Goal: Task Accomplishment & Management: Manage account settings

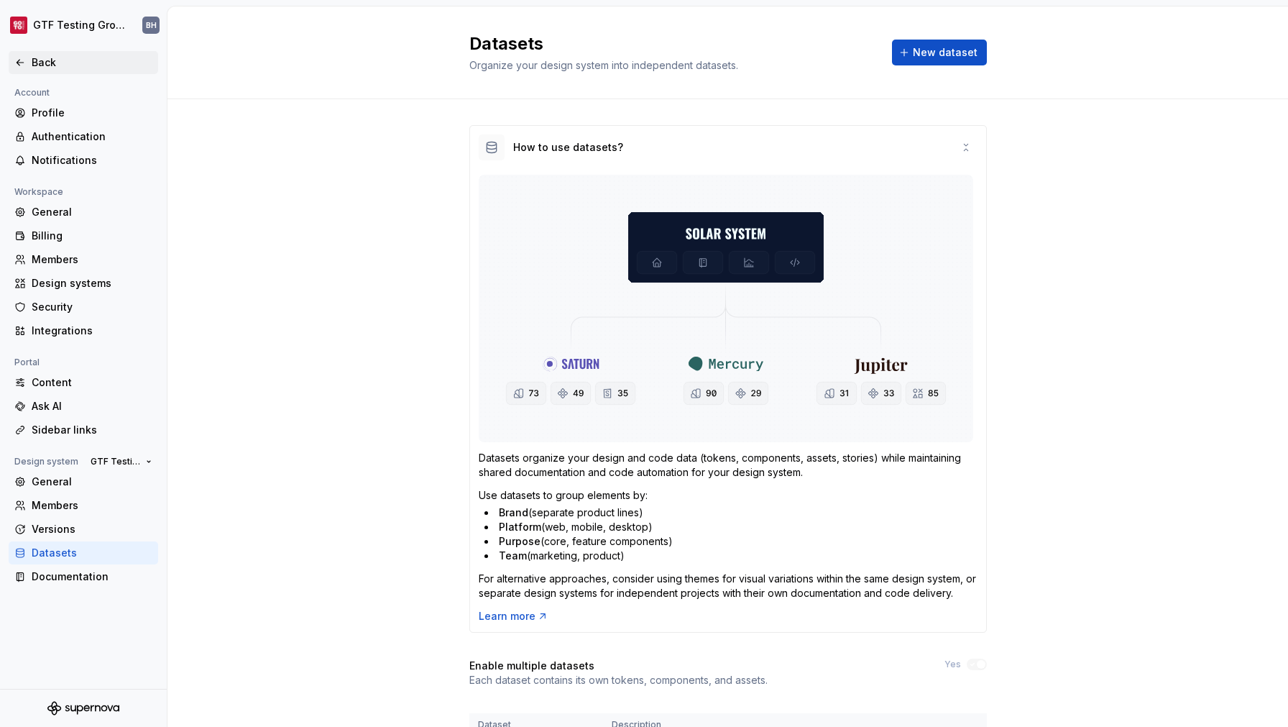
click at [58, 67] on div "Back" at bounding box center [92, 62] width 121 height 14
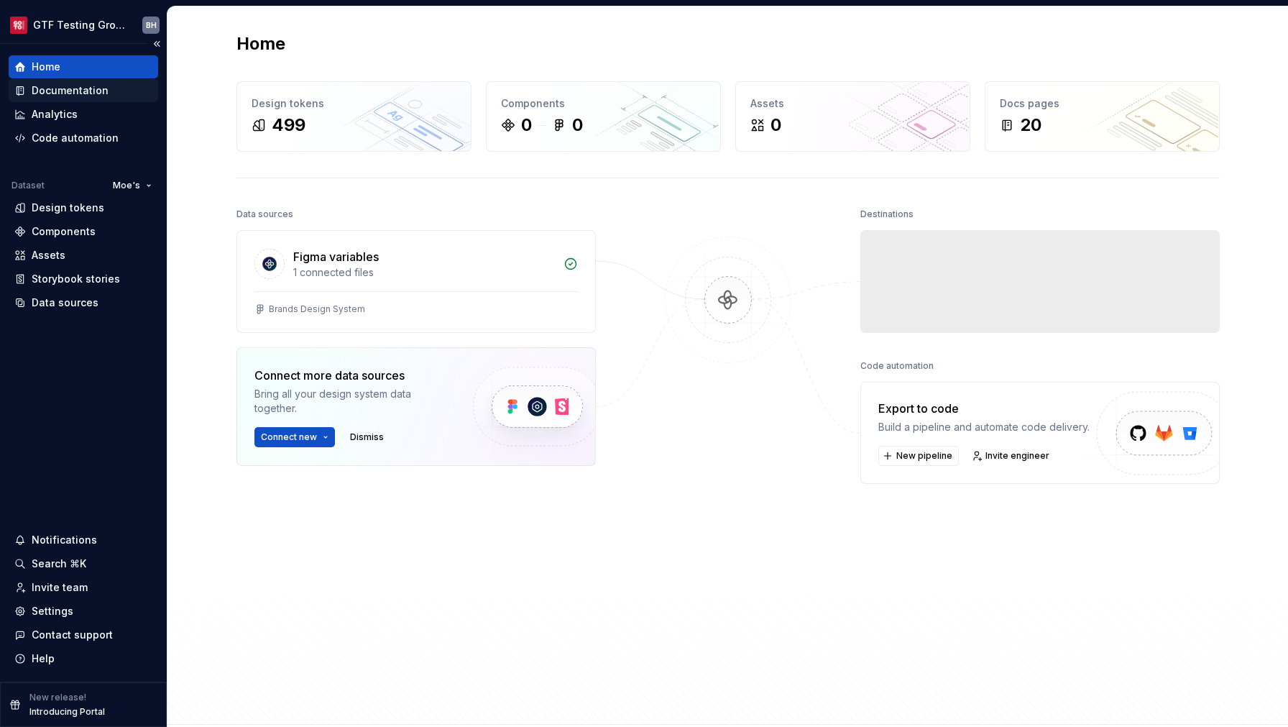
click at [55, 98] on div "Documentation" at bounding box center [70, 90] width 77 height 14
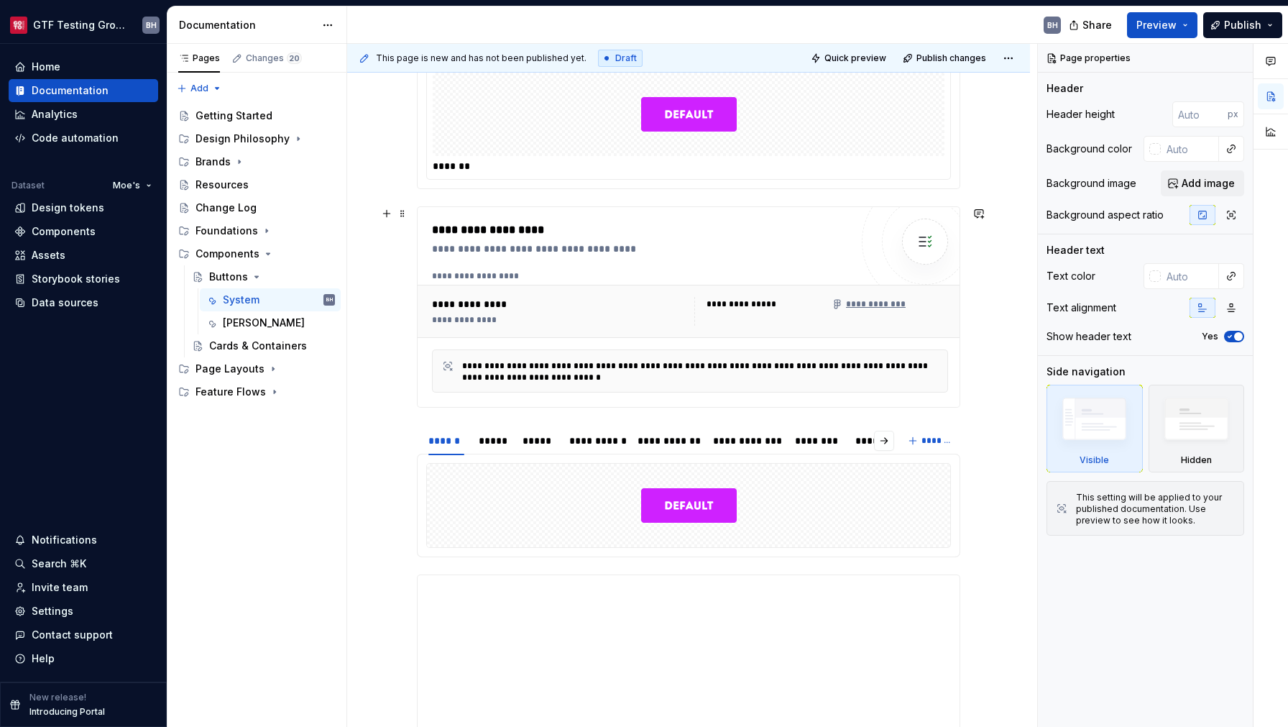
scroll to position [248, 0]
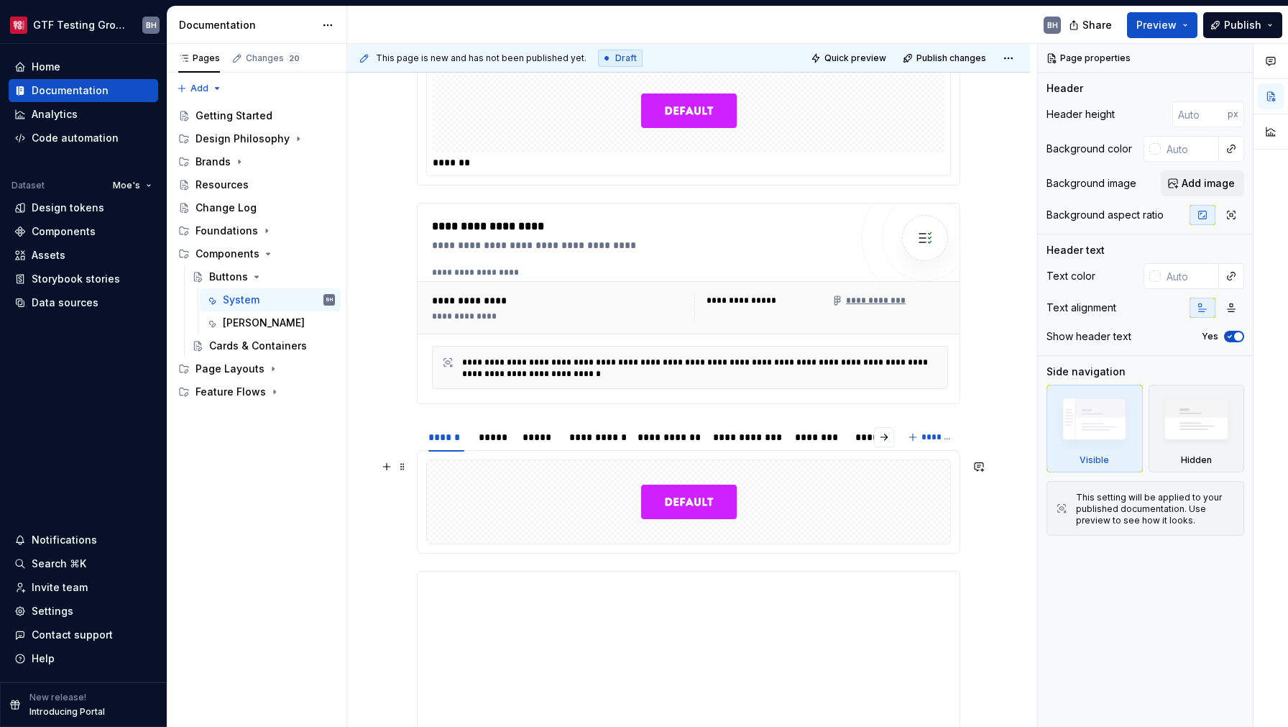
click at [535, 484] on div at bounding box center [688, 501] width 523 height 83
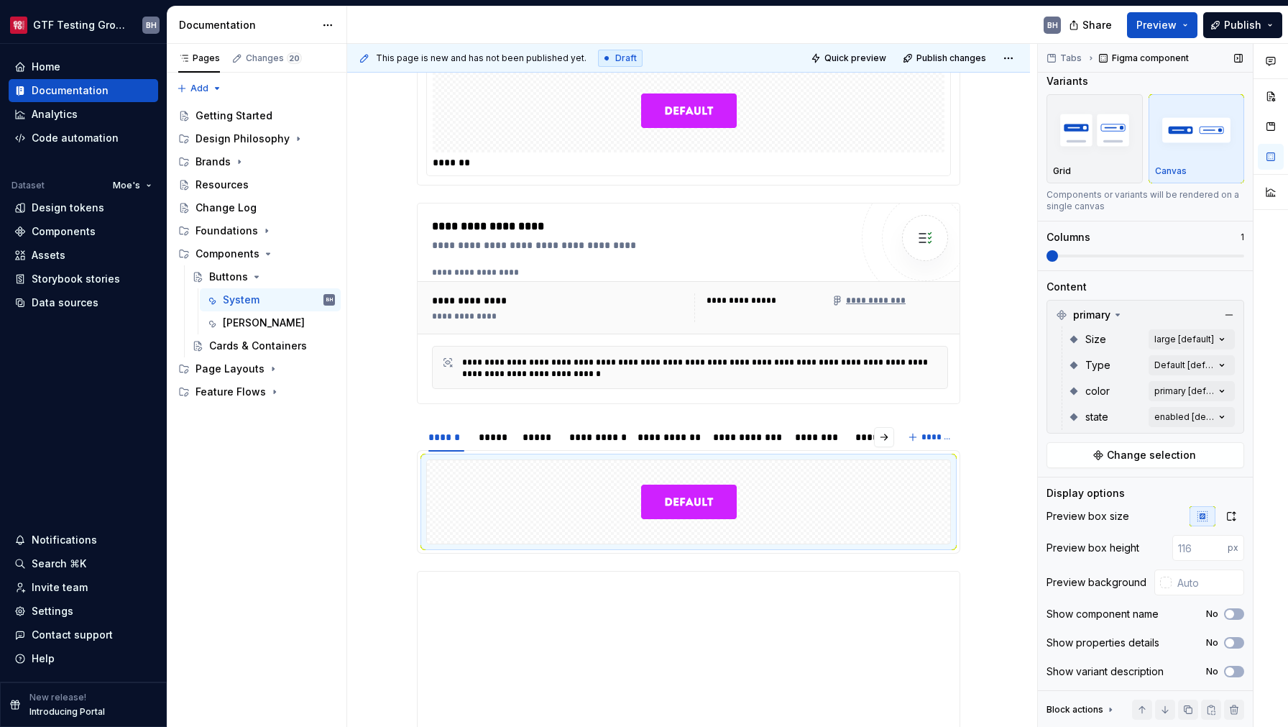
scroll to position [10, 0]
click at [926, 505] on div at bounding box center [688, 501] width 523 height 83
click at [486, 441] on div "*****" at bounding box center [493, 437] width 29 height 14
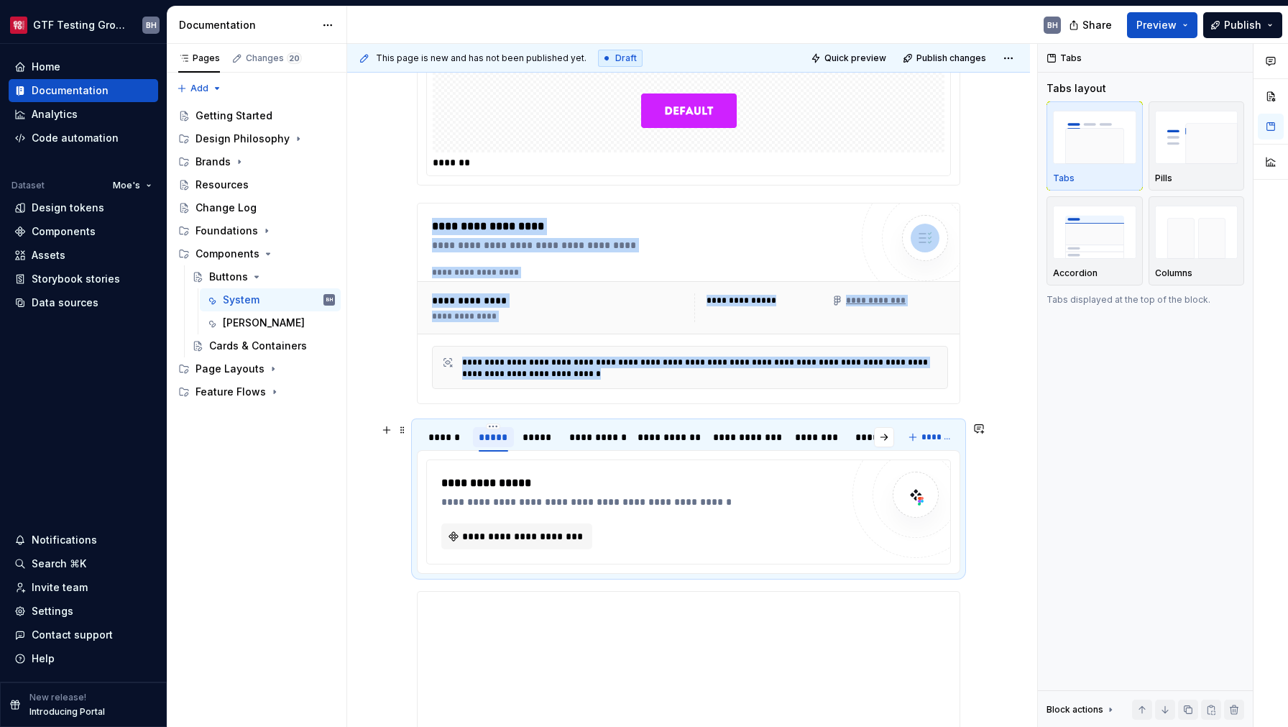
scroll to position [0, 0]
click at [547, 443] on div "*****" at bounding box center [539, 437] width 32 height 14
click at [492, 440] on div "*****" at bounding box center [493, 437] width 29 height 14
click at [545, 540] on span "**********" at bounding box center [524, 536] width 124 height 14
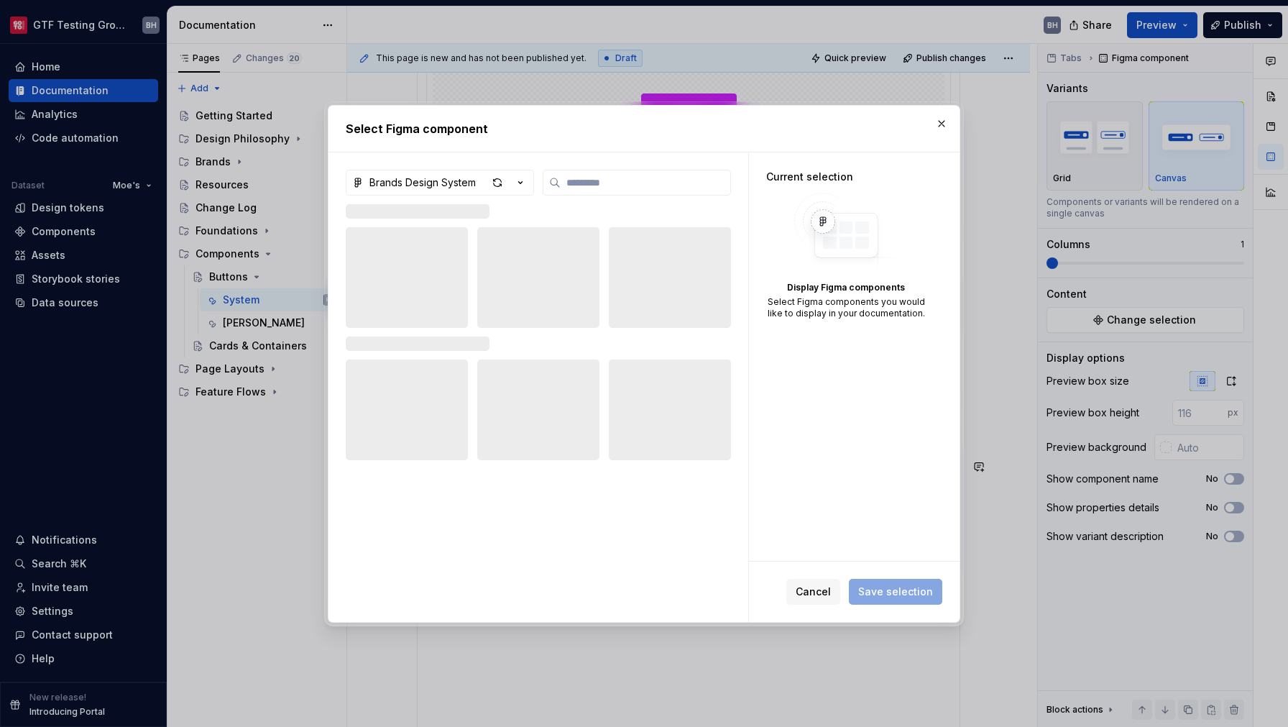
scroll to position [248, 0]
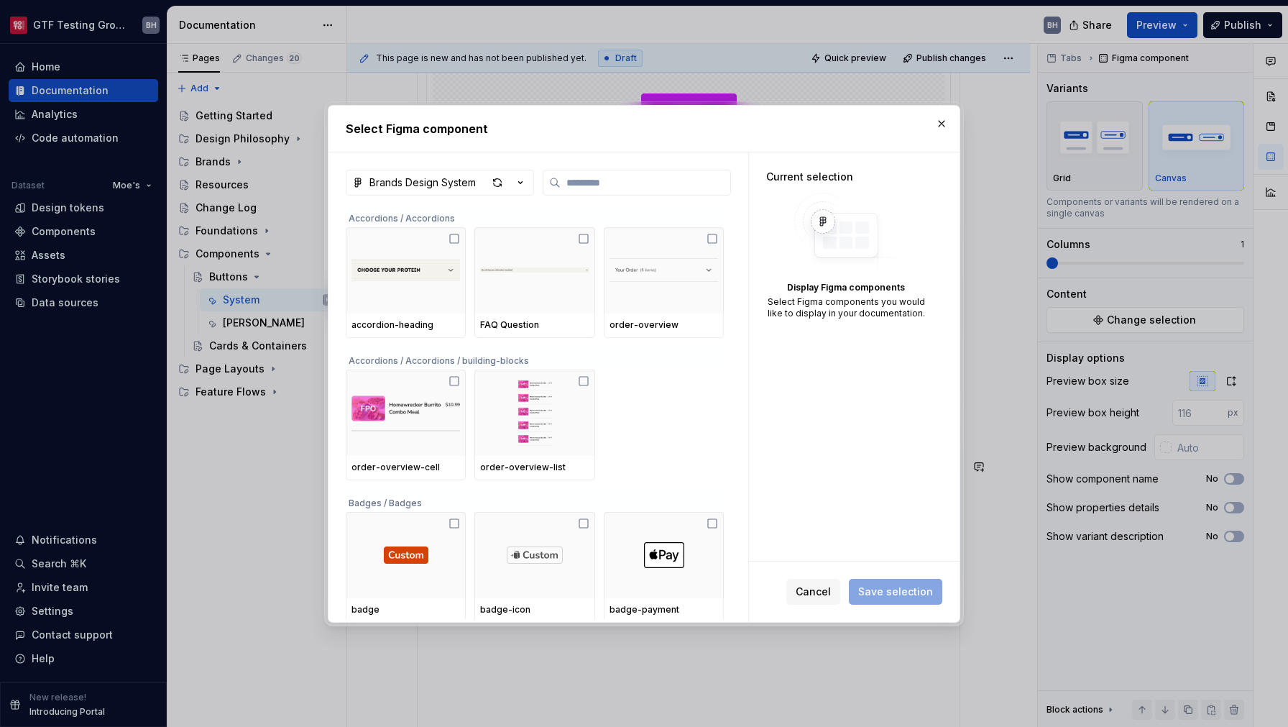
click at [528, 183] on button "Brands Design System" at bounding box center [440, 183] width 188 height 26
click at [524, 183] on div "Select Figma component Brands Design System Accordions / Accordions accordion-h…" at bounding box center [644, 363] width 1288 height 727
click at [819, 592] on span "Cancel" at bounding box center [813, 591] width 35 height 14
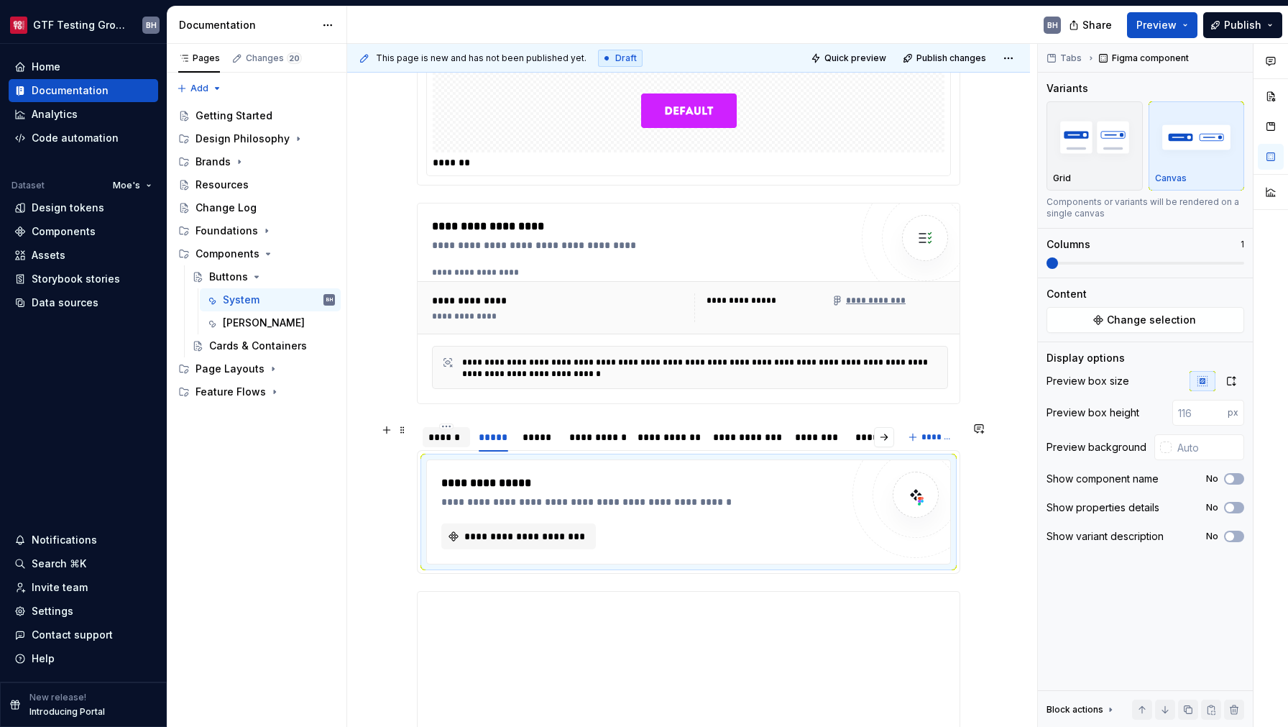
click at [449, 435] on div "******" at bounding box center [446, 437] width 36 height 14
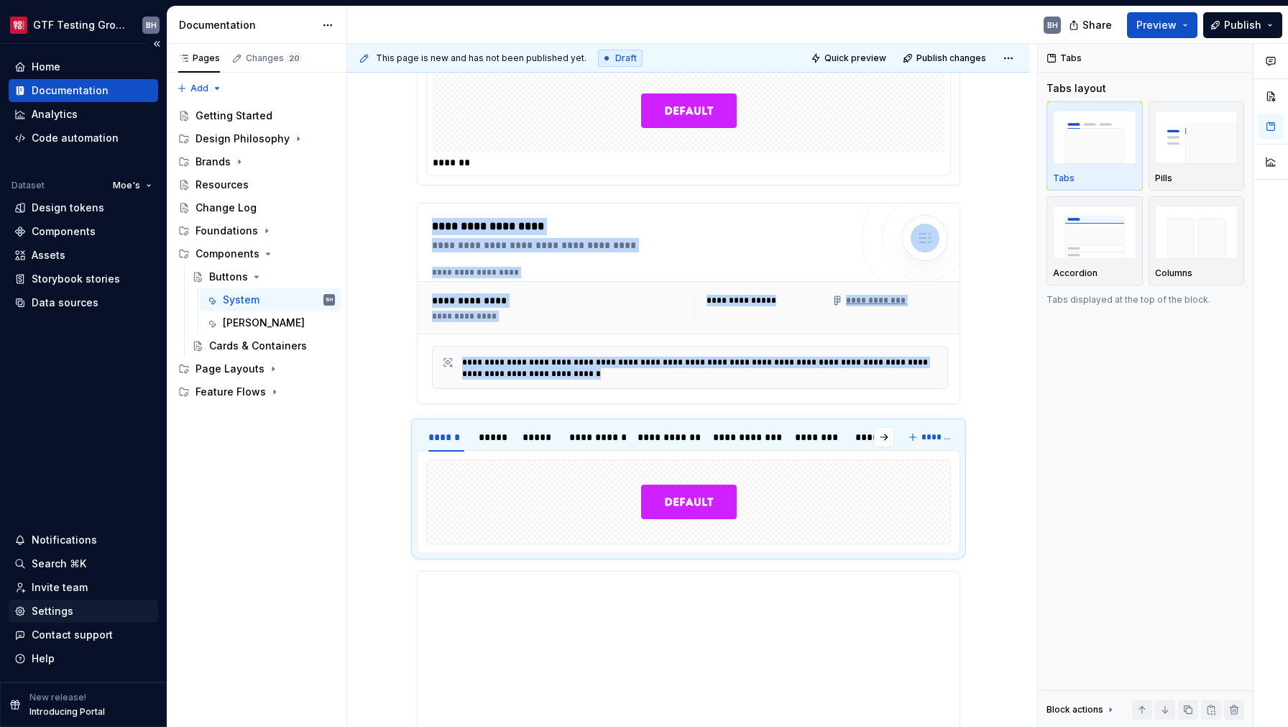
click at [55, 604] on div "Settings" at bounding box center [53, 611] width 42 height 14
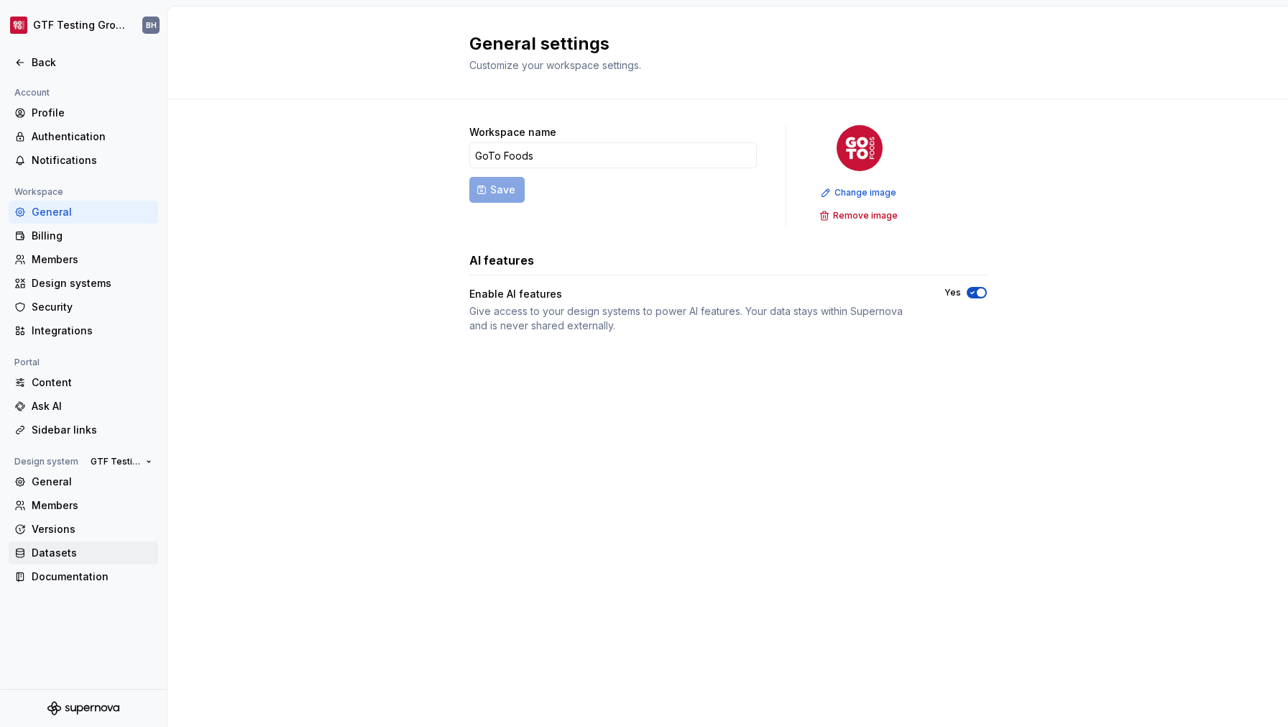
click at [59, 556] on div "Datasets" at bounding box center [92, 553] width 121 height 14
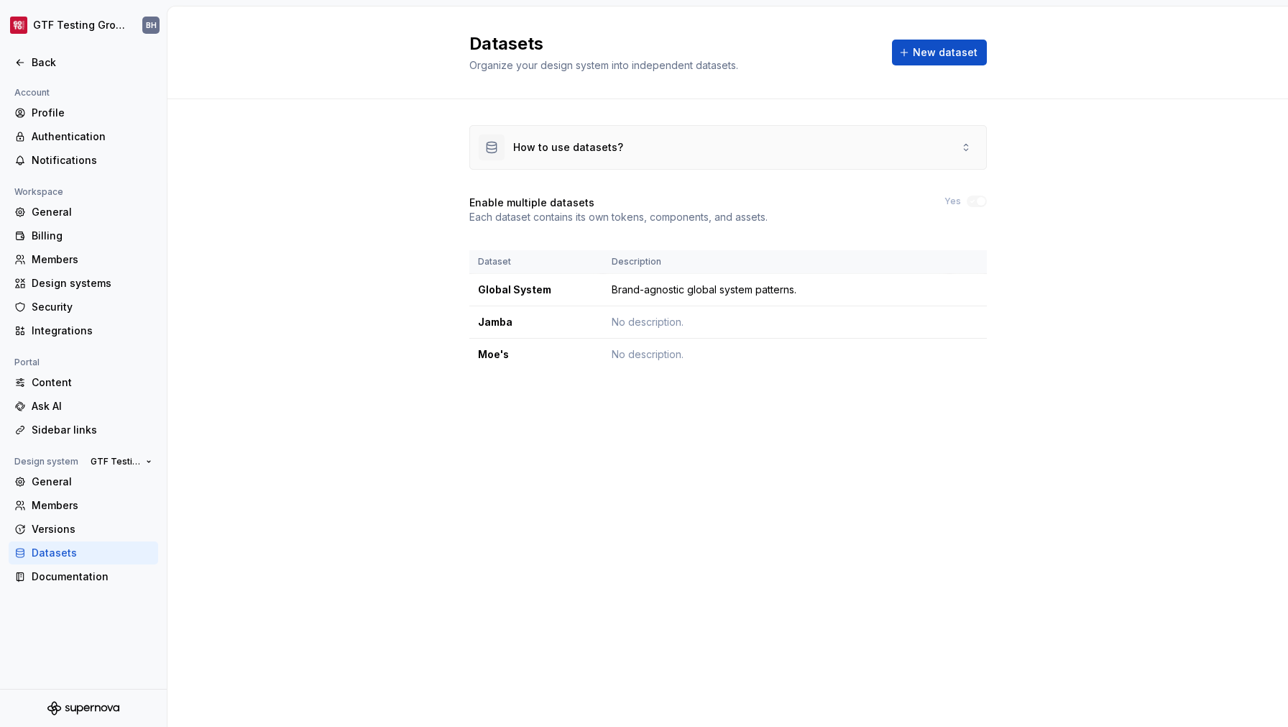
click at [689, 155] on div "How to use datasets?" at bounding box center [728, 147] width 516 height 43
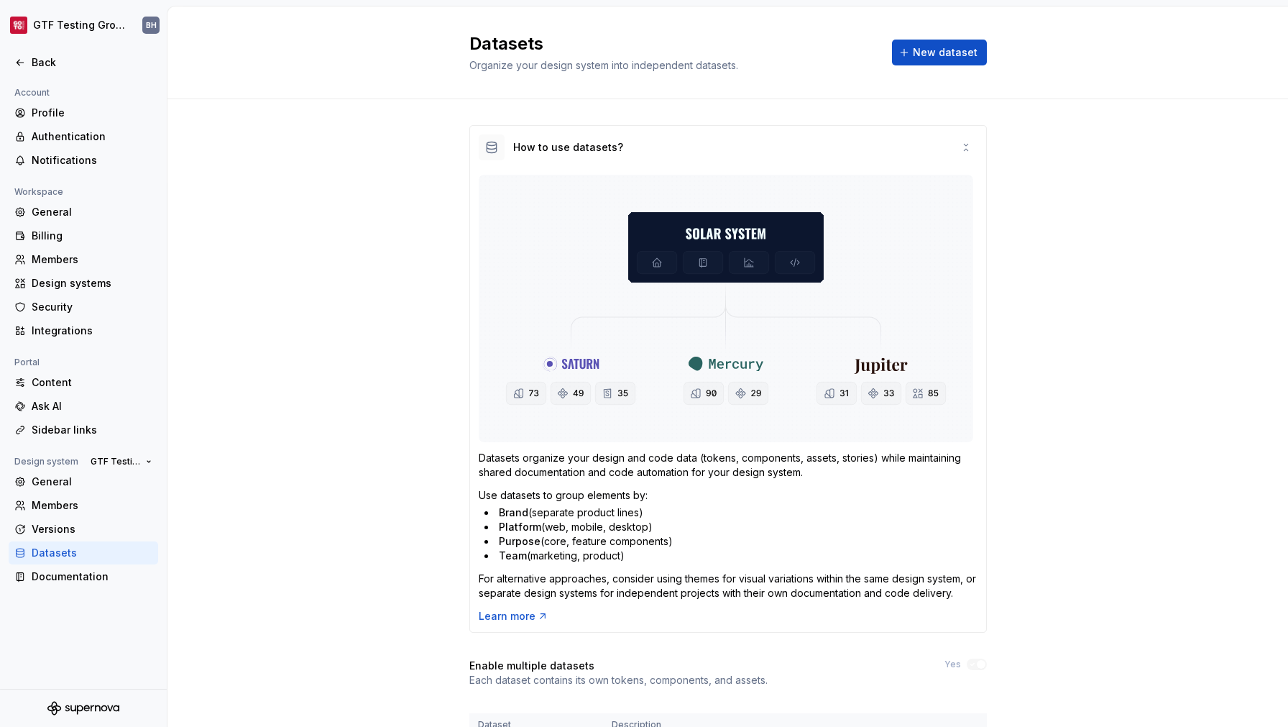
drag, startPoint x: 491, startPoint y: 526, endPoint x: 648, endPoint y: 530, distance: 157.4
click at [648, 530] on li "Platform (web, mobile, desktop)" at bounding box center [730, 527] width 493 height 14
click at [42, 59] on div "Back" at bounding box center [92, 62] width 121 height 14
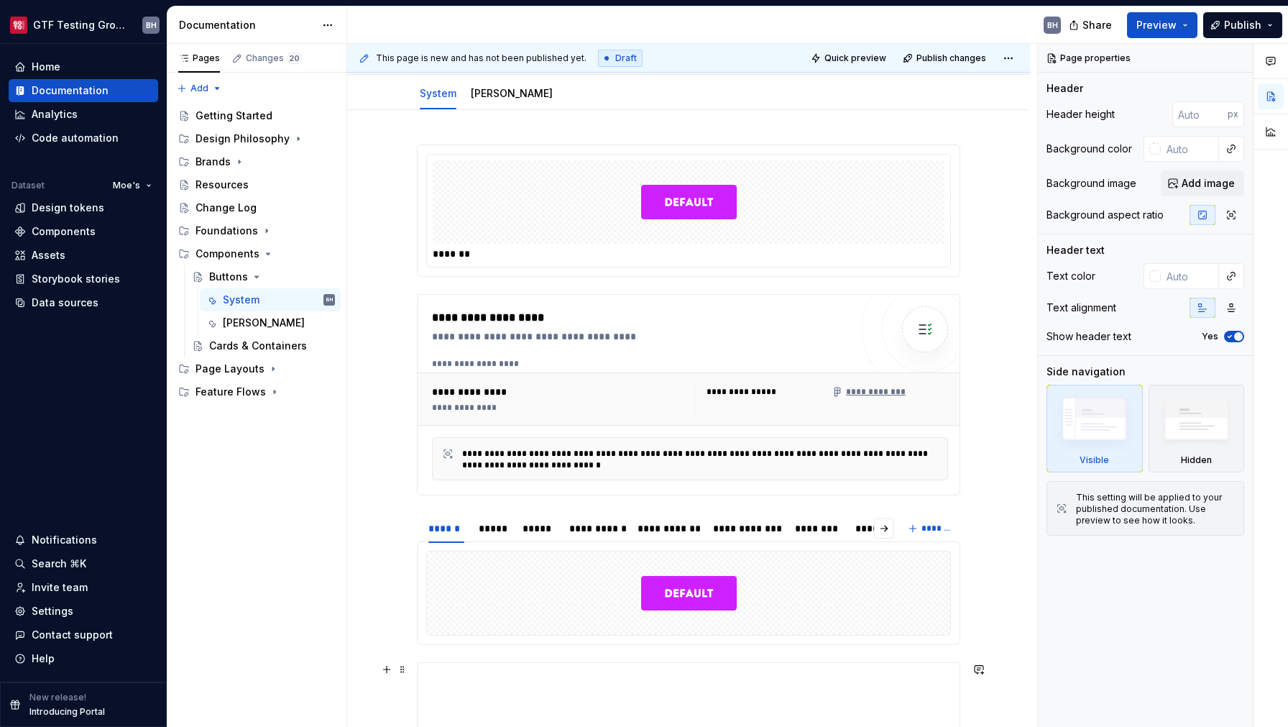
scroll to position [162, 0]
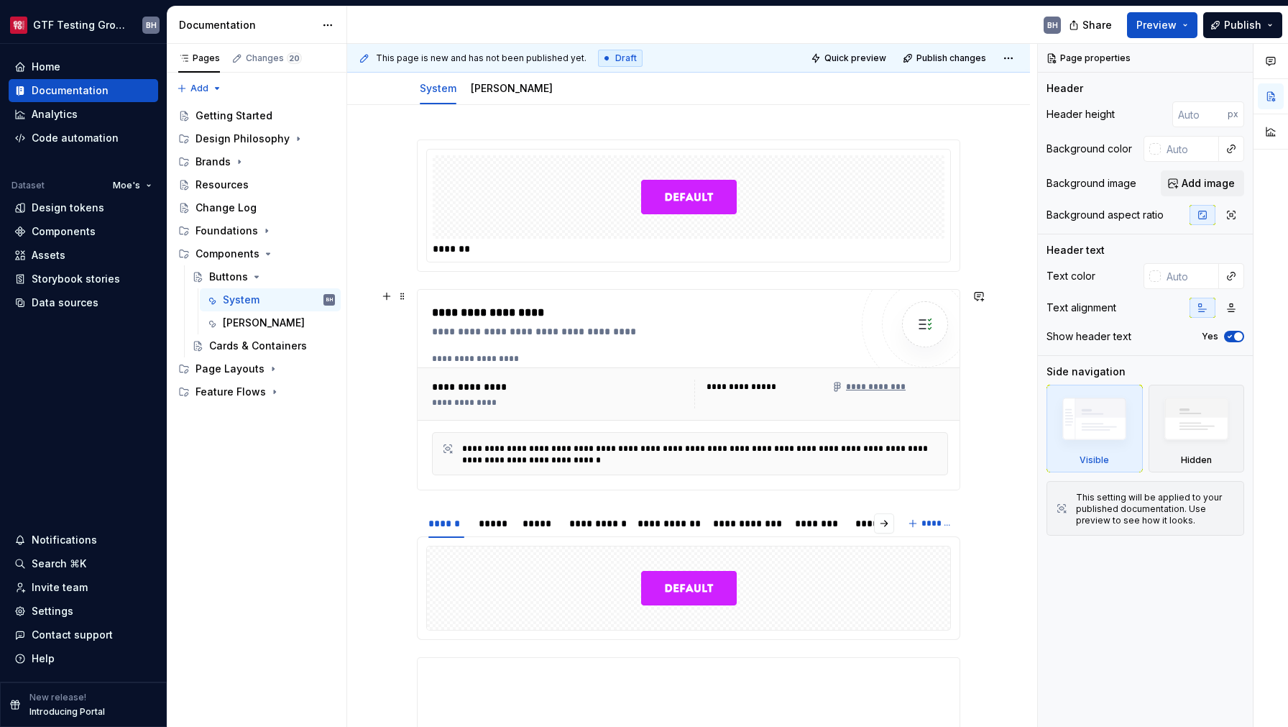
type textarea "*"
click at [89, 214] on div "Design tokens" at bounding box center [68, 208] width 73 height 14
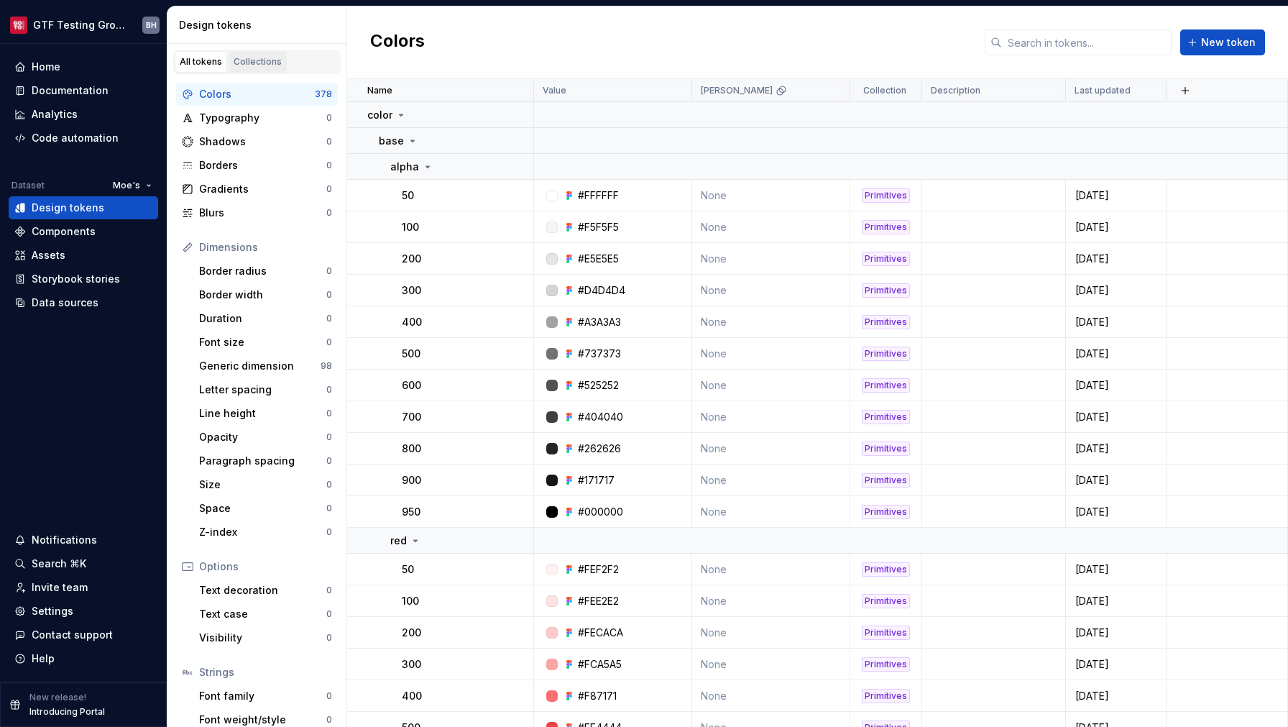
click at [270, 65] on div "Collections" at bounding box center [258, 62] width 48 height 12
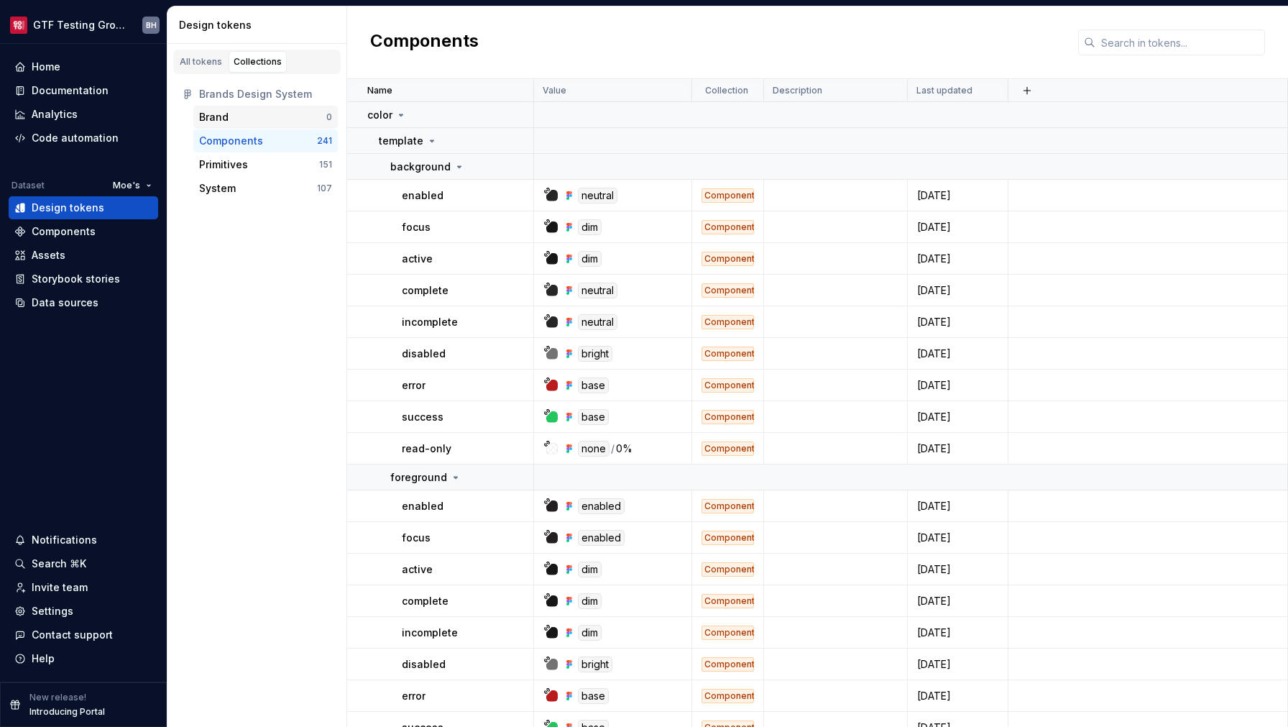
click at [256, 125] on div "Brand 0" at bounding box center [265, 117] width 144 height 23
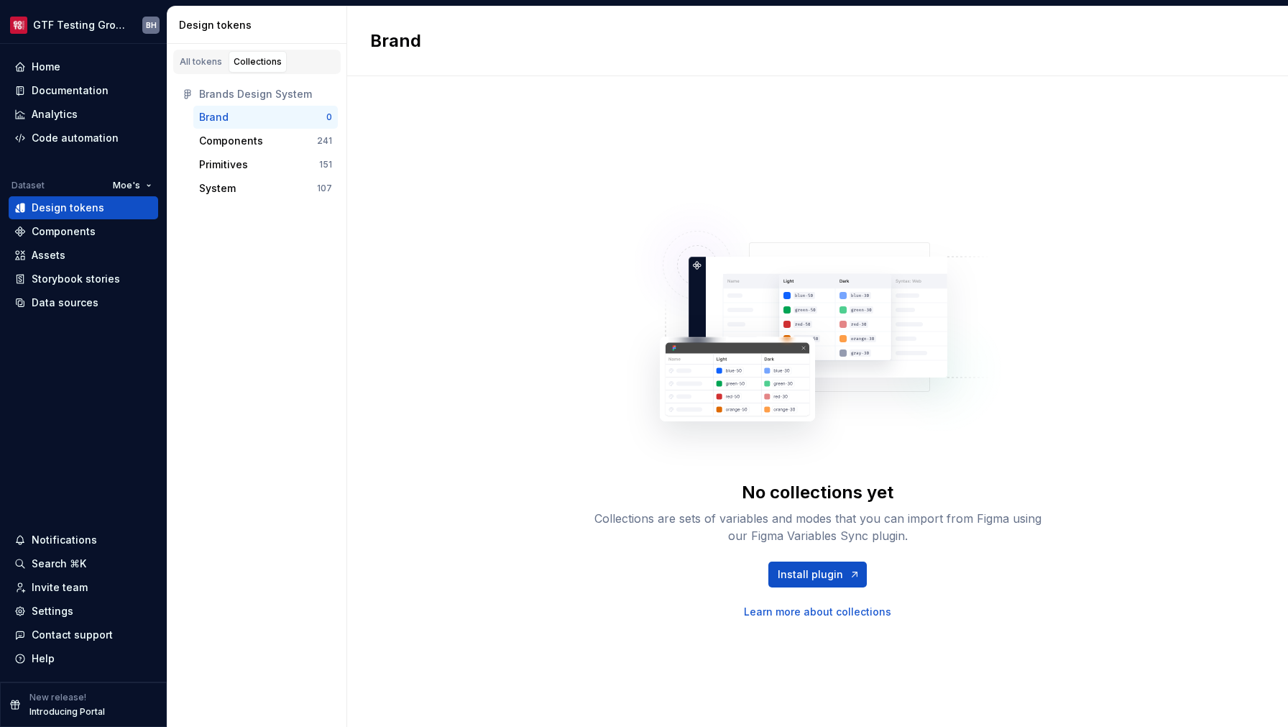
click at [244, 231] on div "All tokens Collections Brands Design System Brand 0 Components 241 Primitives 1…" at bounding box center [257, 385] width 180 height 683
click at [91, 303] on div "Data sources" at bounding box center [65, 302] width 67 height 14
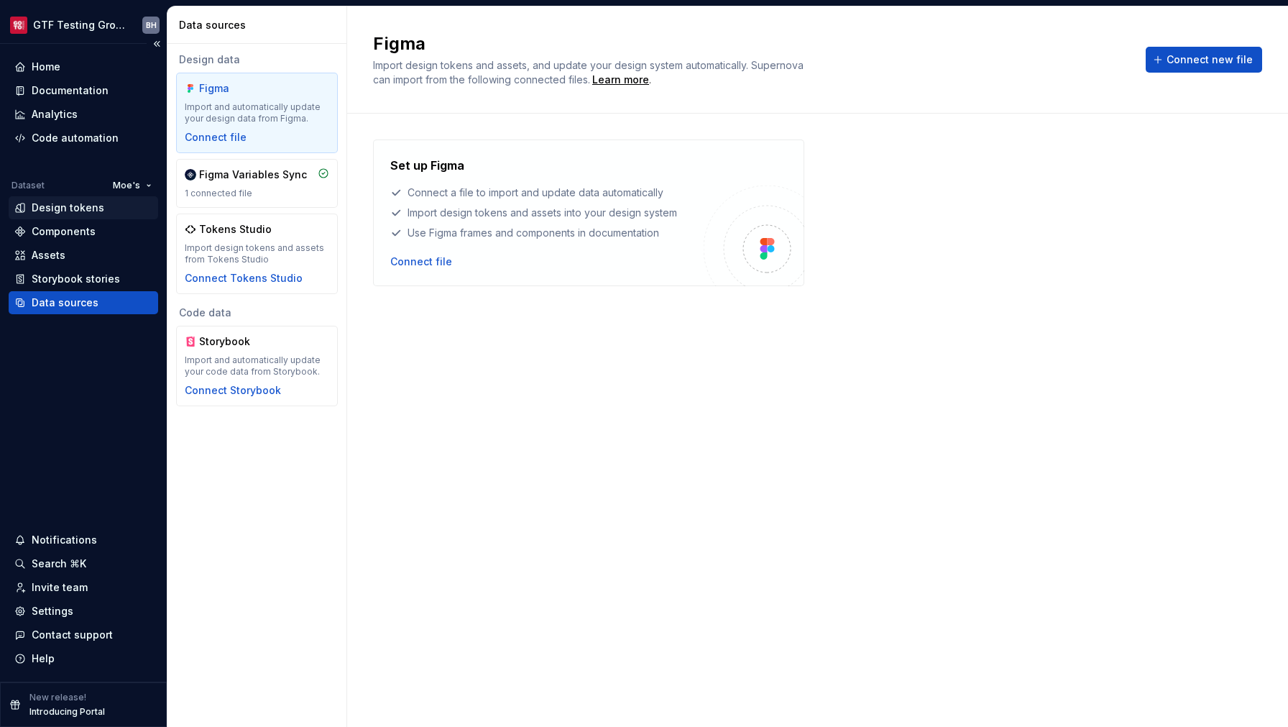
click at [66, 210] on div "Design tokens" at bounding box center [68, 208] width 73 height 14
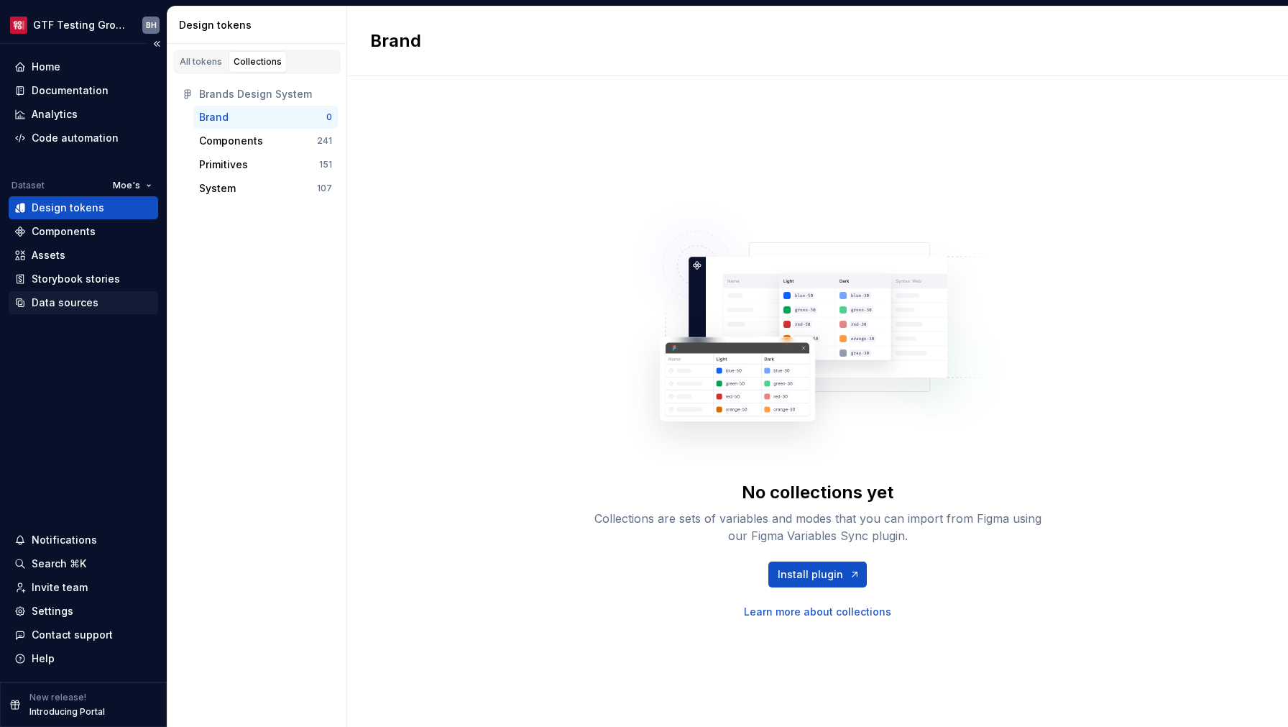
click at [59, 303] on div "Data sources" at bounding box center [65, 302] width 67 height 14
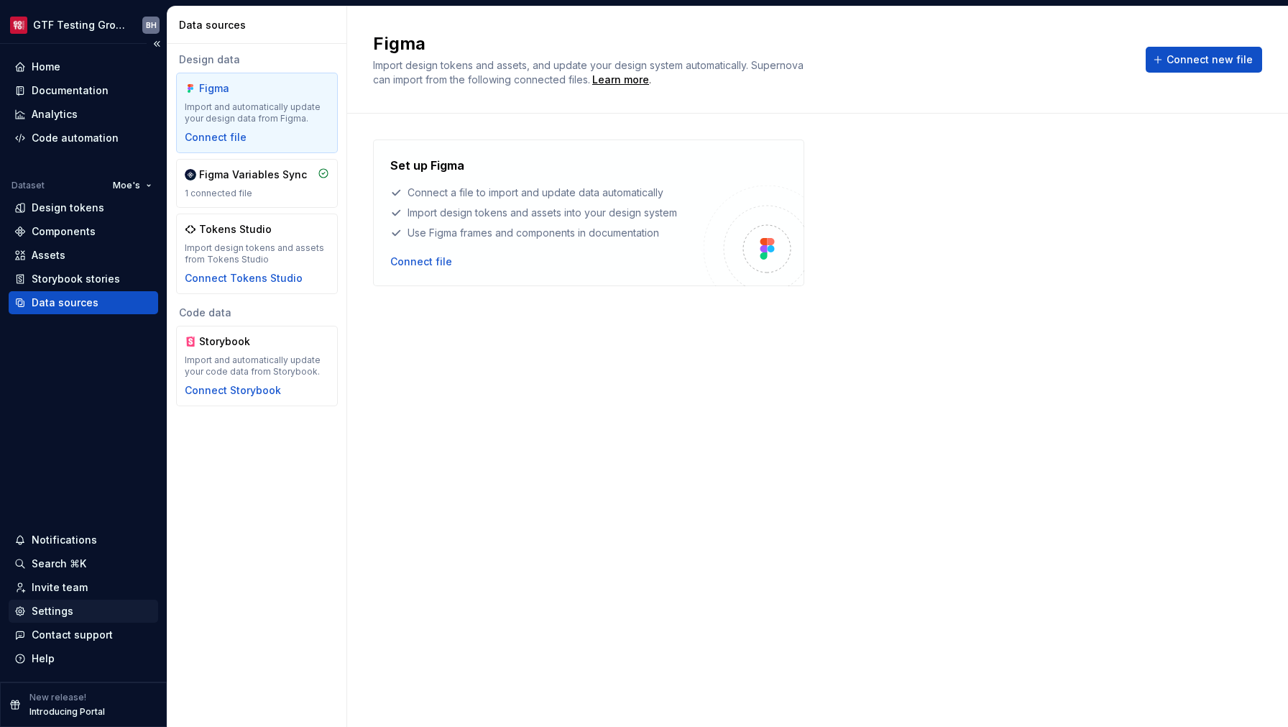
click at [58, 616] on div "Settings" at bounding box center [53, 611] width 42 height 14
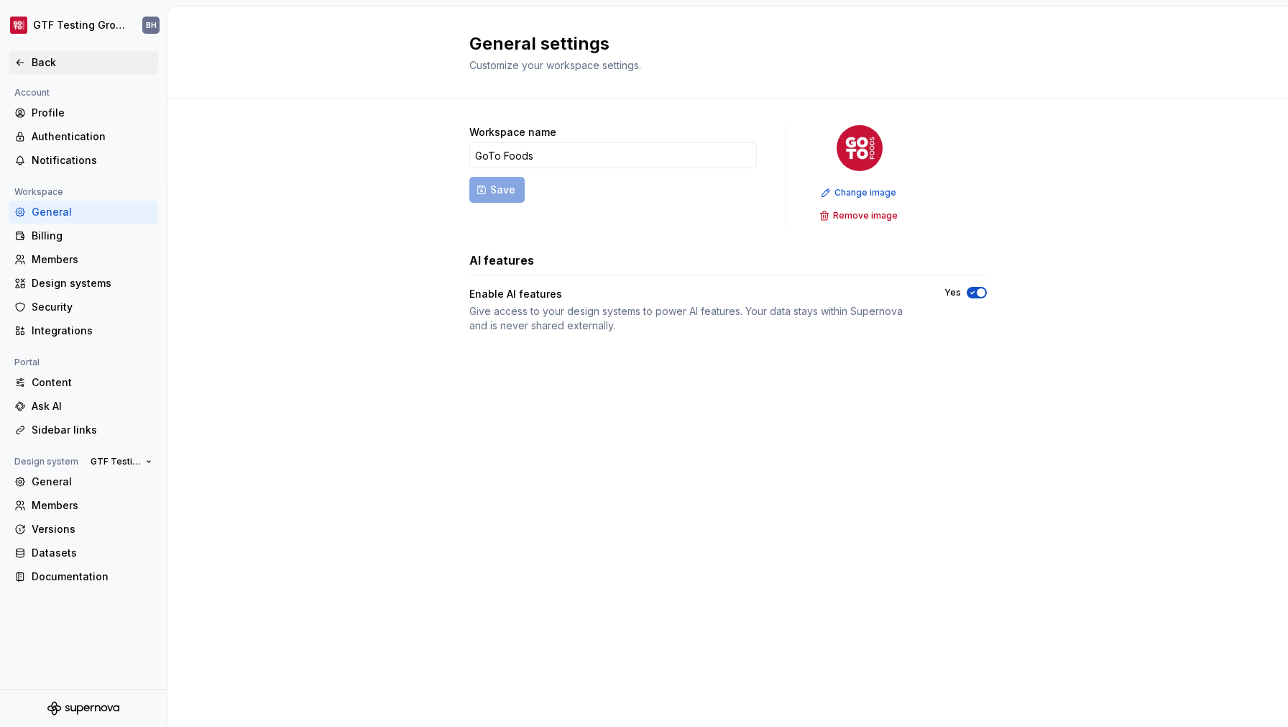
click at [60, 60] on div "Back" at bounding box center [92, 62] width 121 height 14
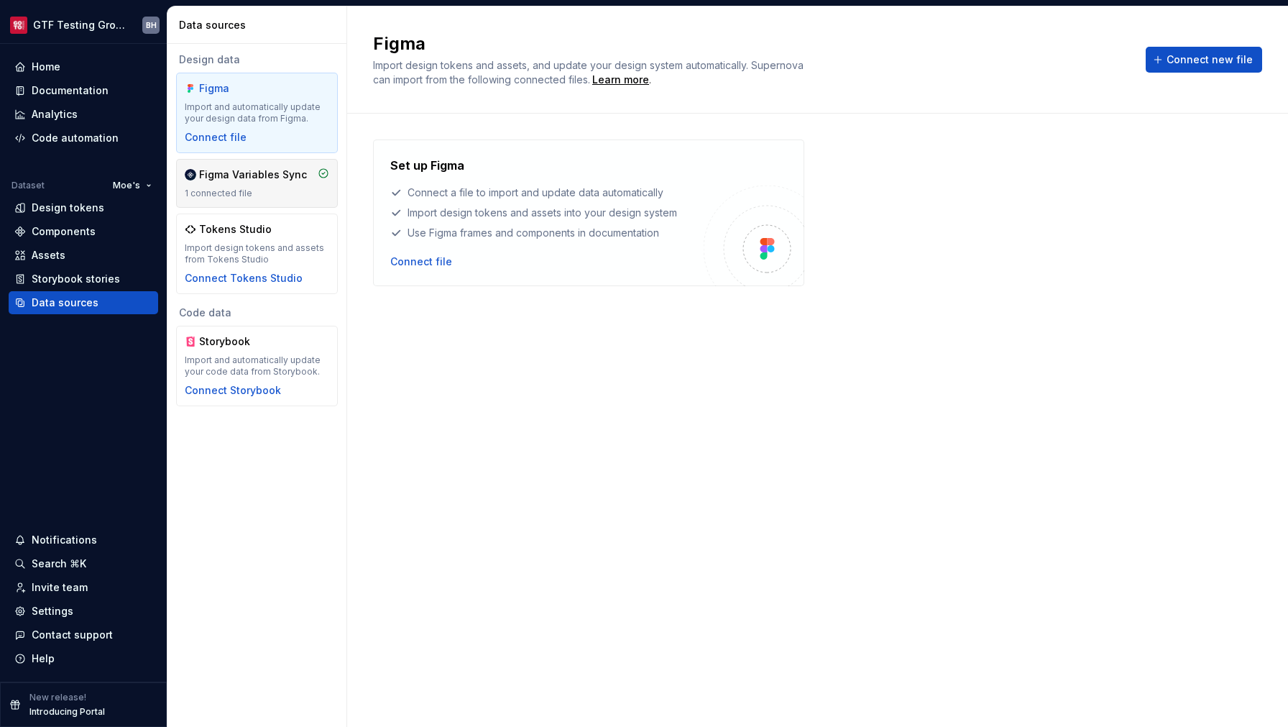
click at [272, 201] on div "Figma Variables Sync 1 connected file" at bounding box center [257, 183] width 162 height 49
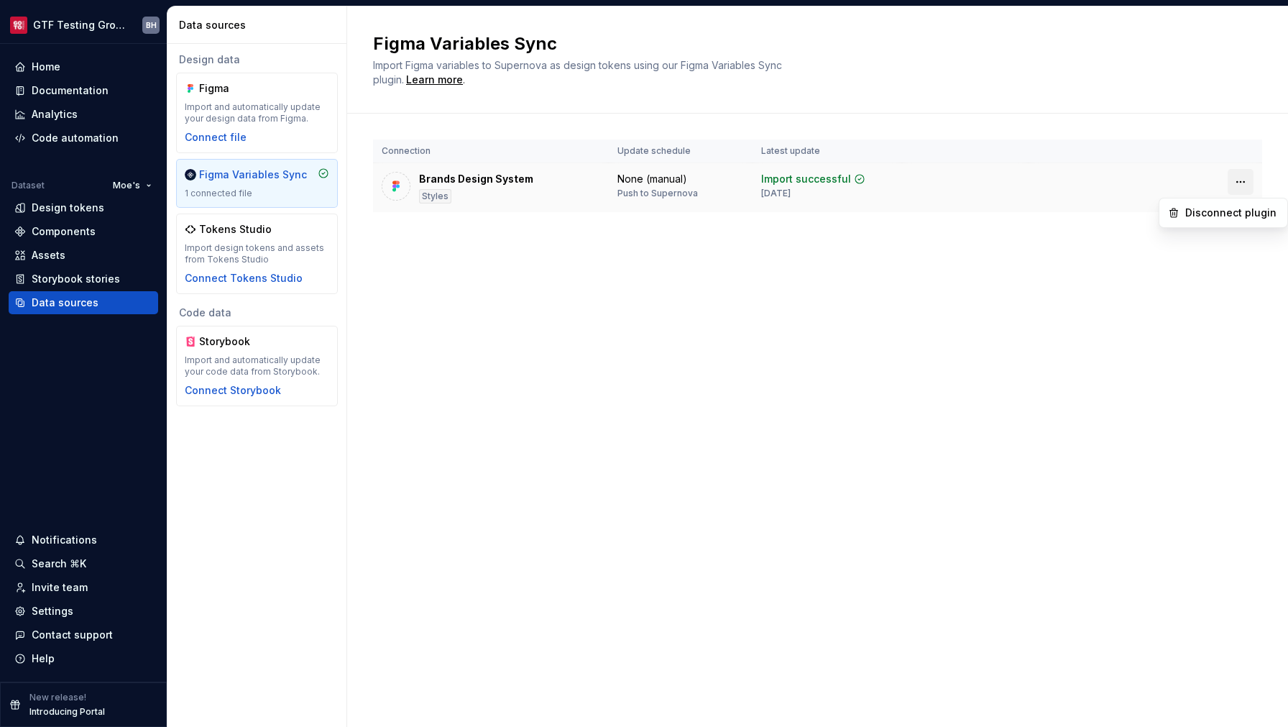
click at [1243, 183] on html "GTF Testing Grounds BH Home Documentation Analytics Code automation Dataset Moe…" at bounding box center [644, 363] width 1288 height 727
click at [1101, 179] on html "GTF Testing Grounds BH Home Documentation Analytics Code automation Dataset Moe…" at bounding box center [644, 363] width 1288 height 727
click at [476, 190] on div "Brands Design System Styles" at bounding box center [476, 188] width 114 height 32
click at [1239, 185] on html "GTF Testing Grounds BH Home Documentation Analytics Code automation Dataset Moe…" at bounding box center [644, 363] width 1288 height 727
click at [1200, 184] on html "GTF Testing Grounds BH Home Documentation Analytics Code automation Dataset Moe…" at bounding box center [644, 363] width 1288 height 727
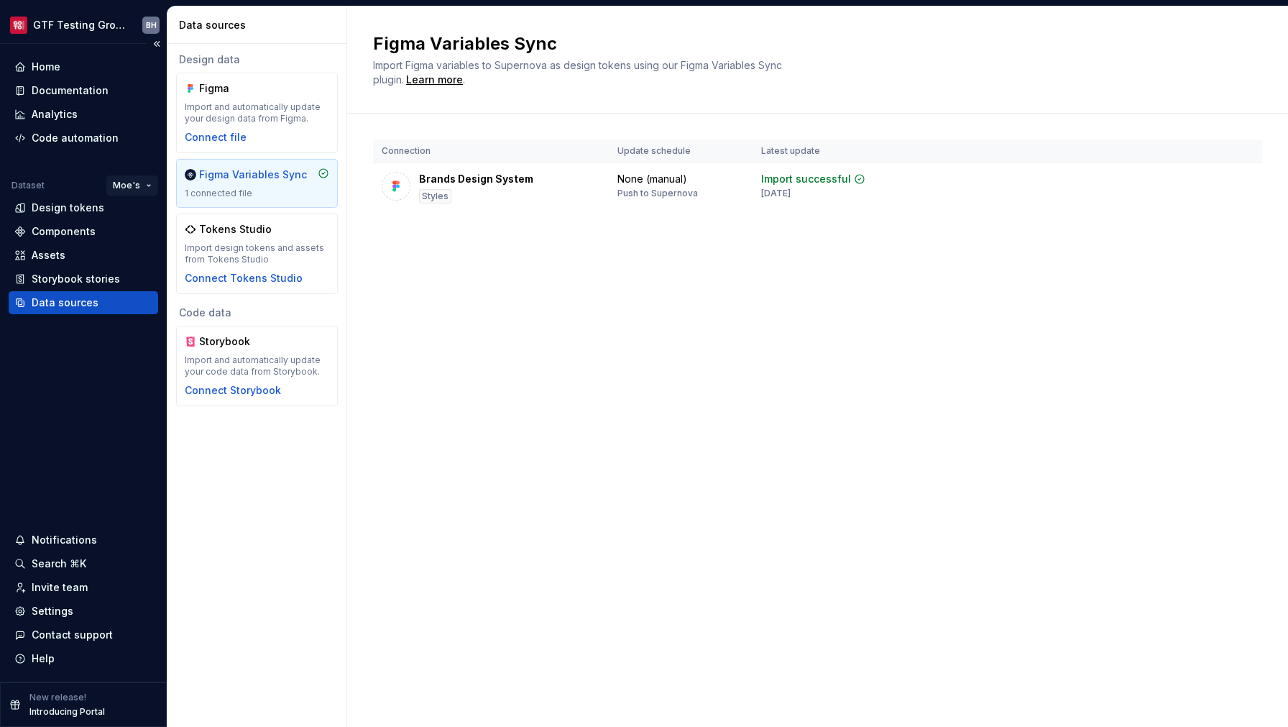
click at [120, 185] on html "GTF Testing Grounds BH Home Documentation Analytics Code automation Dataset Moe…" at bounding box center [644, 363] width 1288 height 727
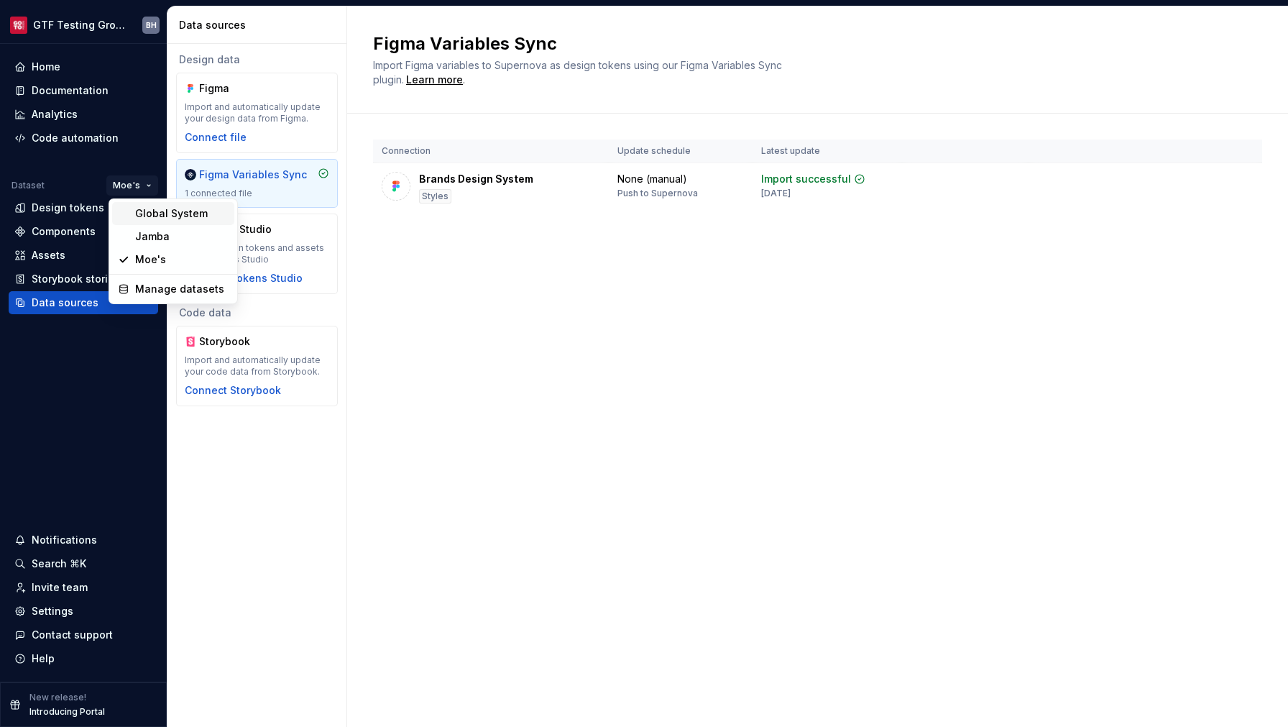
click at [142, 214] on div "Global System" at bounding box center [181, 213] width 93 height 14
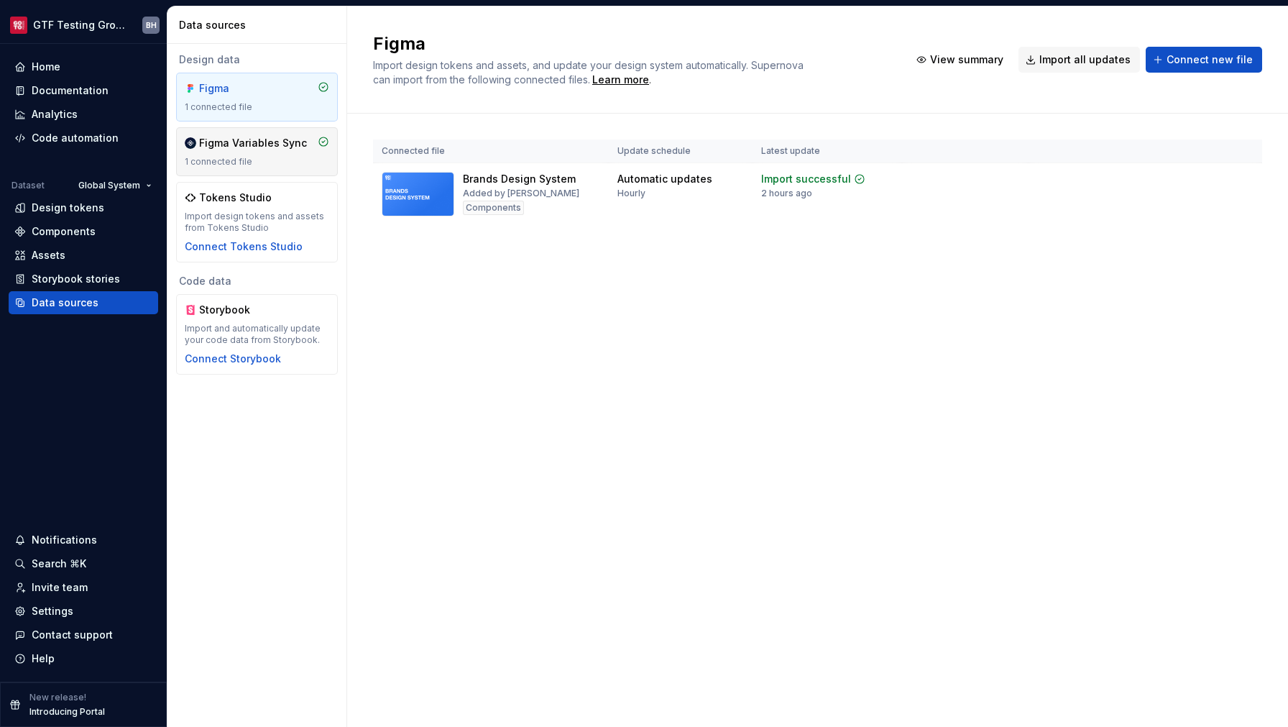
click at [280, 165] on div "1 connected file" at bounding box center [257, 162] width 144 height 12
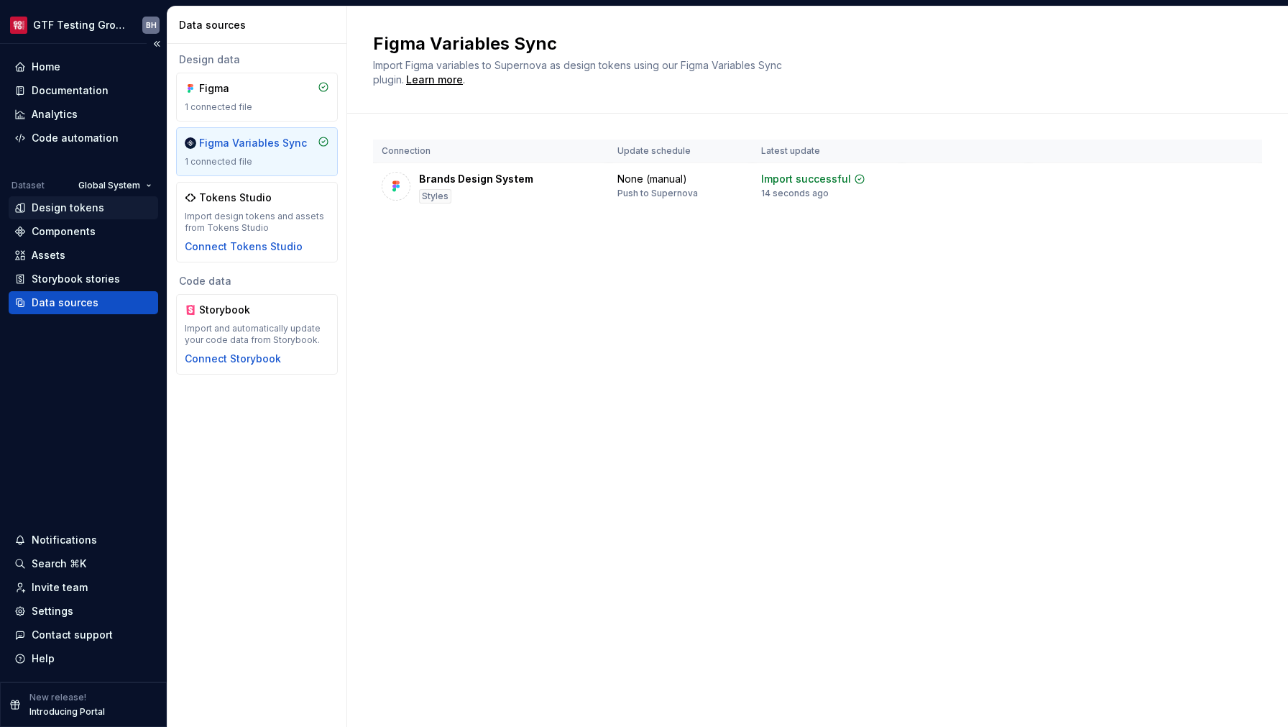
click at [76, 205] on div "Design tokens" at bounding box center [68, 208] width 73 height 14
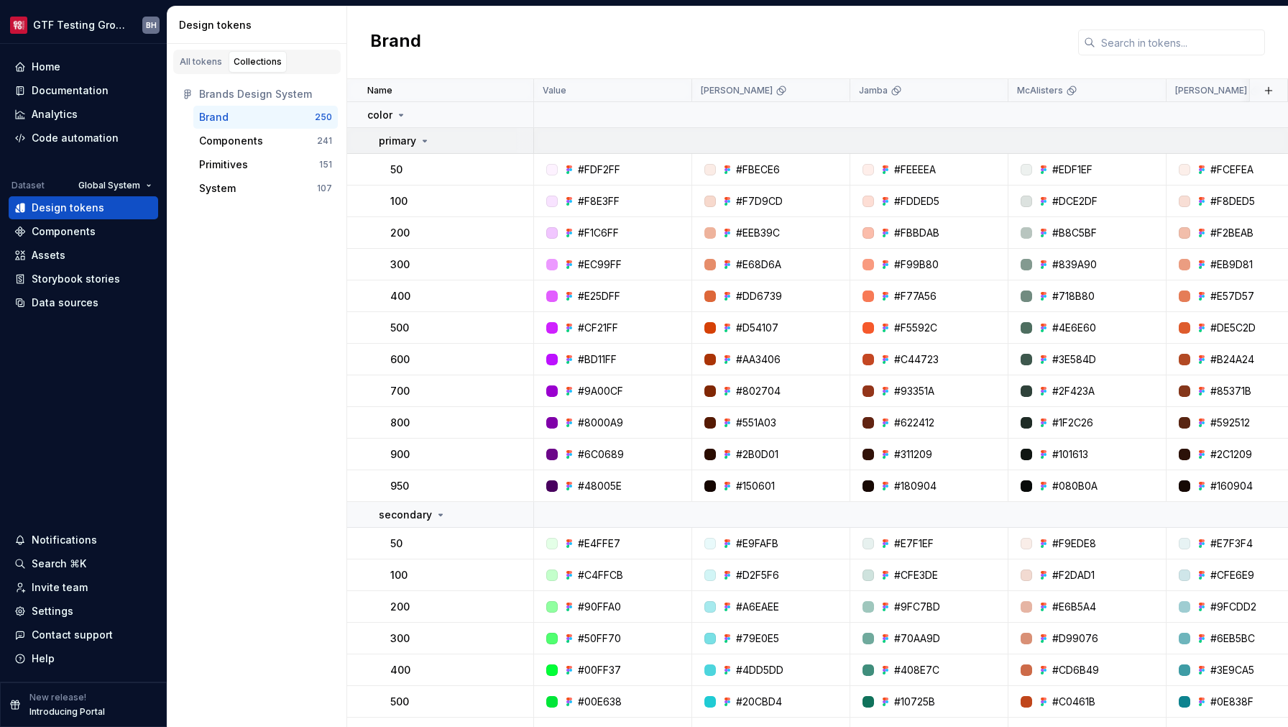
click at [425, 142] on icon at bounding box center [425, 141] width 12 height 12
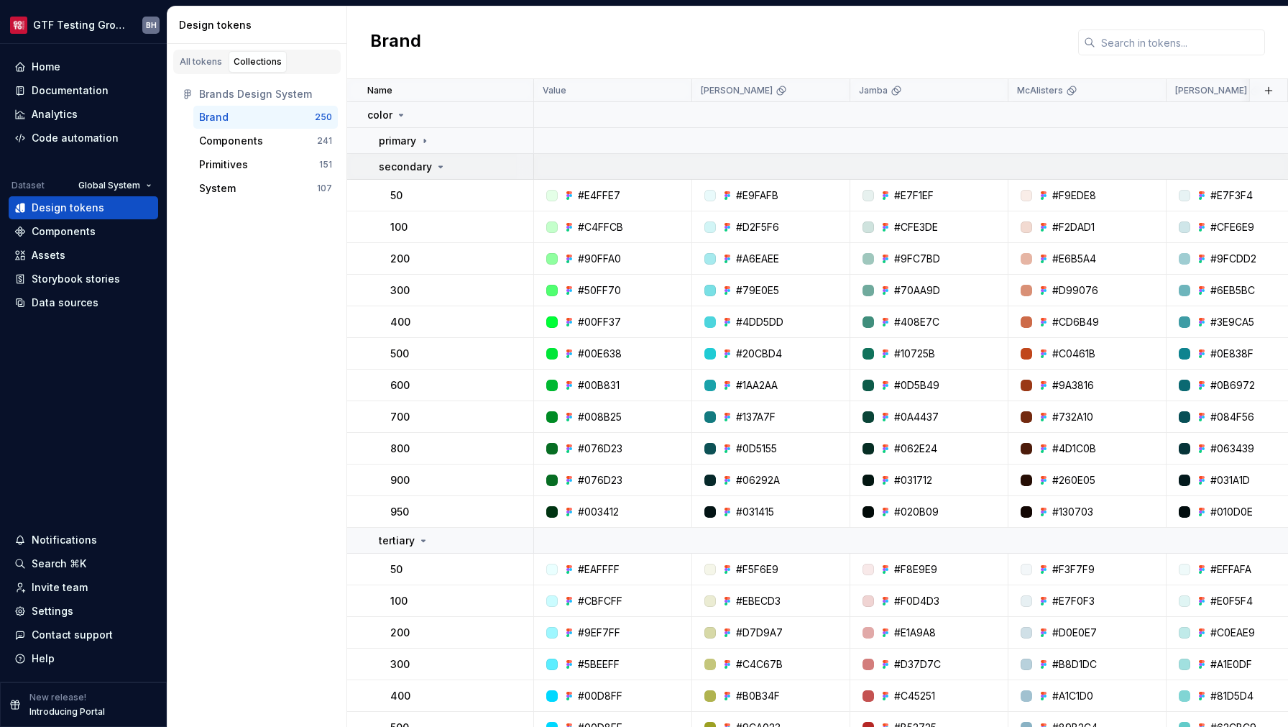
click at [437, 165] on icon at bounding box center [441, 167] width 12 height 12
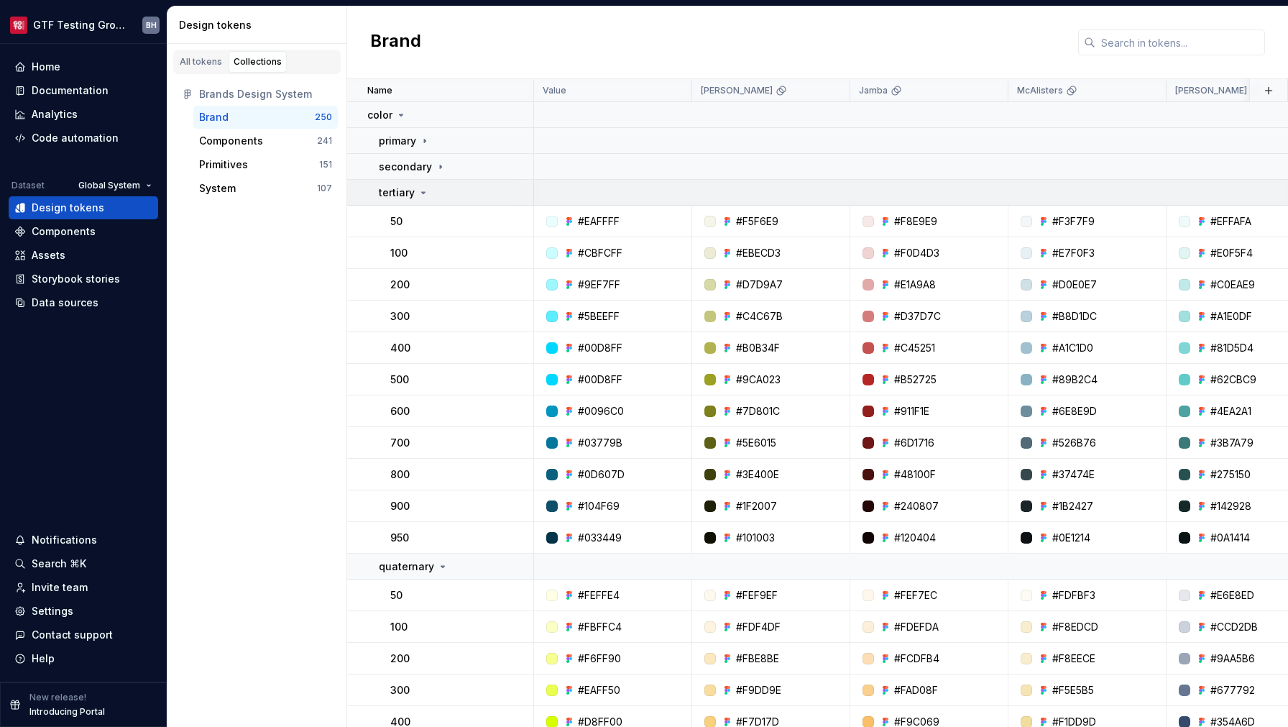
click at [420, 195] on icon at bounding box center [424, 193] width 12 height 12
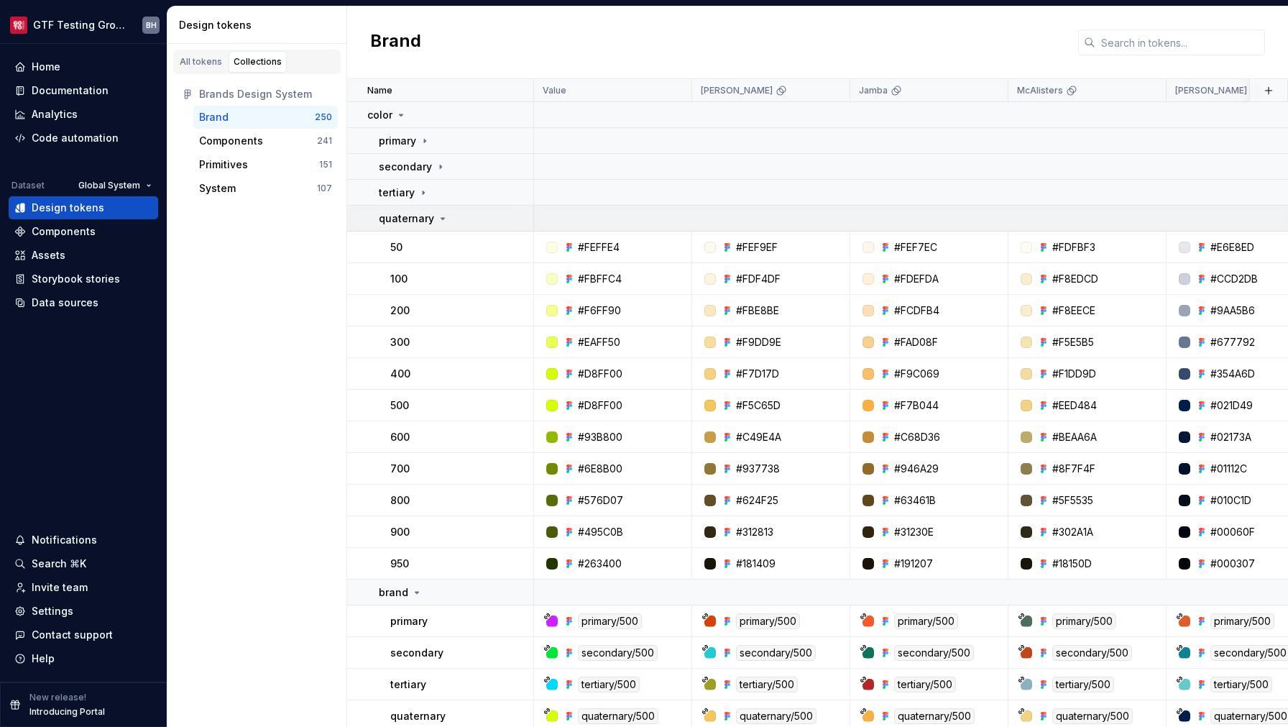
click at [438, 215] on icon at bounding box center [443, 219] width 12 height 12
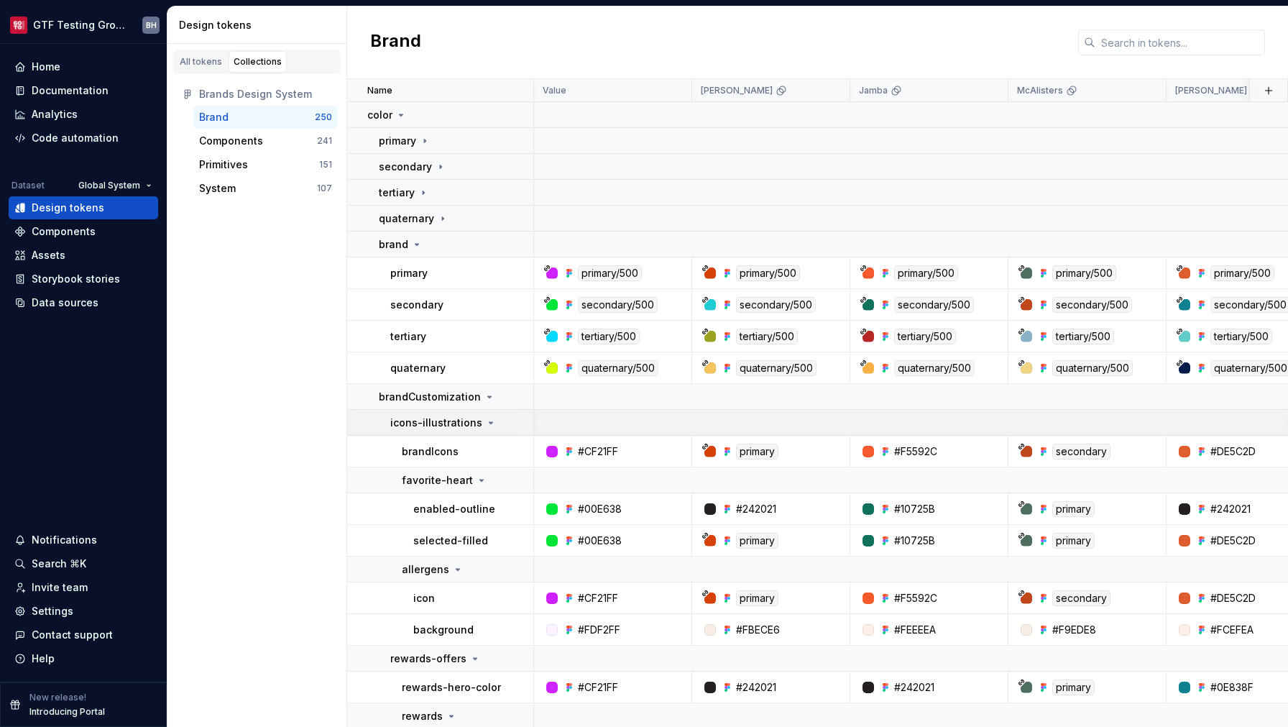
click at [485, 424] on icon at bounding box center [491, 423] width 12 height 12
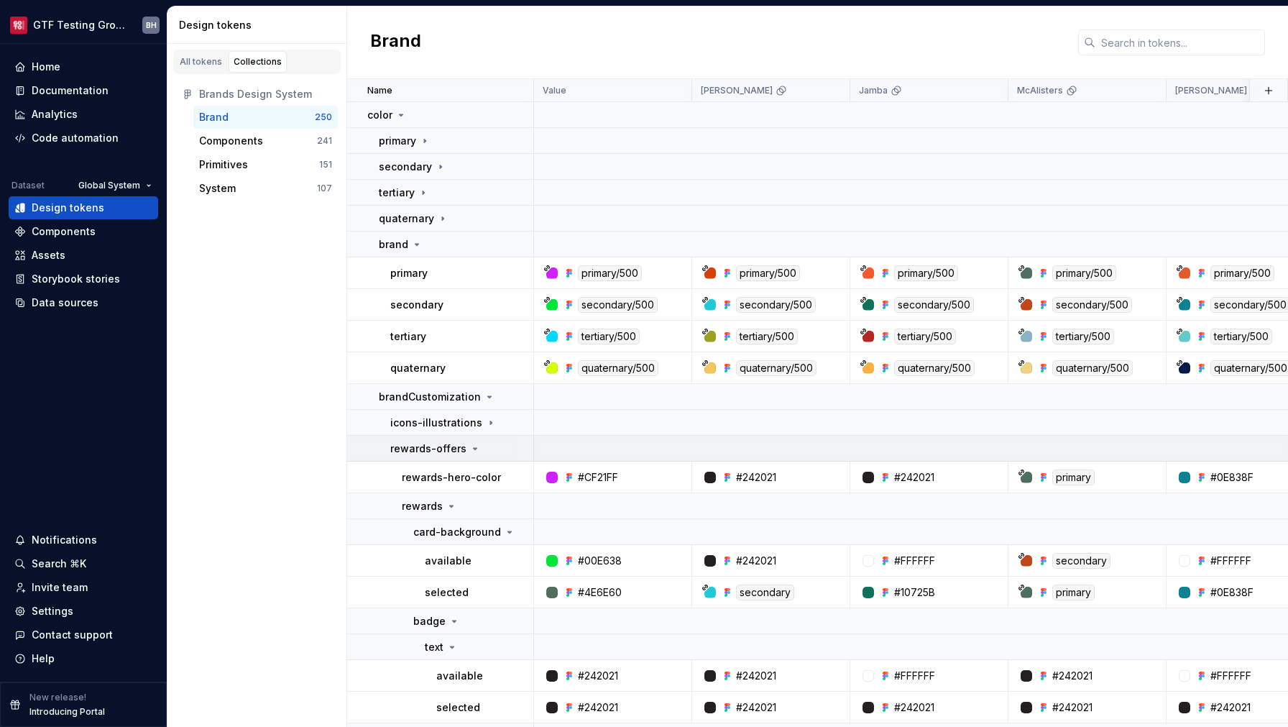
click at [469, 452] on icon at bounding box center [475, 449] width 12 height 12
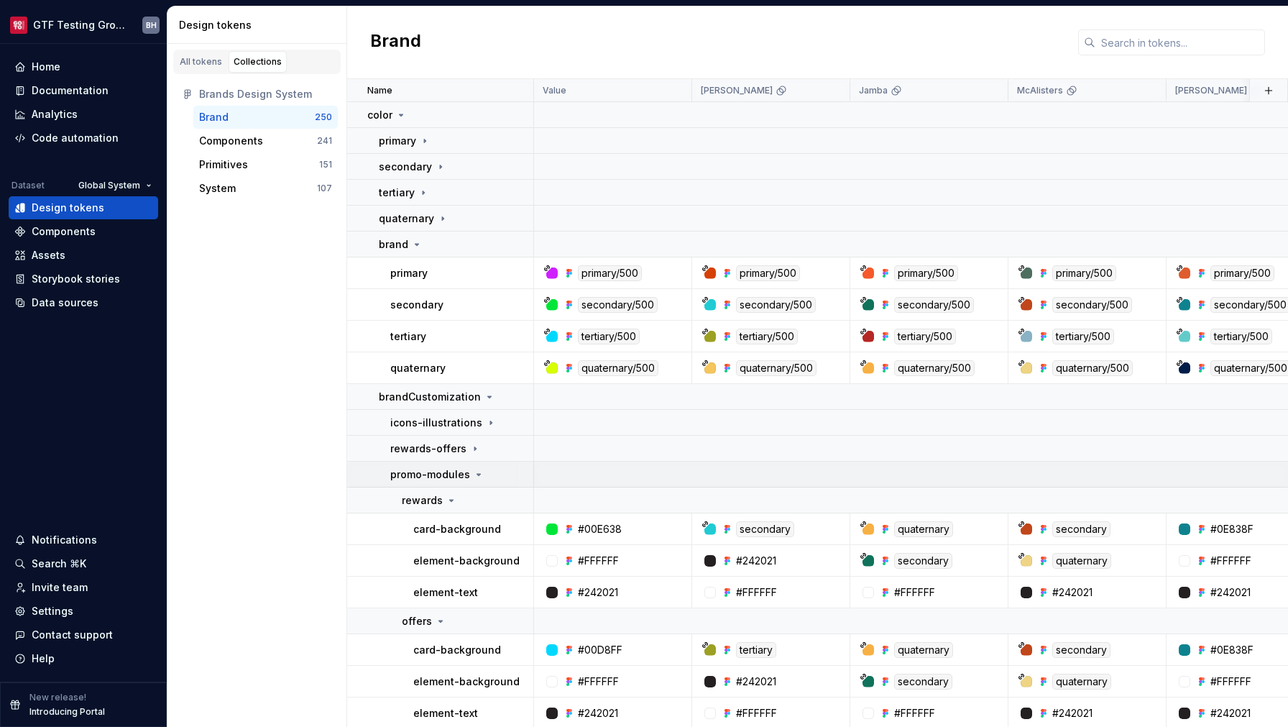
click at [479, 476] on icon at bounding box center [479, 475] width 12 height 12
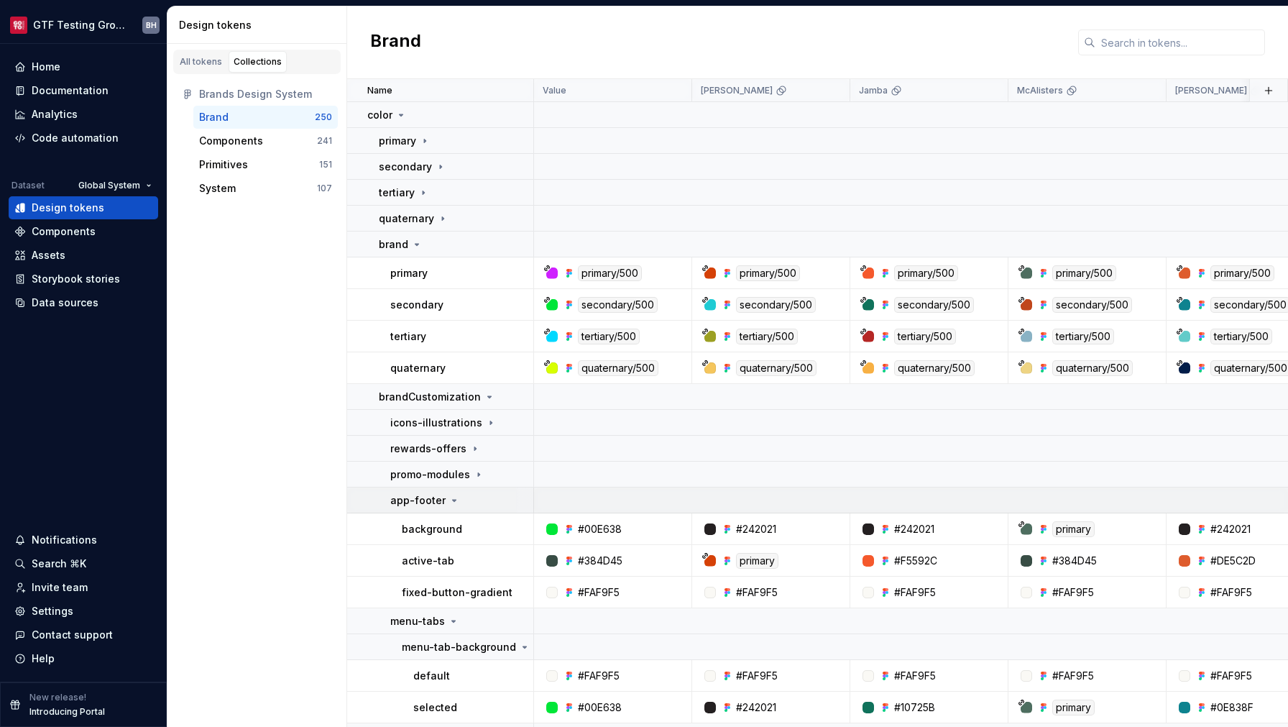
click at [450, 502] on icon at bounding box center [454, 500] width 12 height 12
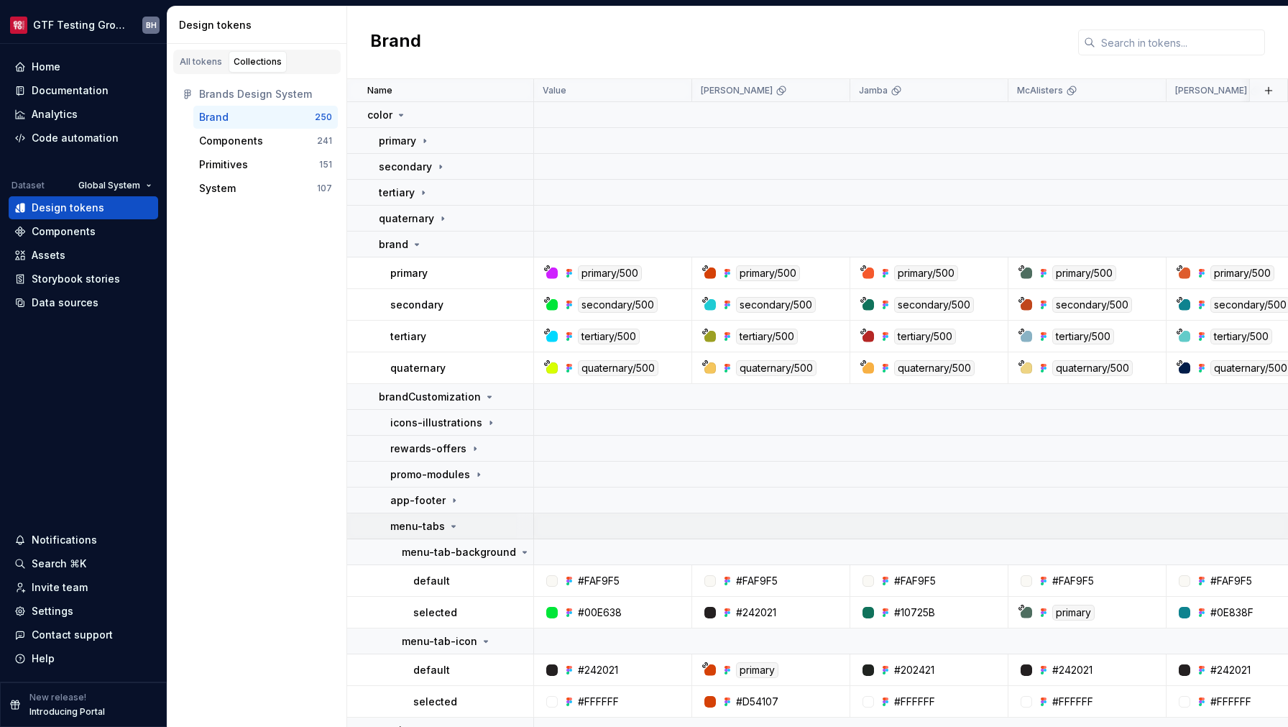
click at [455, 528] on icon at bounding box center [454, 526] width 12 height 12
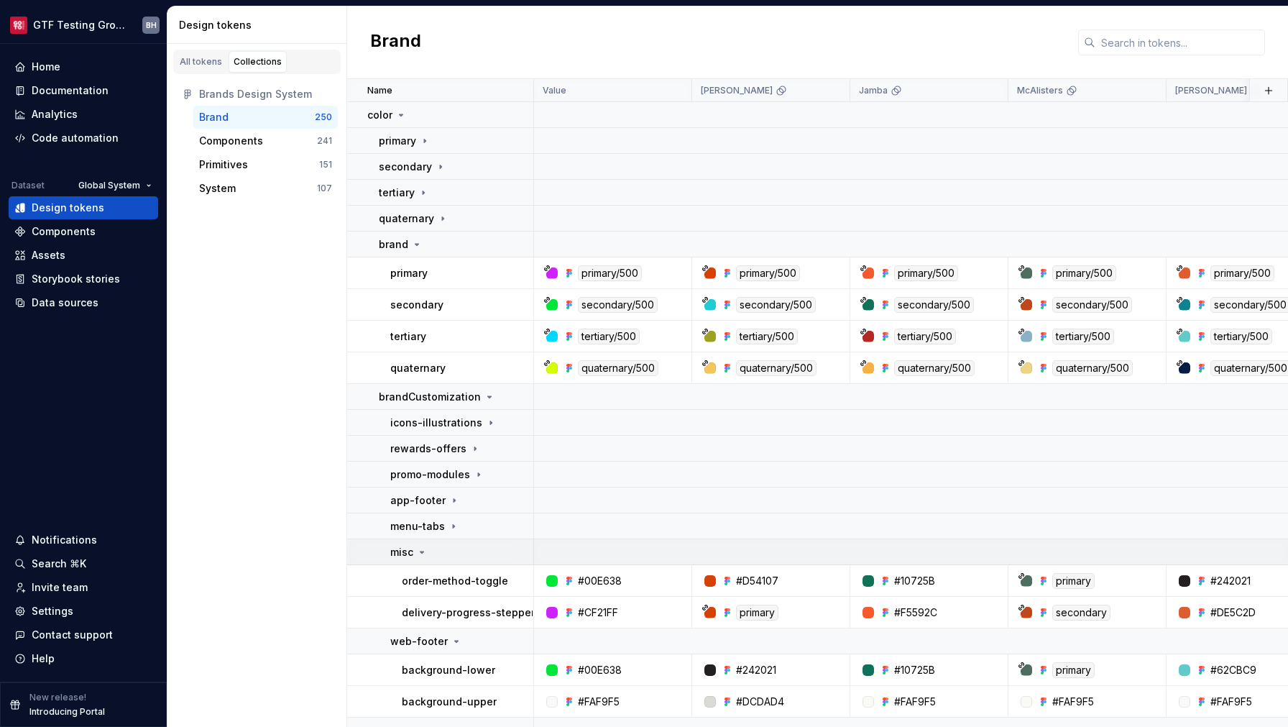
click at [427, 552] on icon at bounding box center [422, 552] width 12 height 12
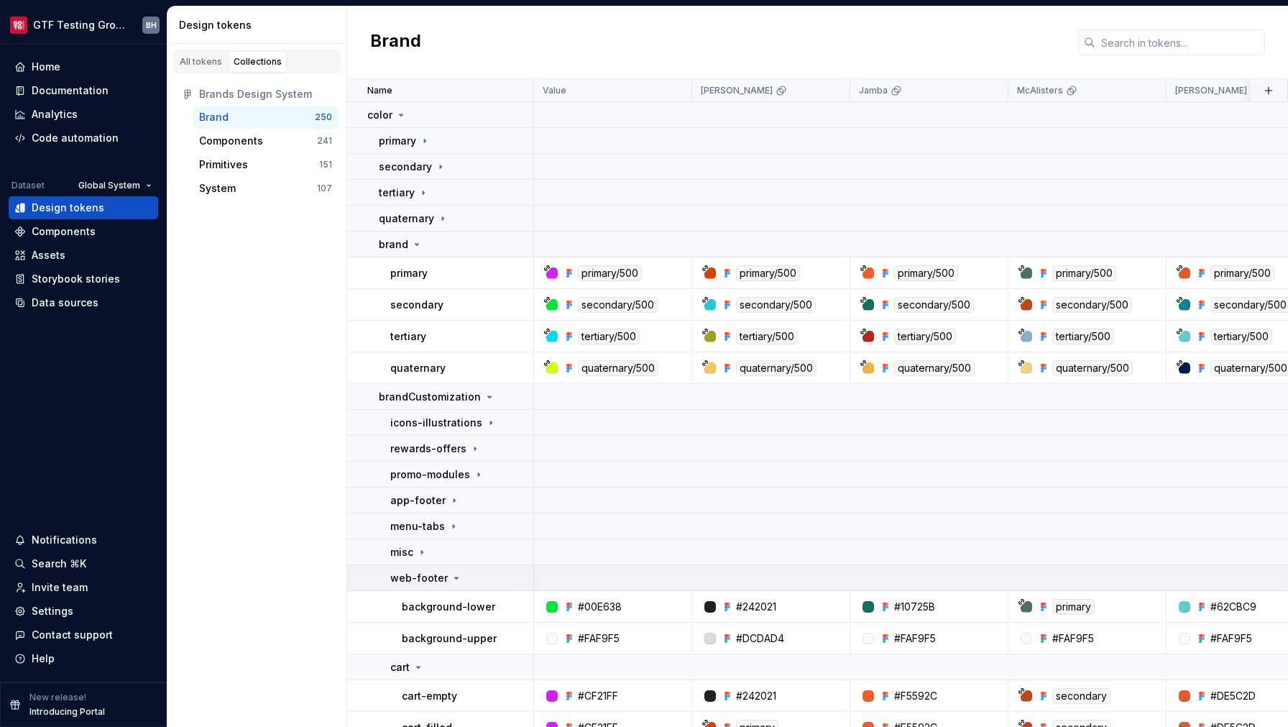
click at [456, 575] on icon at bounding box center [457, 578] width 12 height 12
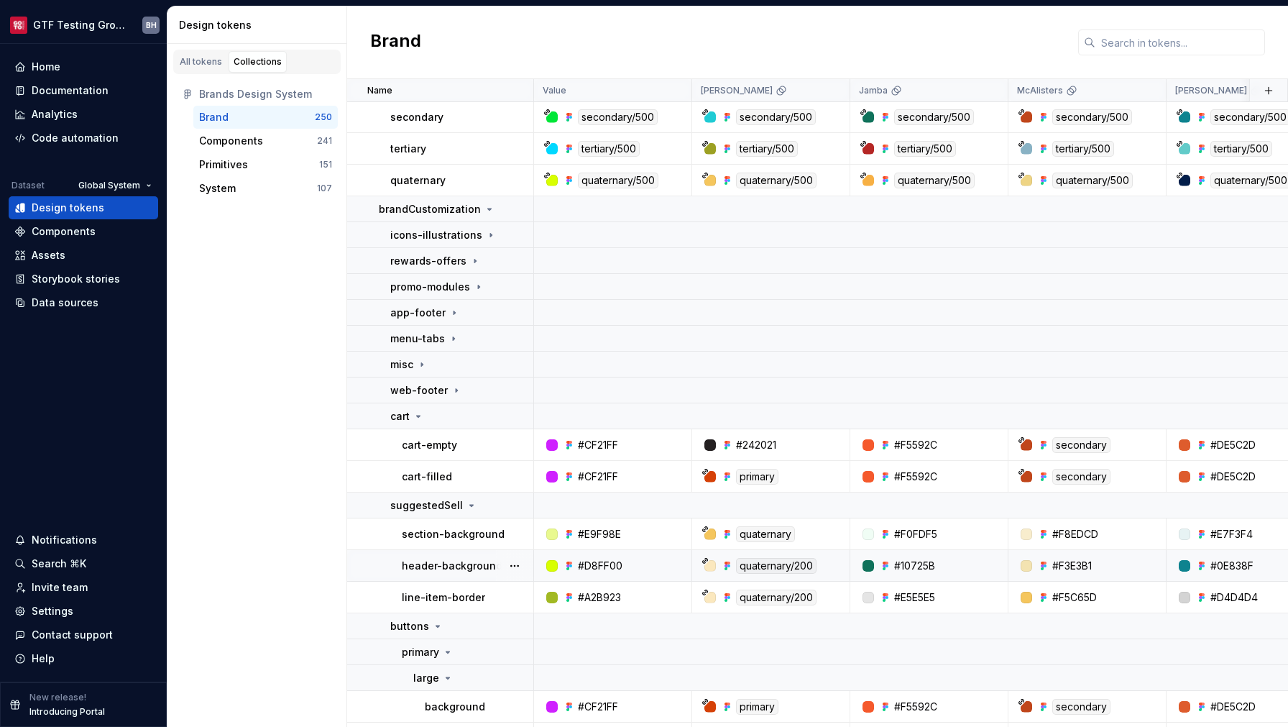
scroll to position [205, 0]
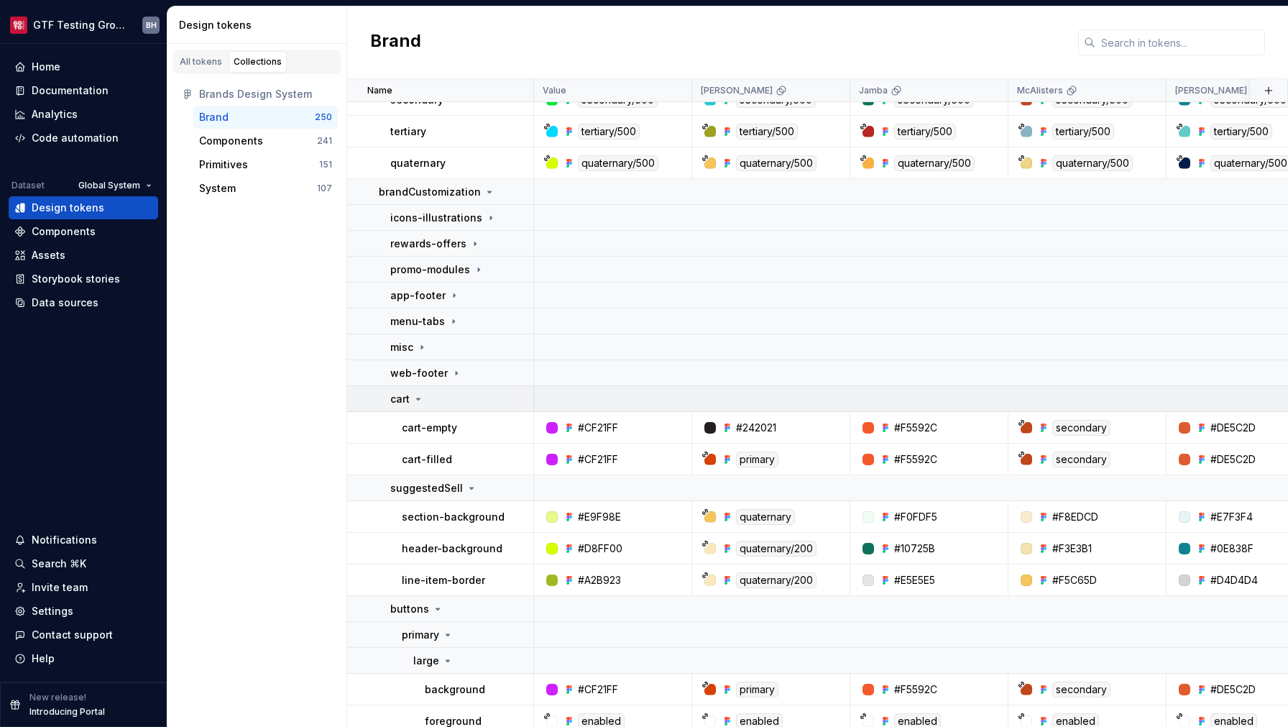
click at [418, 399] on icon at bounding box center [419, 398] width 4 height 1
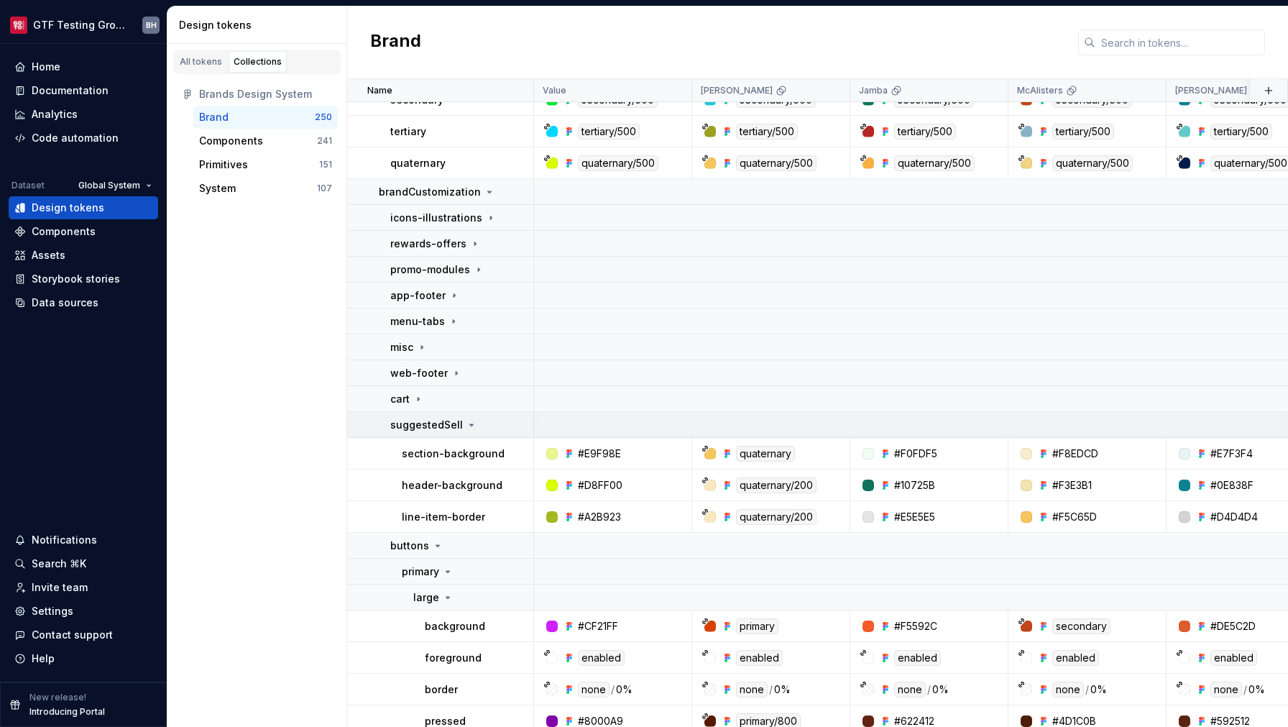
click at [470, 424] on icon at bounding box center [472, 424] width 4 height 1
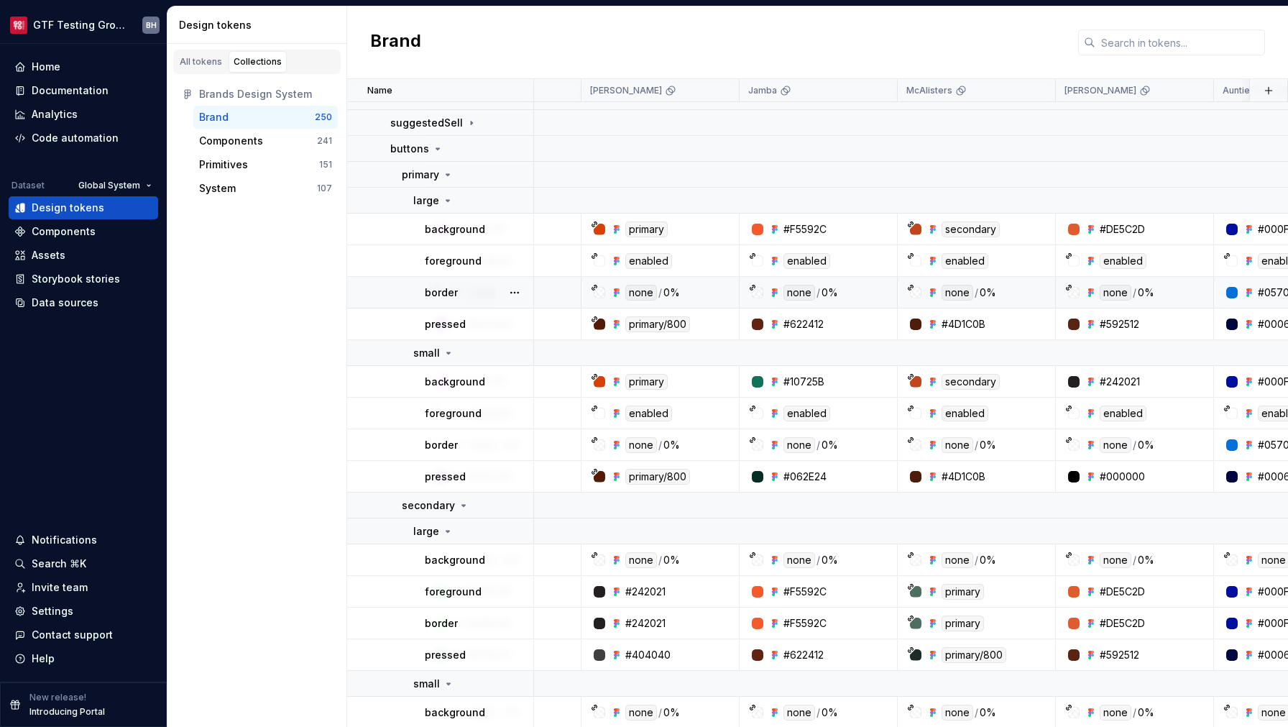
scroll to position [507, 0]
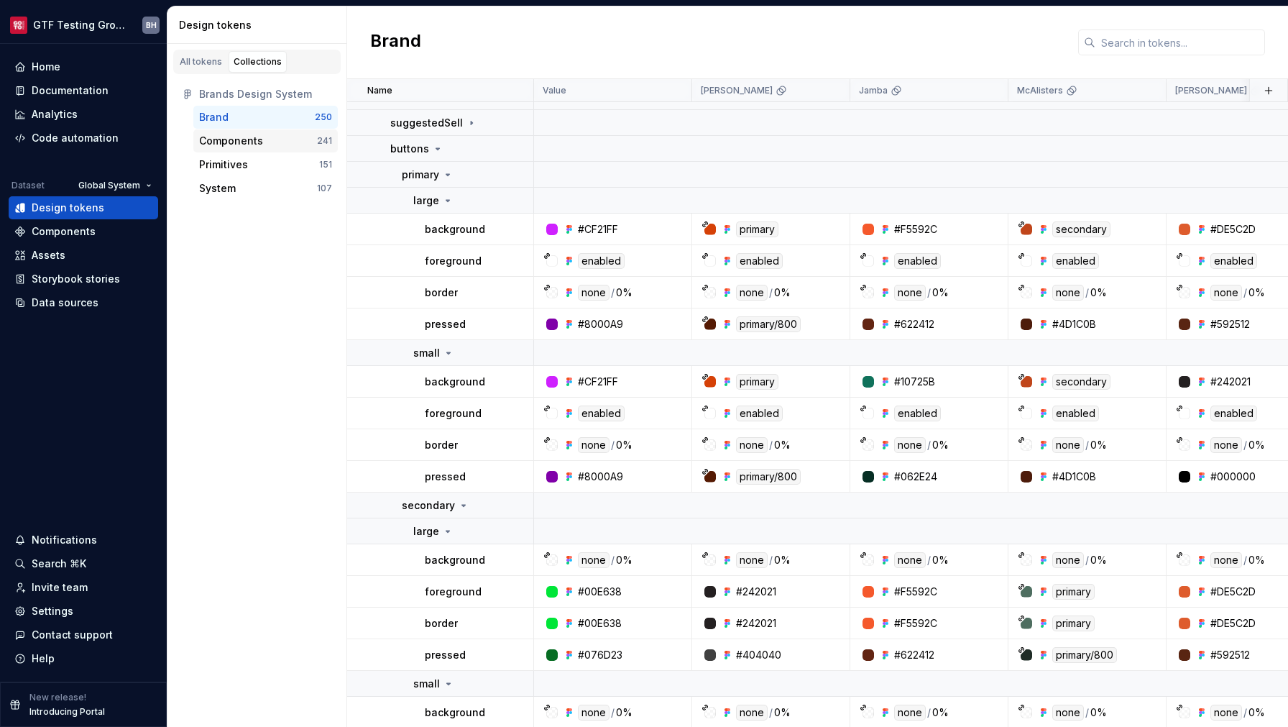
click at [244, 138] on div "Components" at bounding box center [231, 141] width 64 height 14
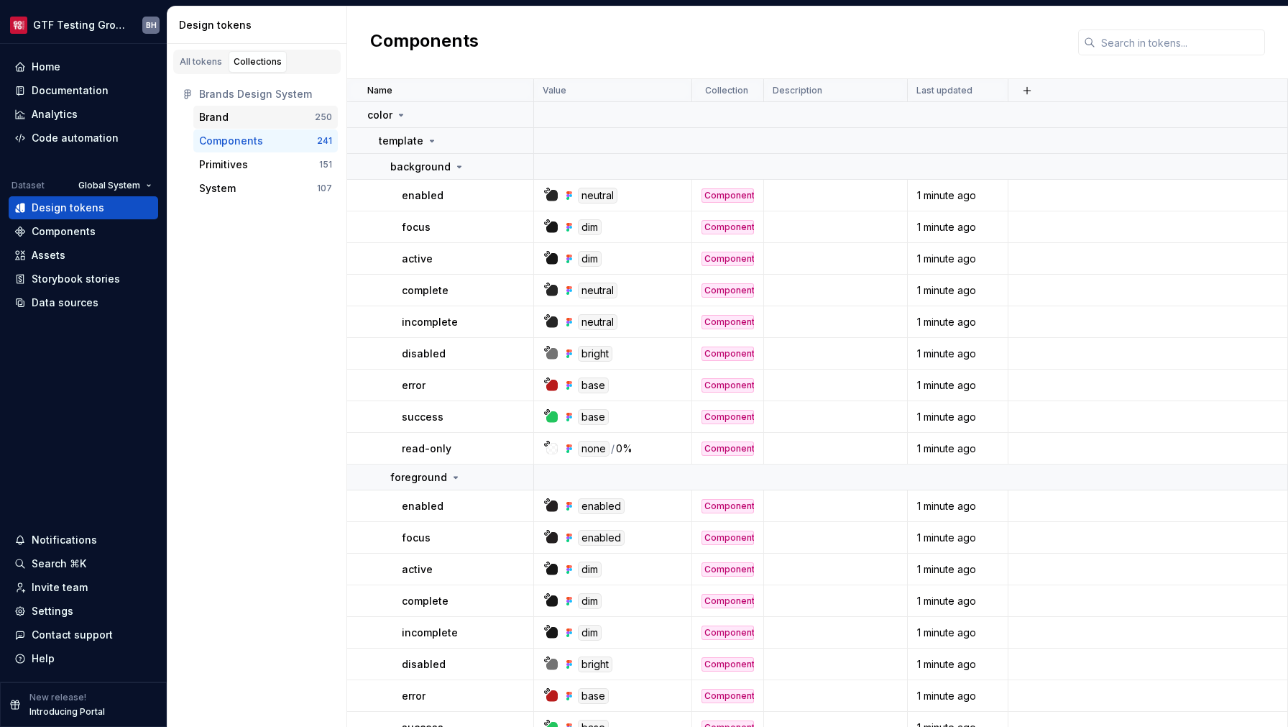
click at [235, 118] on div "Brand" at bounding box center [257, 117] width 116 height 14
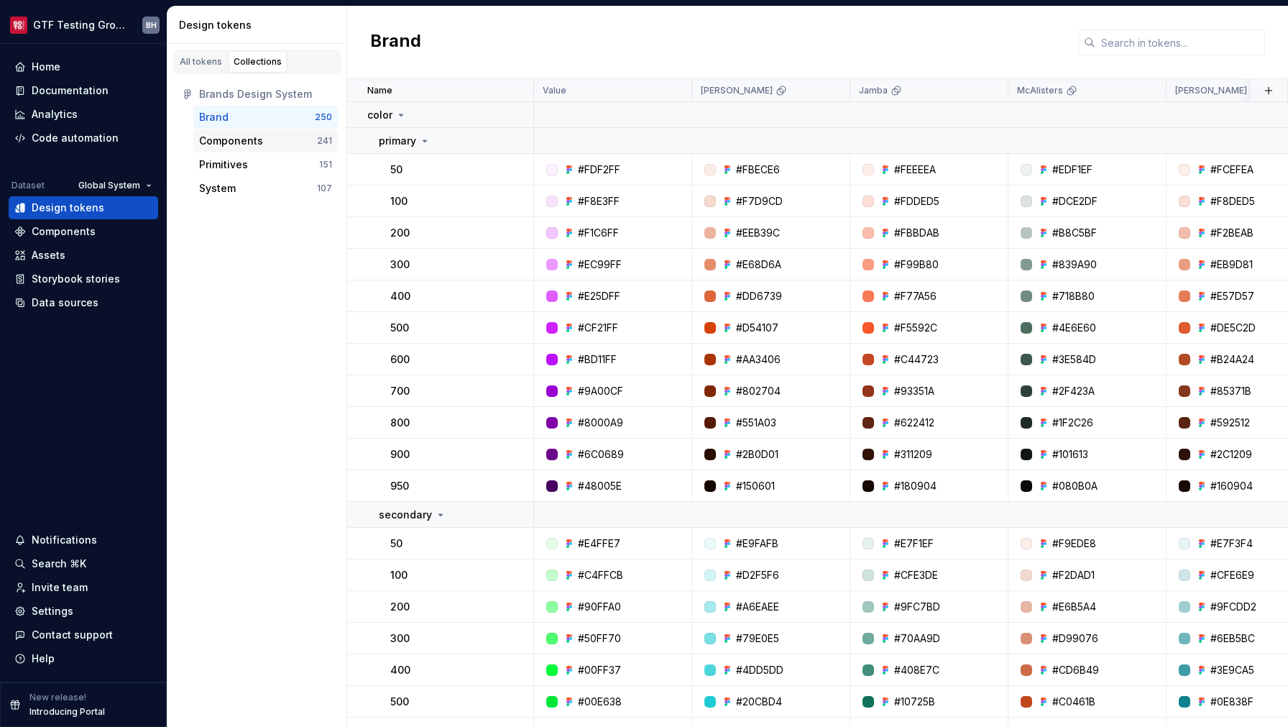
click at [255, 146] on div "Components" at bounding box center [231, 141] width 64 height 14
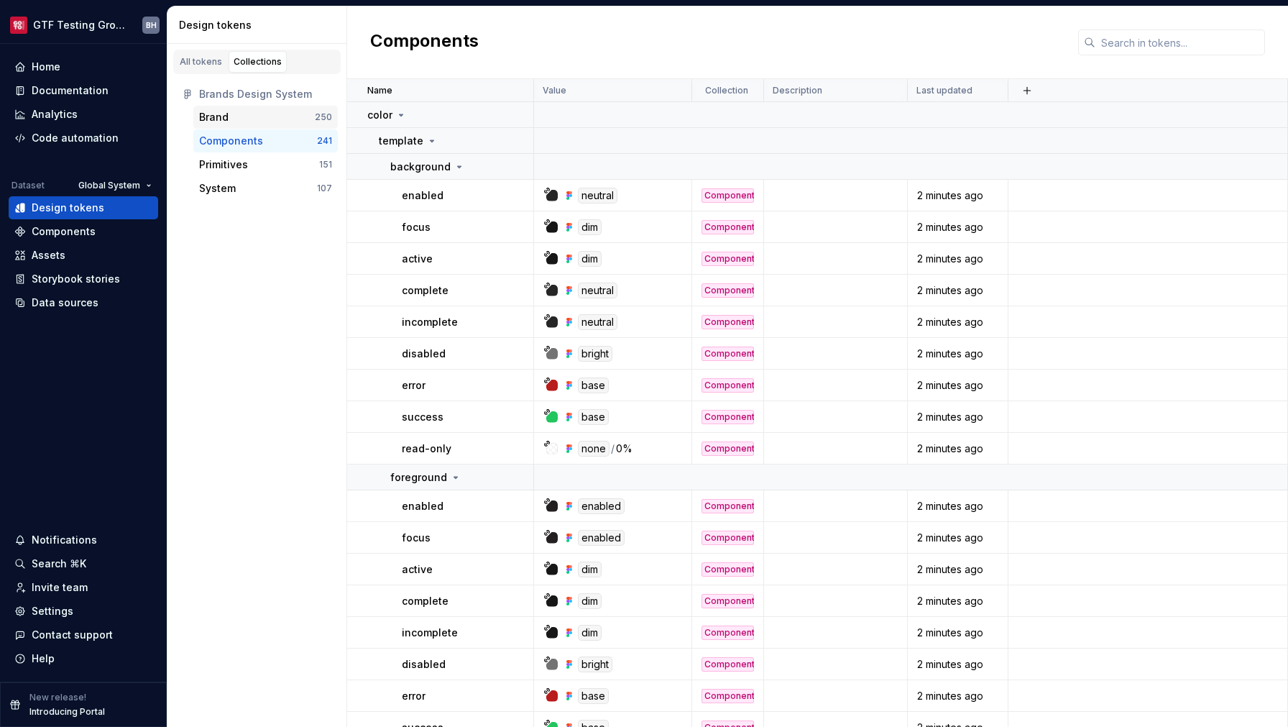
click at [264, 119] on div "Brand" at bounding box center [257, 117] width 116 height 14
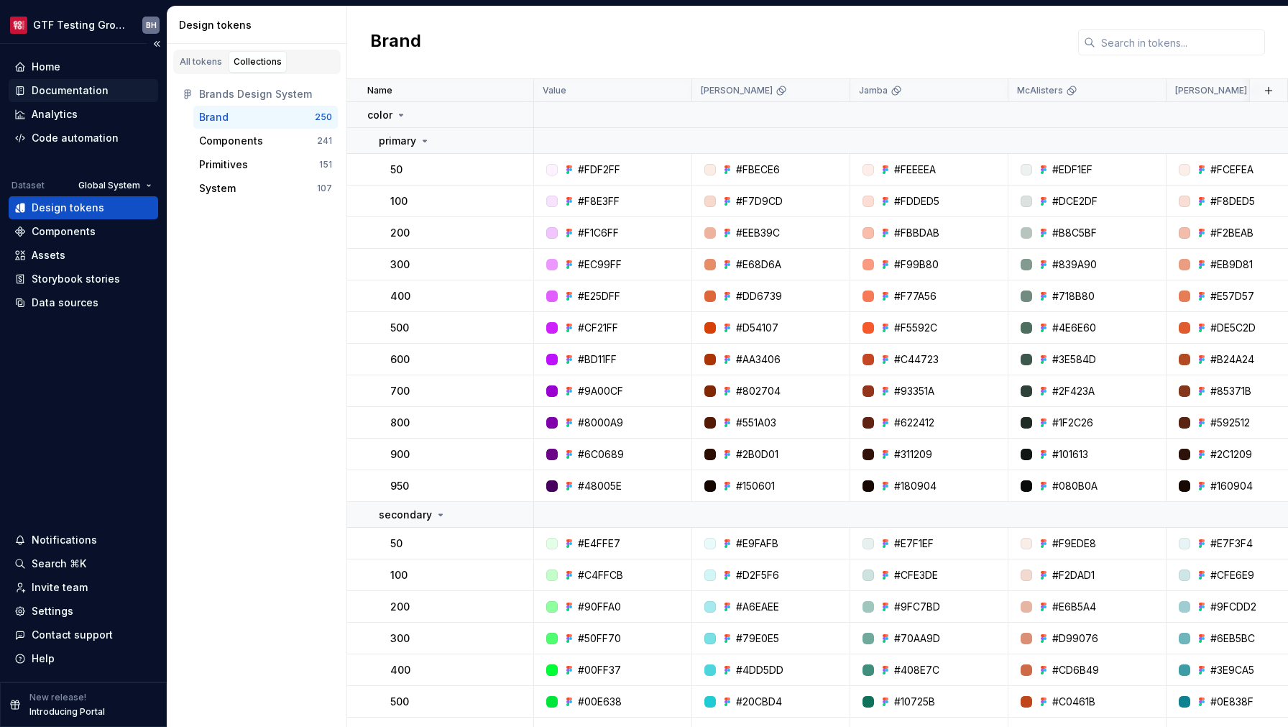
click at [104, 91] on div "Documentation" at bounding box center [70, 90] width 77 height 14
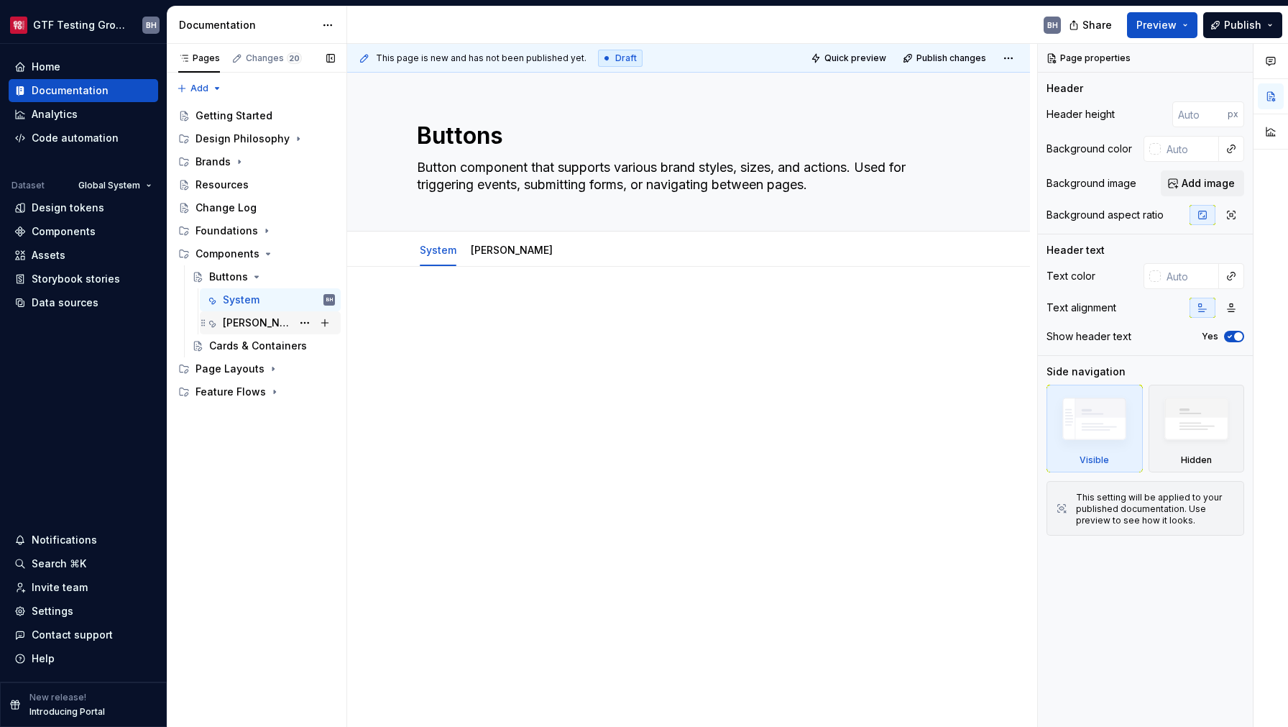
click at [229, 321] on div "[PERSON_NAME]" at bounding box center [257, 323] width 69 height 14
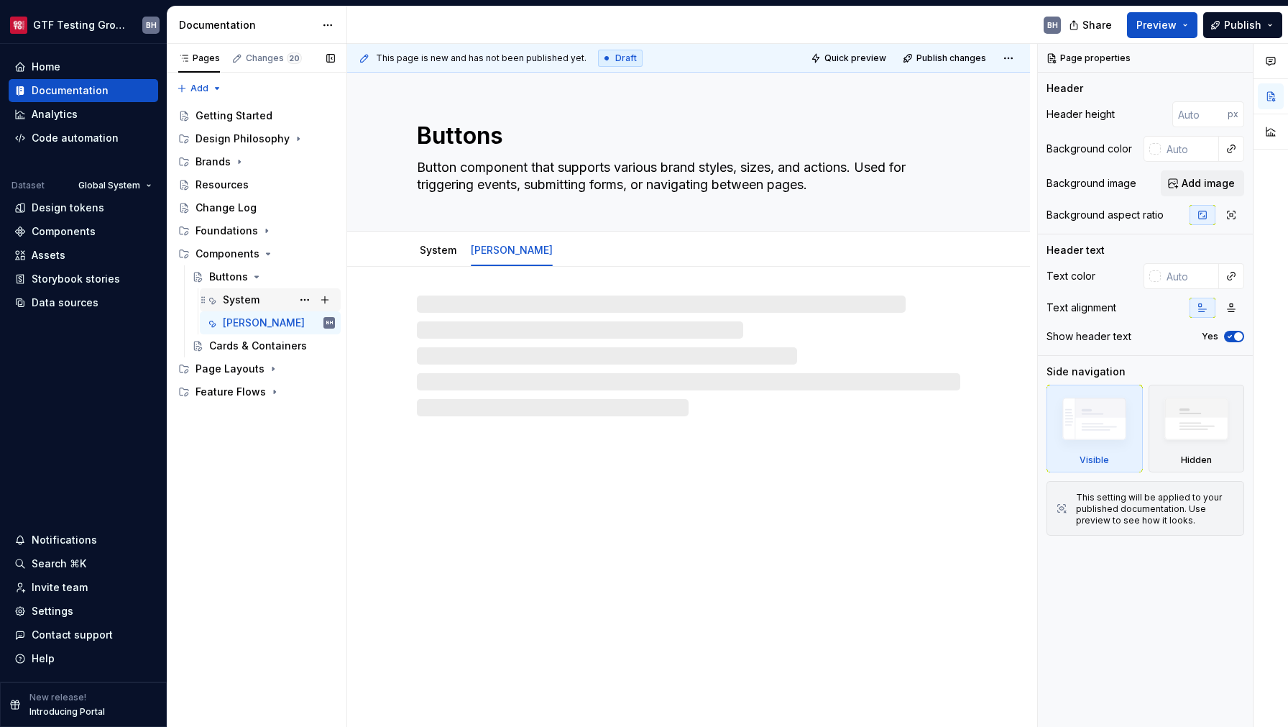
click at [230, 300] on div "System" at bounding box center [241, 300] width 37 height 14
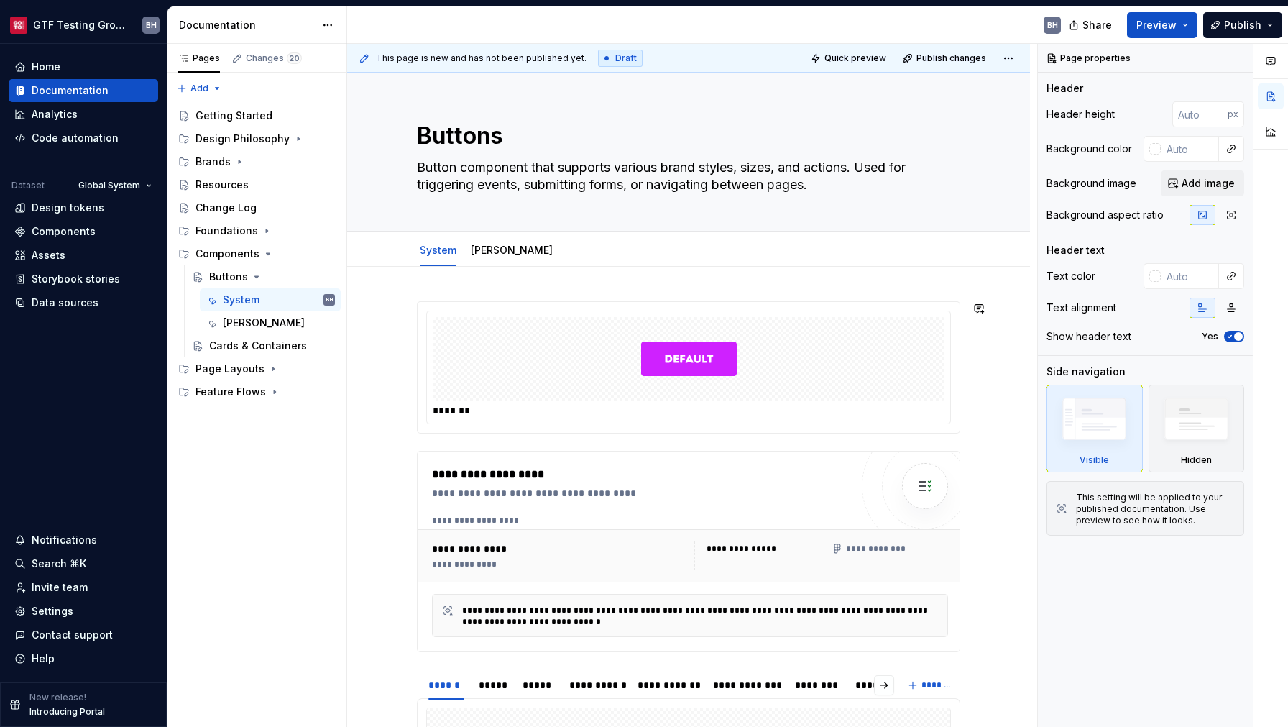
type textarea "*"
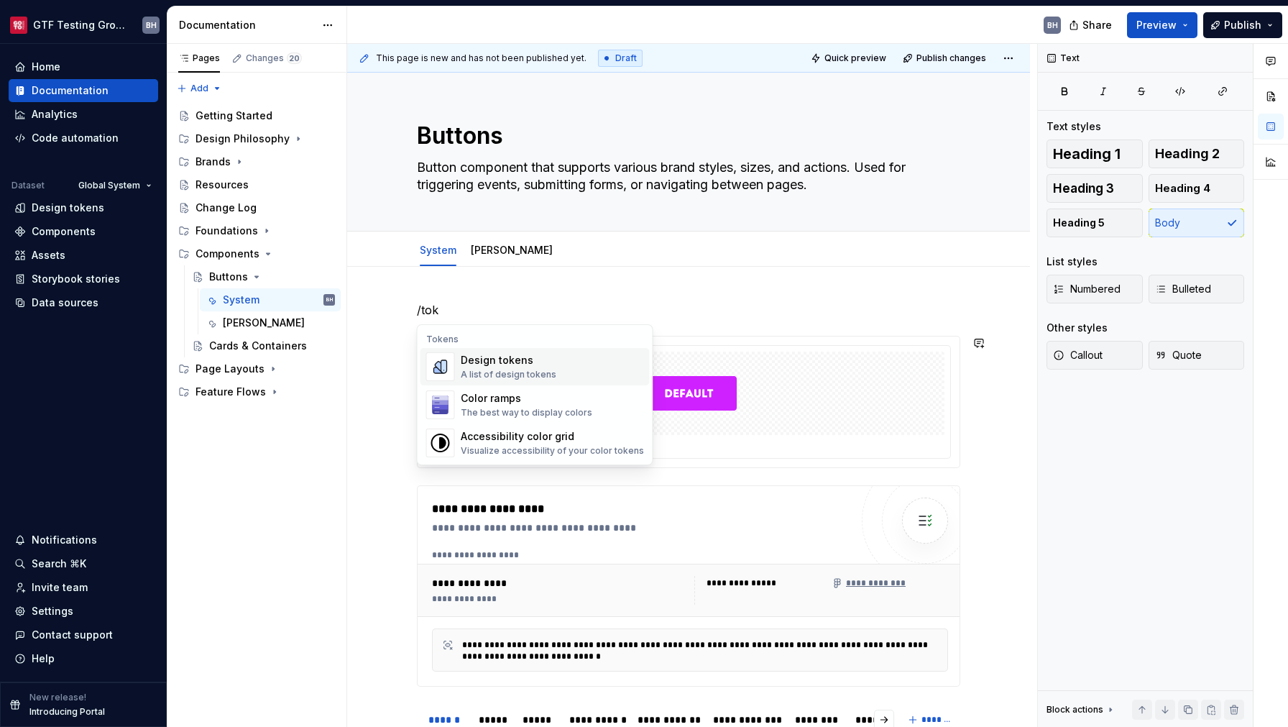
click at [497, 364] on div "Design tokens" at bounding box center [509, 360] width 96 height 14
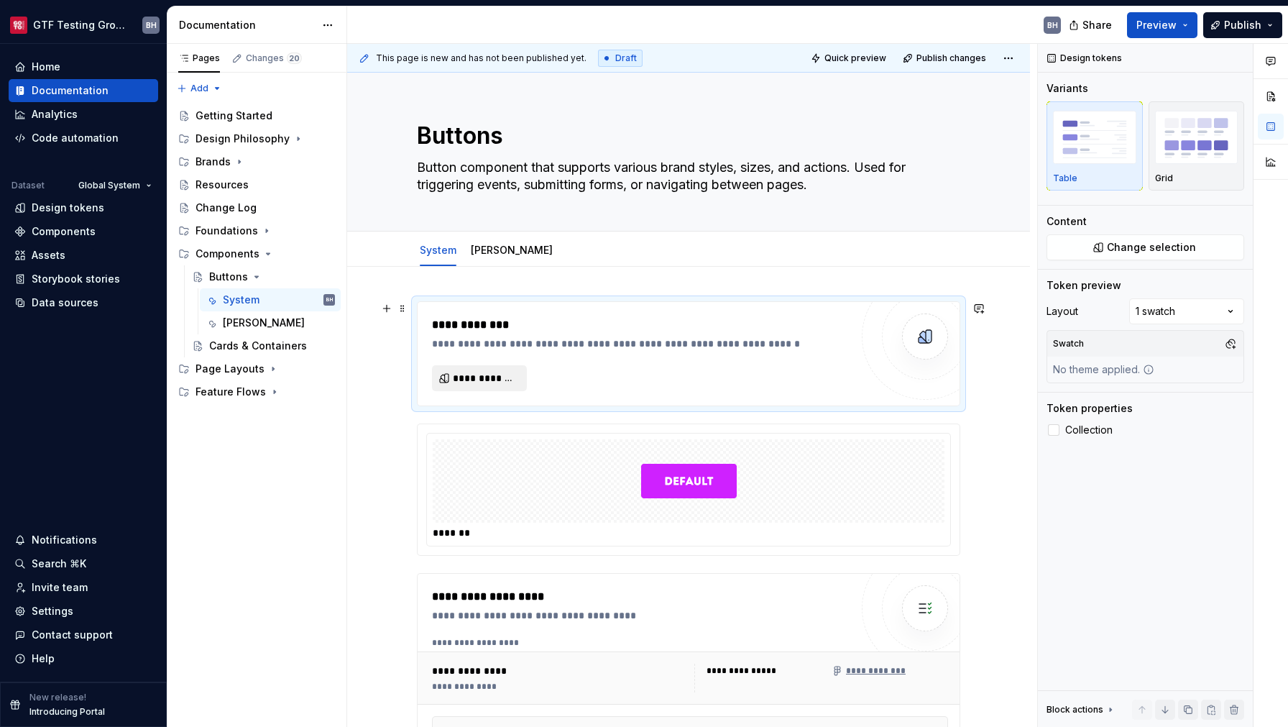
click at [500, 378] on span "**********" at bounding box center [485, 378] width 65 height 14
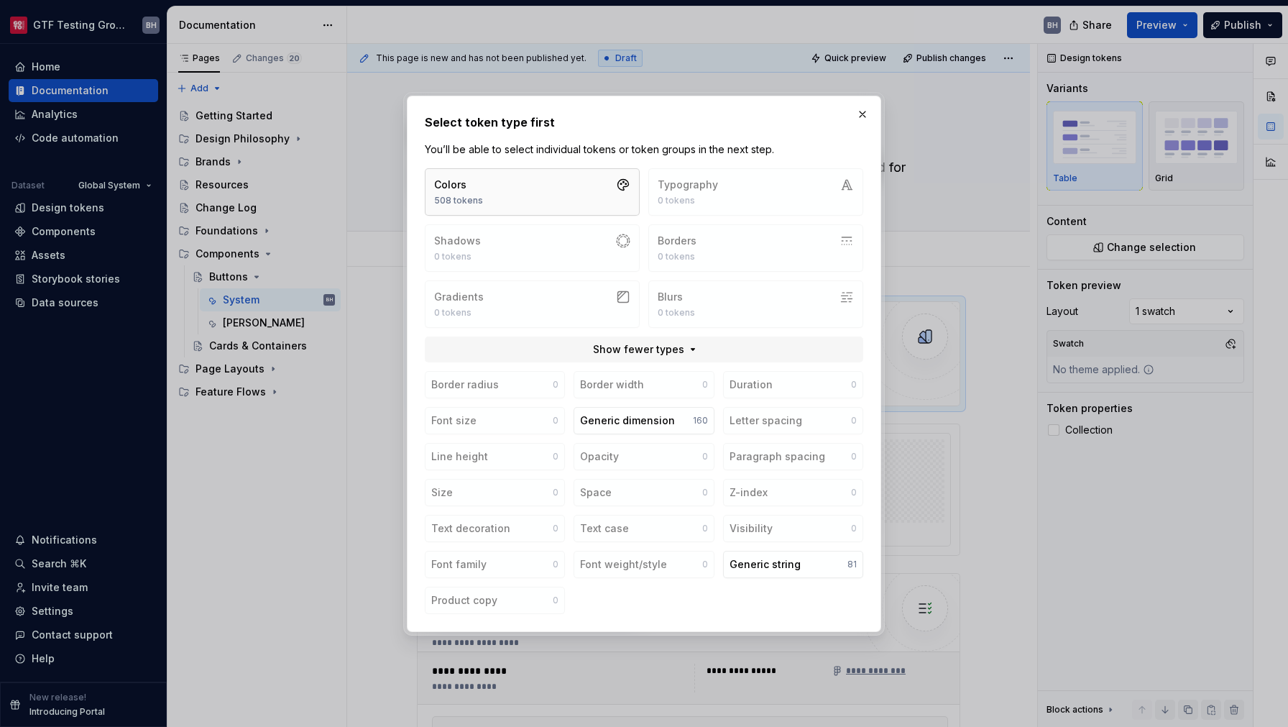
click at [561, 190] on button "Colors 508 tokens" at bounding box center [532, 191] width 215 height 47
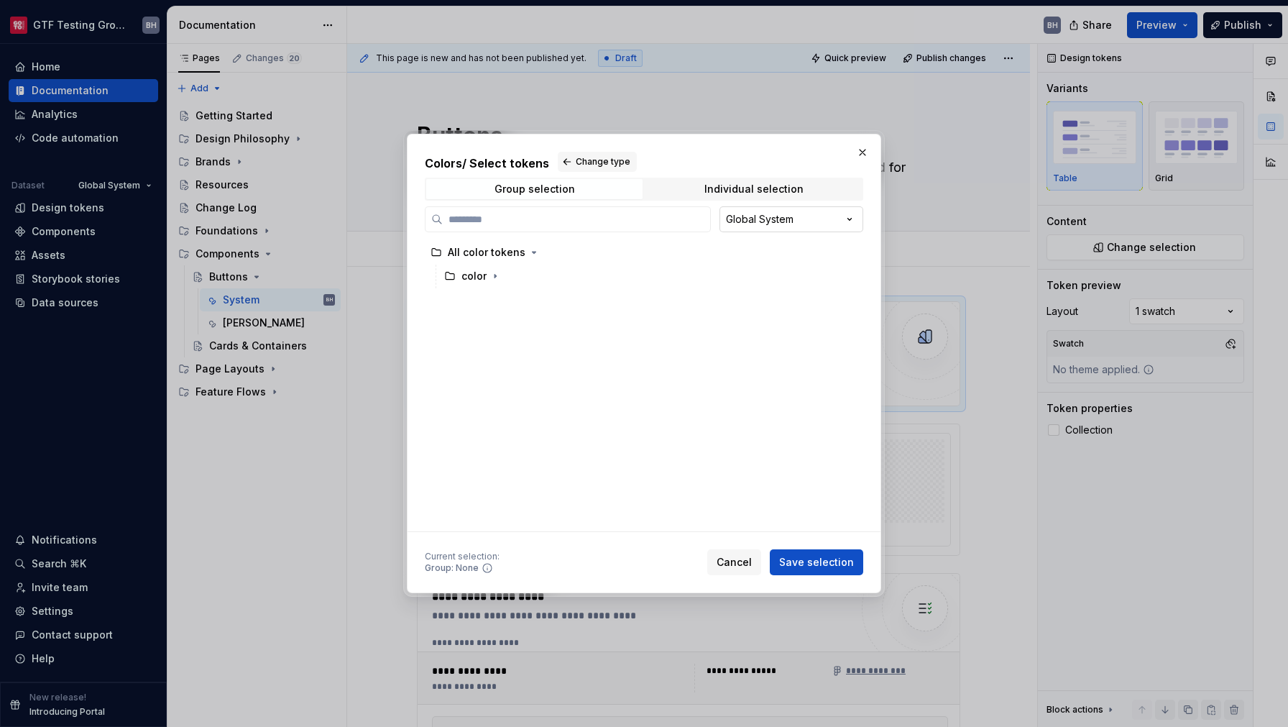
click at [812, 221] on div "Colors / Select tokens Change type Group selection Individual selection Global …" at bounding box center [644, 363] width 1288 height 727
type input "*"
type input "***"
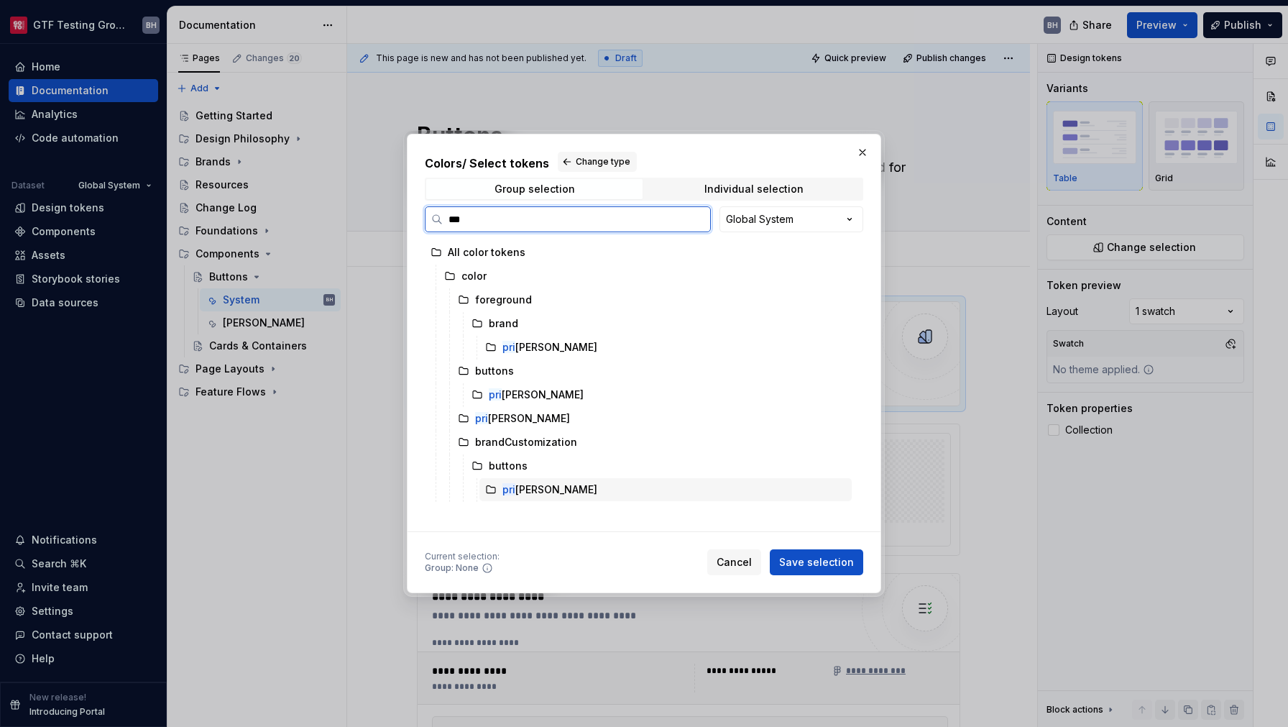
click at [528, 491] on div "pri [PERSON_NAME]" at bounding box center [549, 489] width 95 height 14
click at [830, 566] on span "Save selection" at bounding box center [816, 562] width 75 height 14
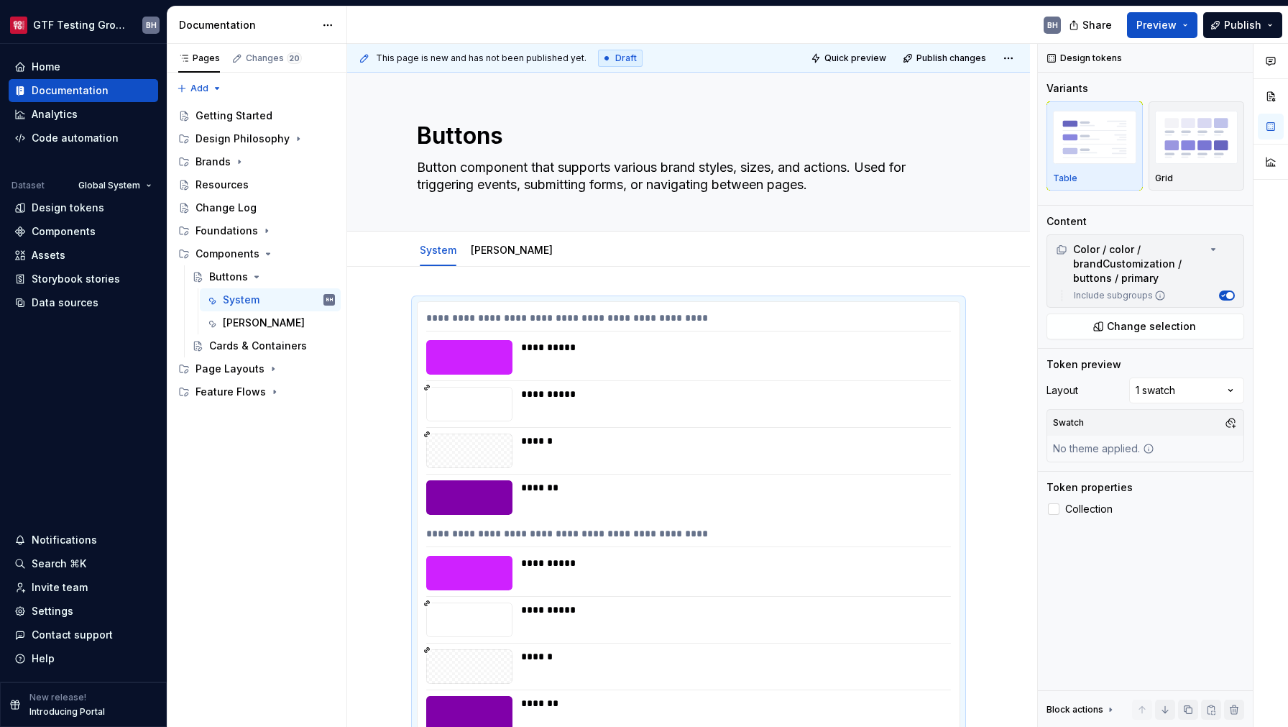
scroll to position [12, 0]
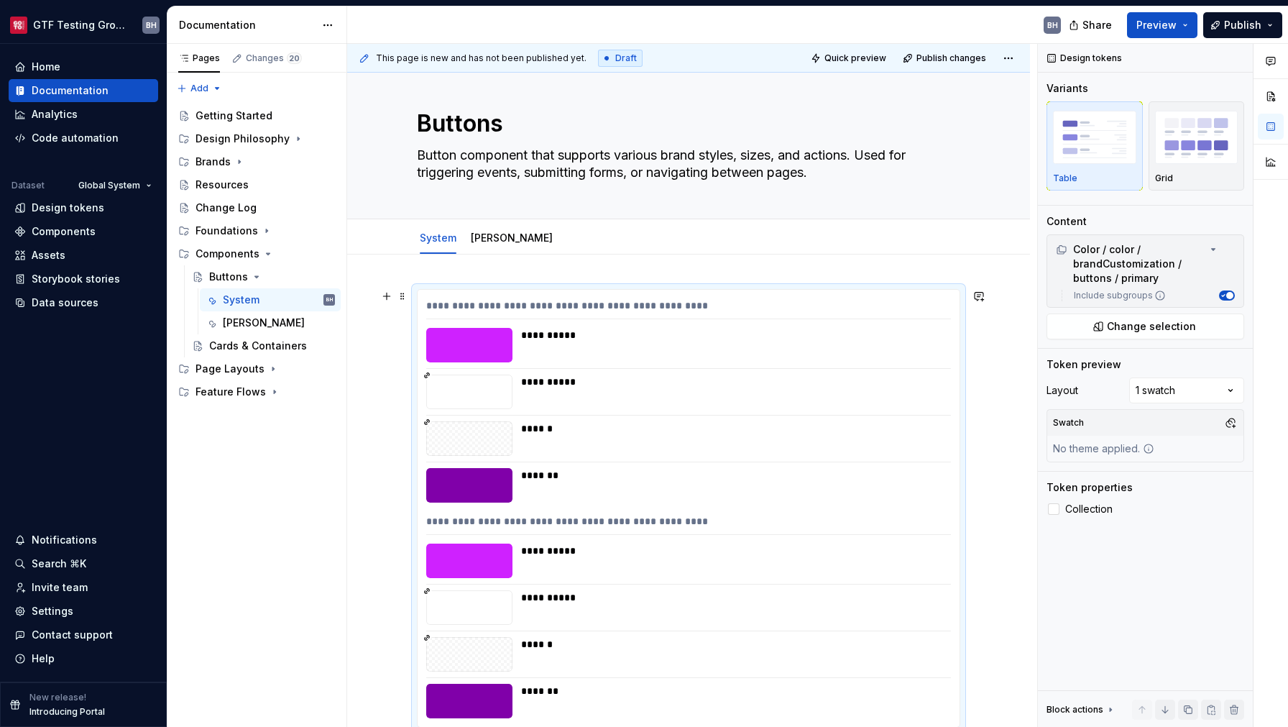
click at [780, 299] on div "**********" at bounding box center [688, 308] width 525 height 21
click at [1195, 397] on div "Comments Open comments No comments yet Select ‘Comment’ from the block context …" at bounding box center [1163, 386] width 250 height 684
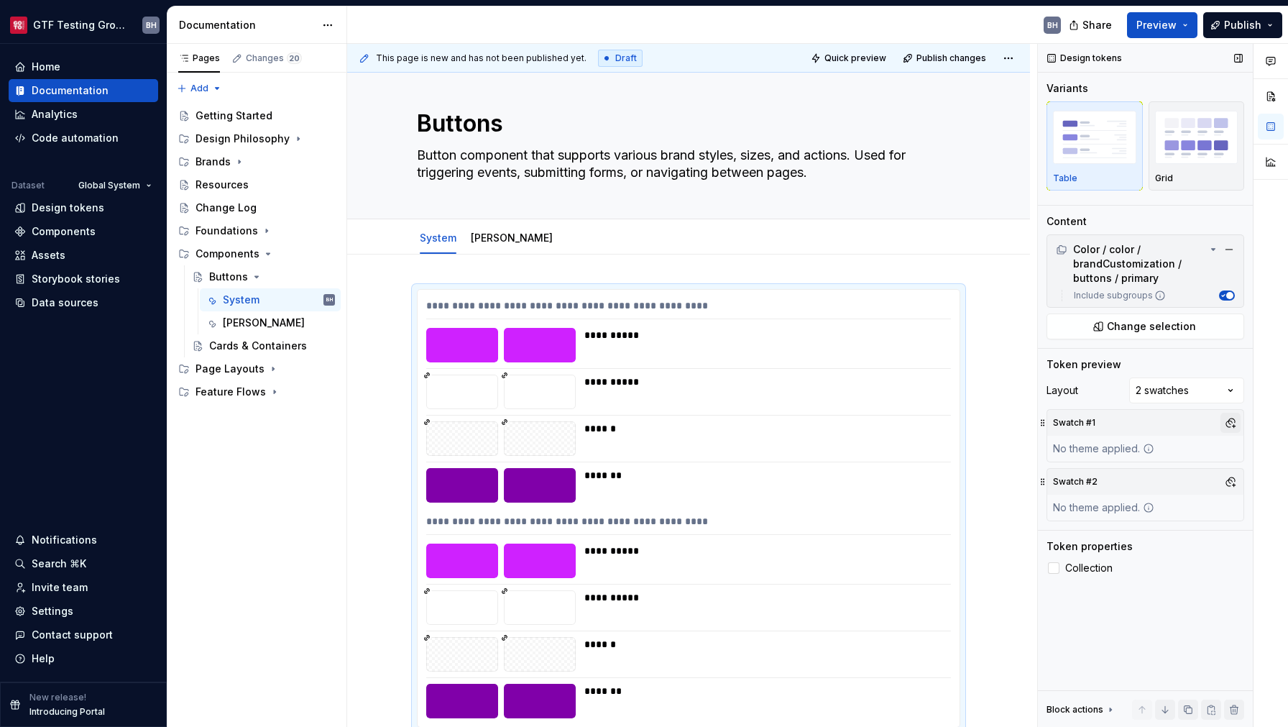
click at [1229, 424] on button "button" at bounding box center [1230, 423] width 20 height 20
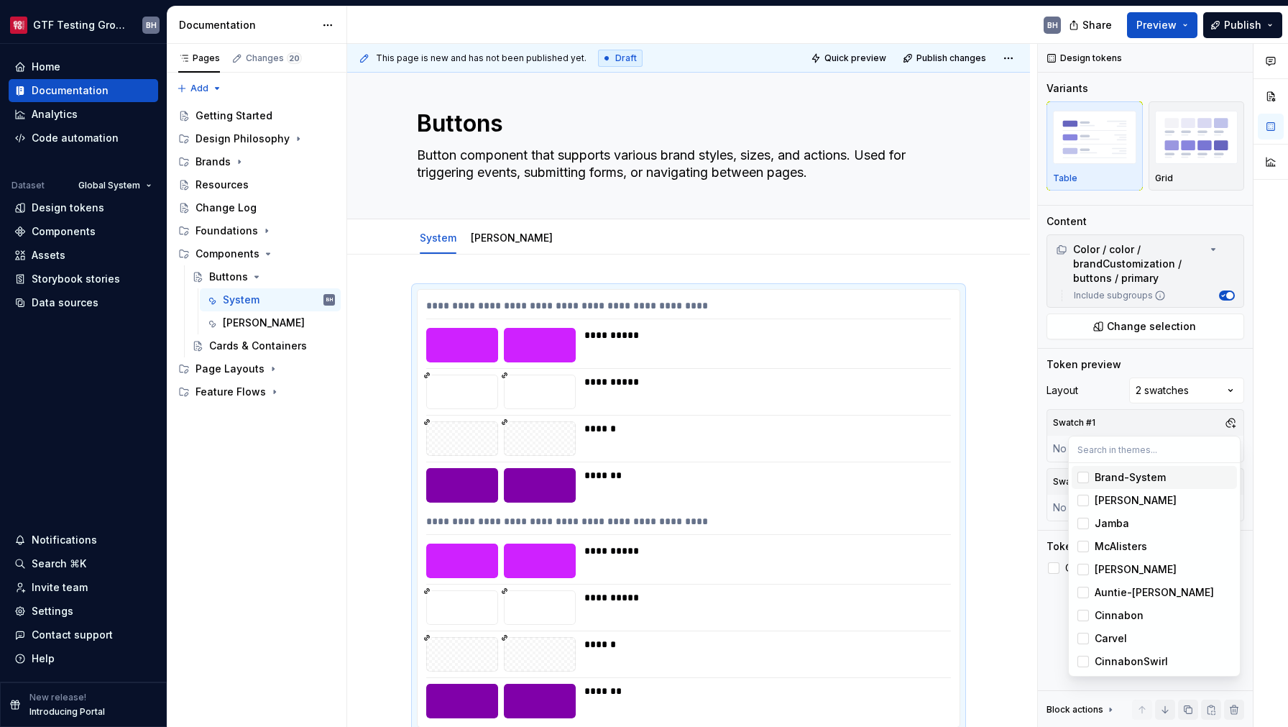
click at [1087, 476] on div "Suggestions" at bounding box center [1083, 478] width 12 height 12
click at [1189, 421] on div "Comments Open comments No comments yet Select ‘Comment’ from the block context …" at bounding box center [1163, 386] width 250 height 684
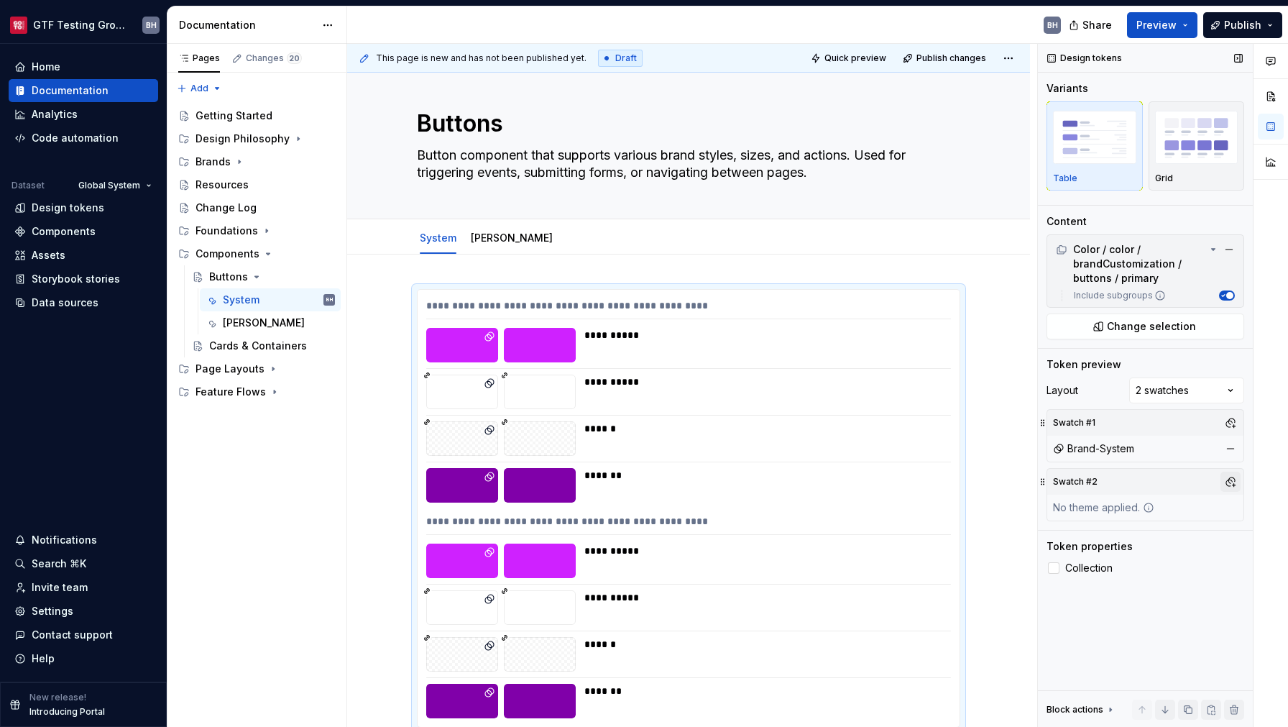
click at [1230, 485] on button "button" at bounding box center [1230, 482] width 20 height 20
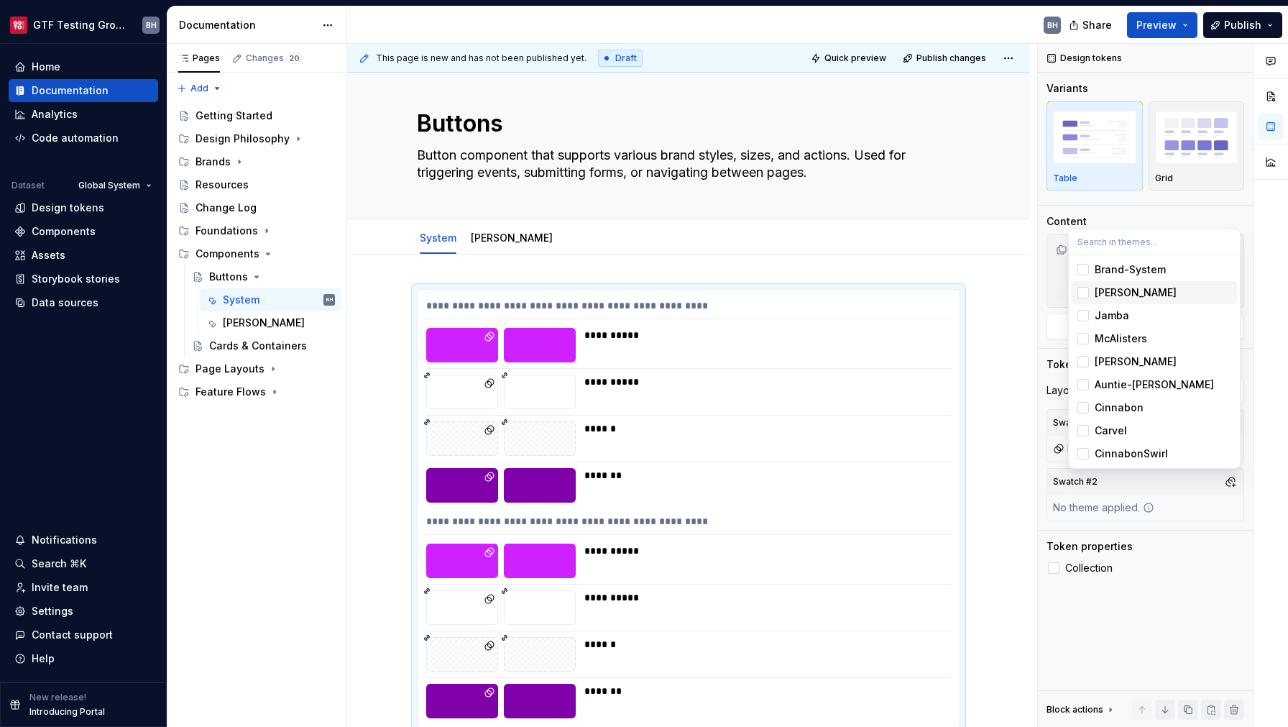
click at [1109, 292] on div "[PERSON_NAME]" at bounding box center [1136, 292] width 82 height 14
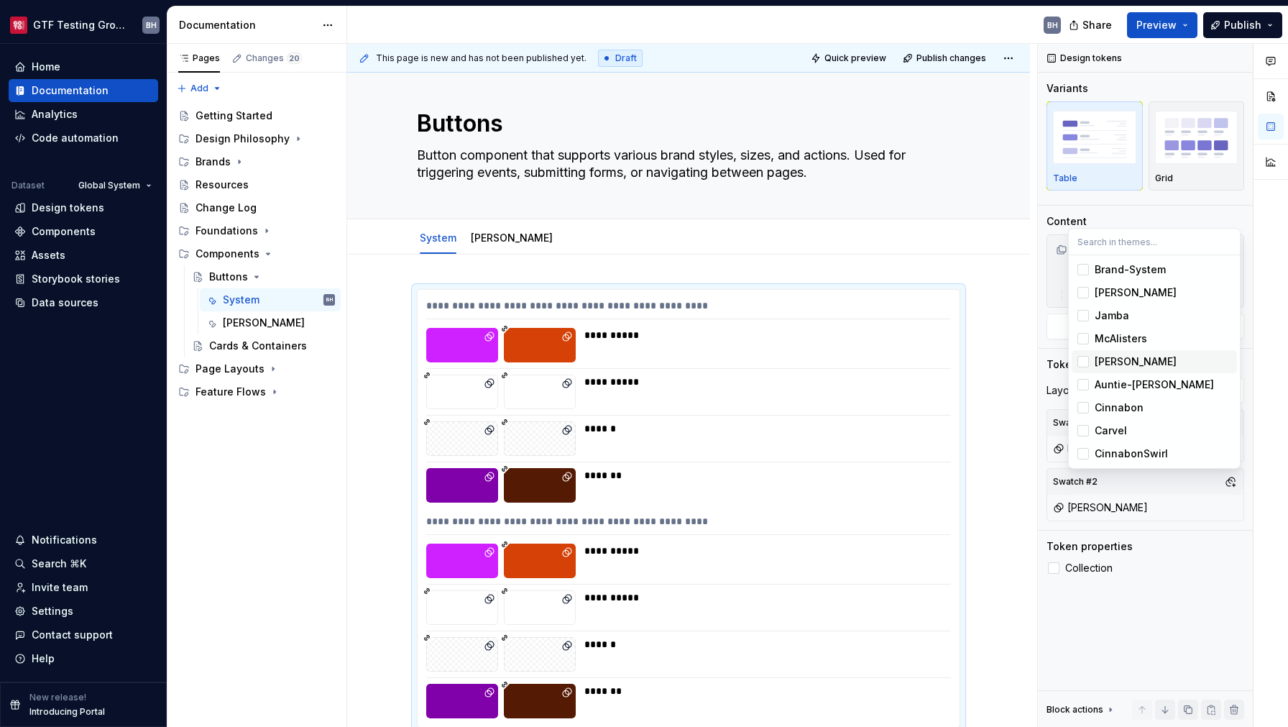
click at [635, 272] on html "GTF Testing Grounds BH Home Documentation Analytics Code automation Dataset Glo…" at bounding box center [644, 363] width 1288 height 727
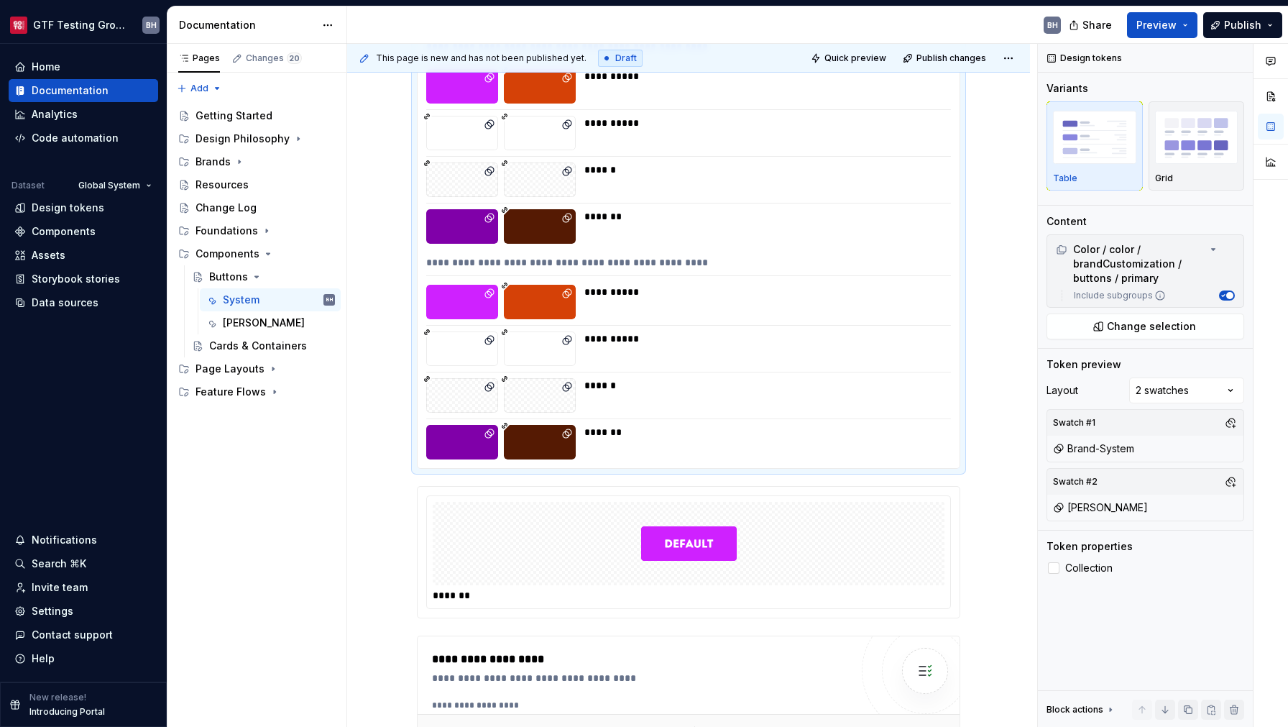
scroll to position [0, 0]
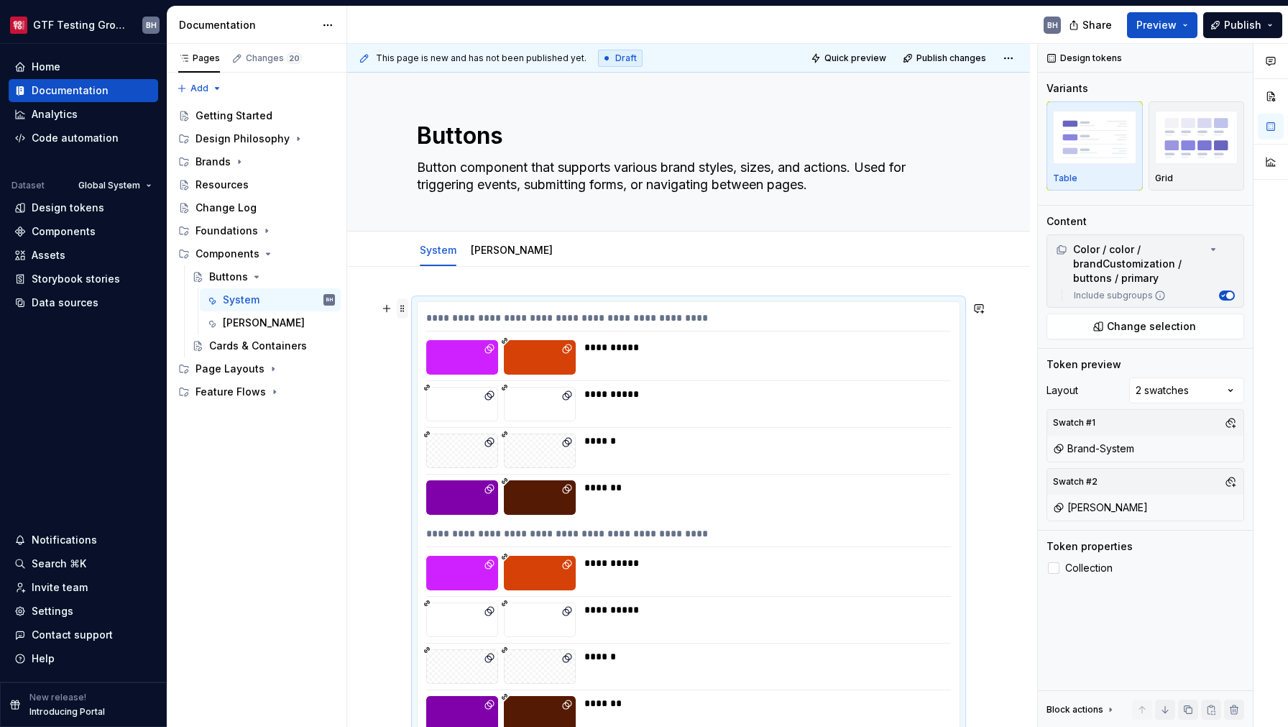
click at [400, 313] on span at bounding box center [403, 308] width 12 height 20
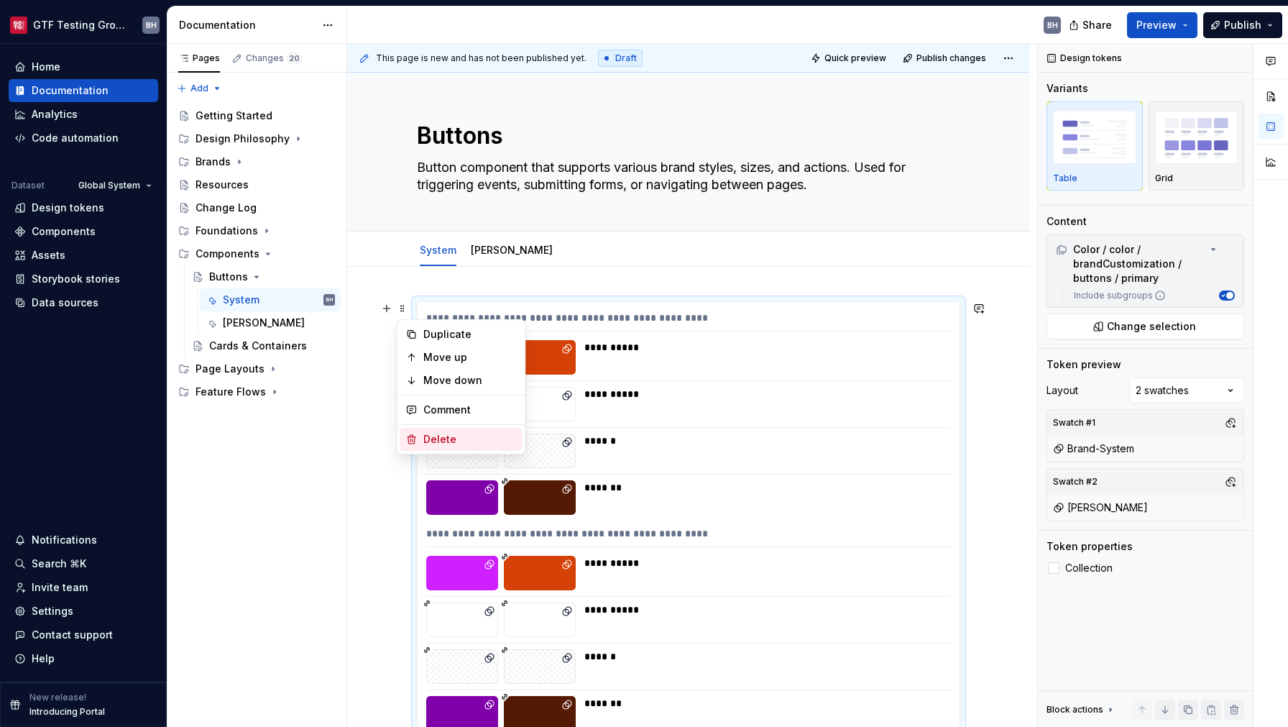
click at [436, 446] on div "Delete" at bounding box center [469, 439] width 93 height 14
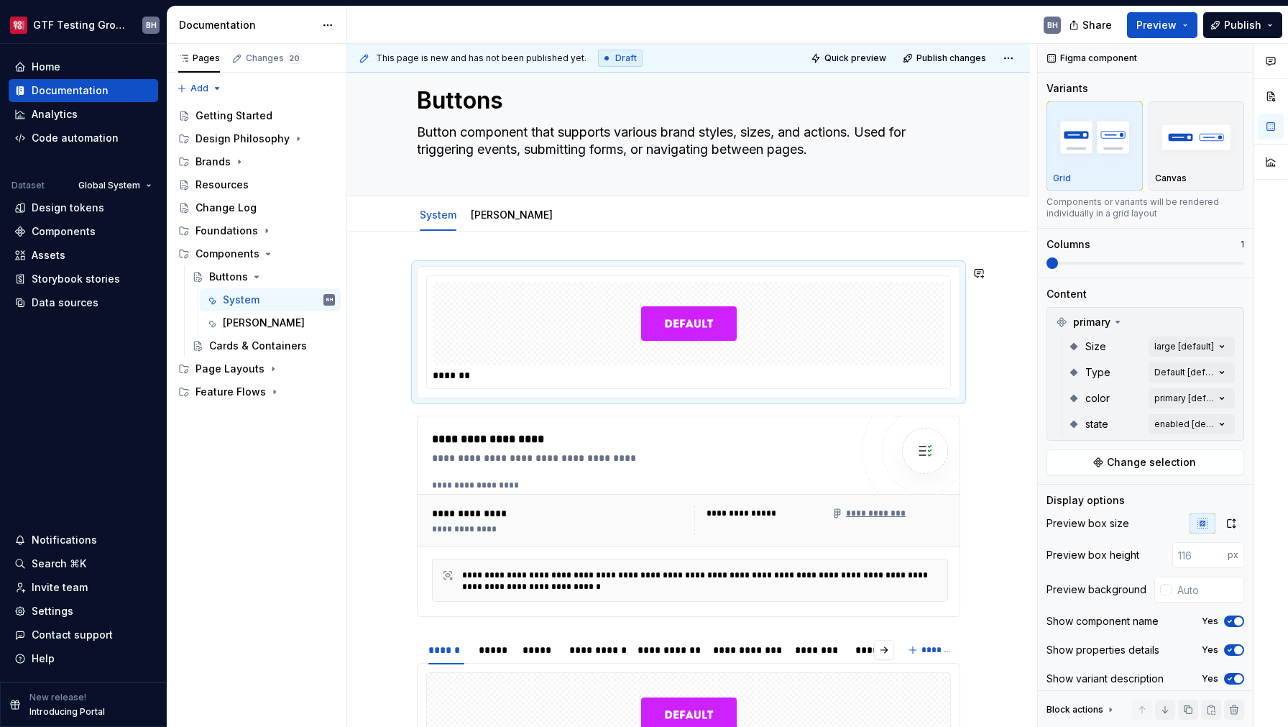
scroll to position [32, 0]
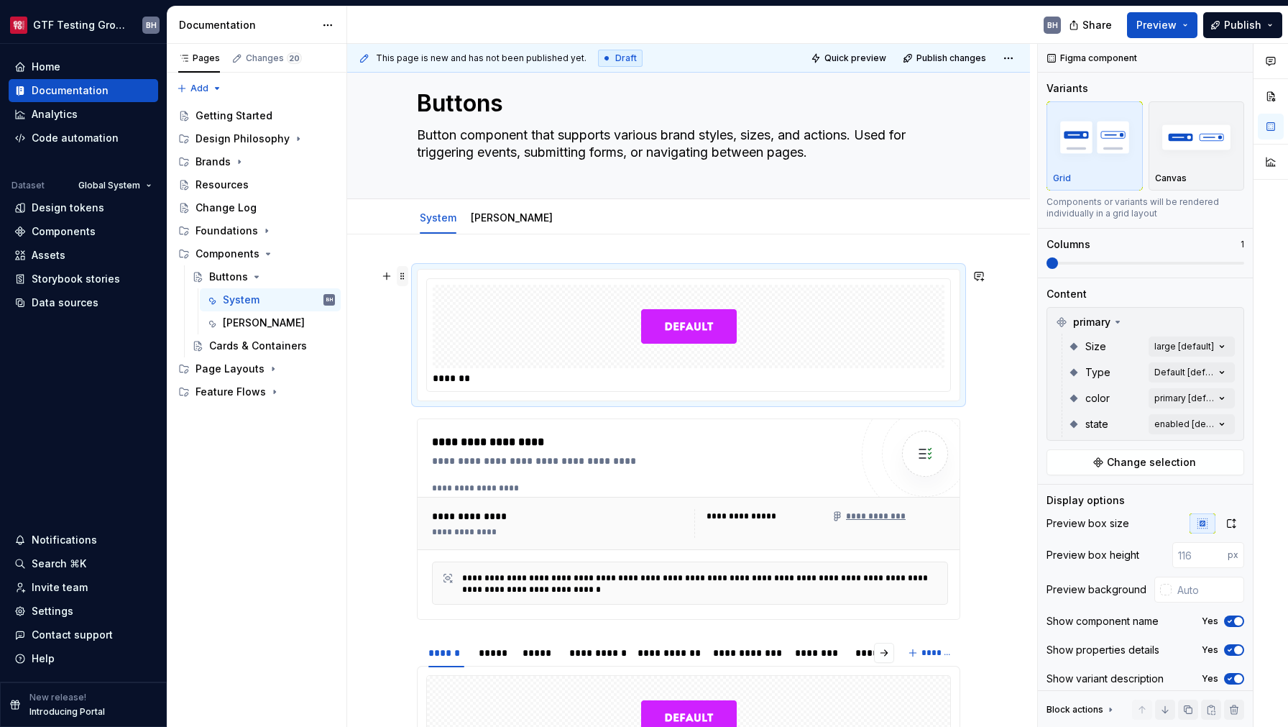
click at [404, 277] on span at bounding box center [403, 276] width 12 height 20
click at [436, 409] on div "Delete" at bounding box center [469, 407] width 93 height 14
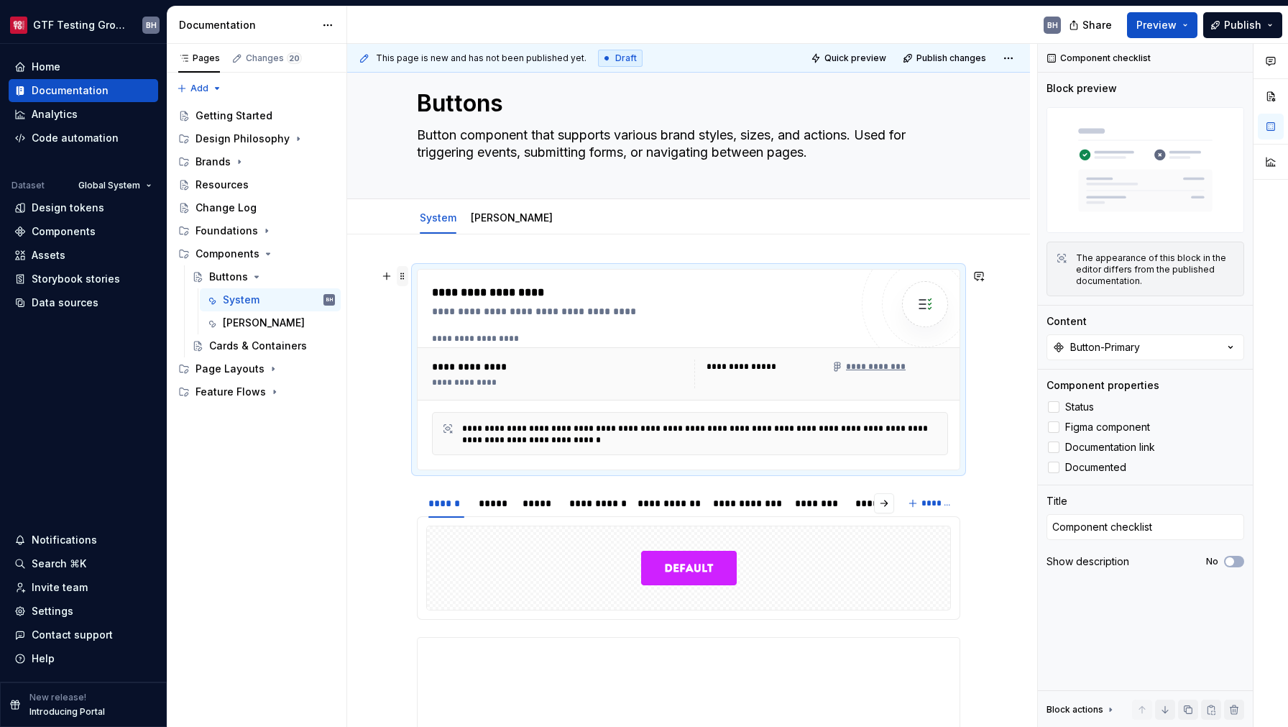
click at [402, 285] on span at bounding box center [403, 276] width 12 height 20
click at [433, 412] on div "Delete" at bounding box center [469, 407] width 93 height 14
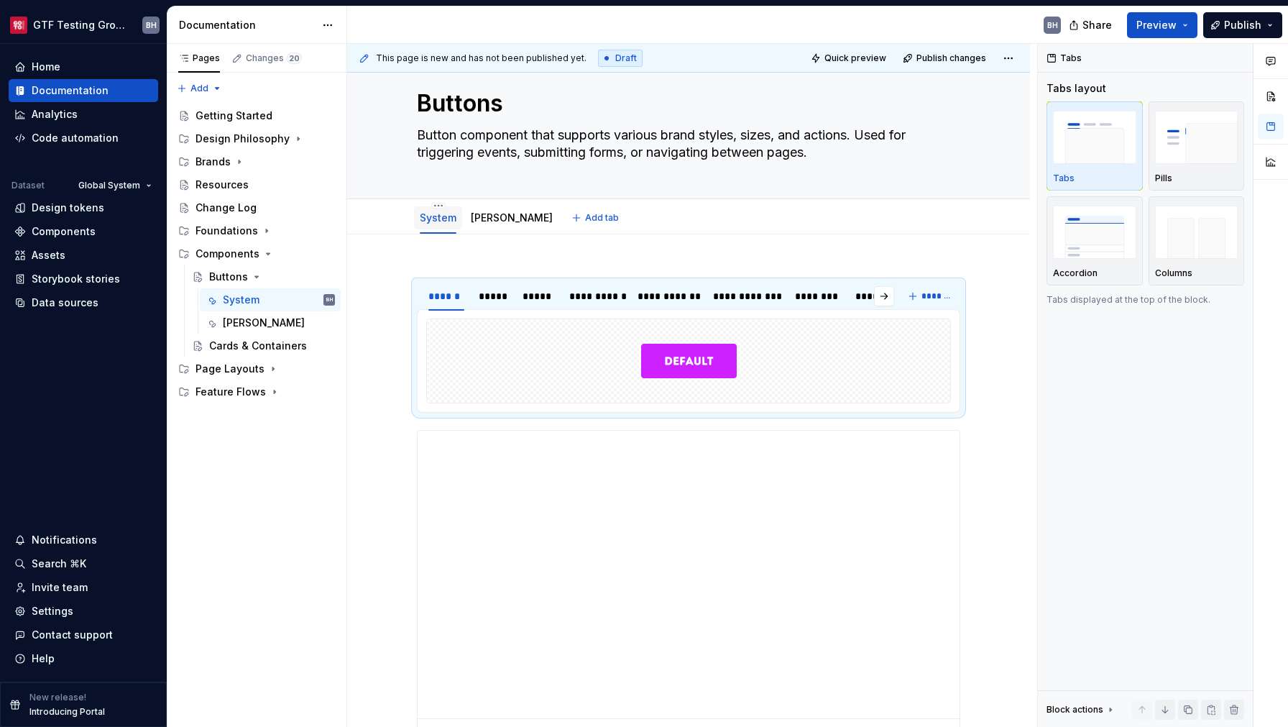
click at [435, 221] on link "System" at bounding box center [438, 217] width 37 height 12
click at [439, 207] on html "GTF Testing Grounds BH Home Documentation Analytics Code automation Dataset Glo…" at bounding box center [644, 363] width 1288 height 727
click at [395, 258] on html "GTF Testing Grounds BH Home Documentation Analytics Code automation Dataset Glo…" at bounding box center [644, 363] width 1288 height 727
click at [438, 207] on html "GTF Testing Grounds BH Home Documentation Analytics Code automation Dataset Glo…" at bounding box center [644, 363] width 1288 height 727
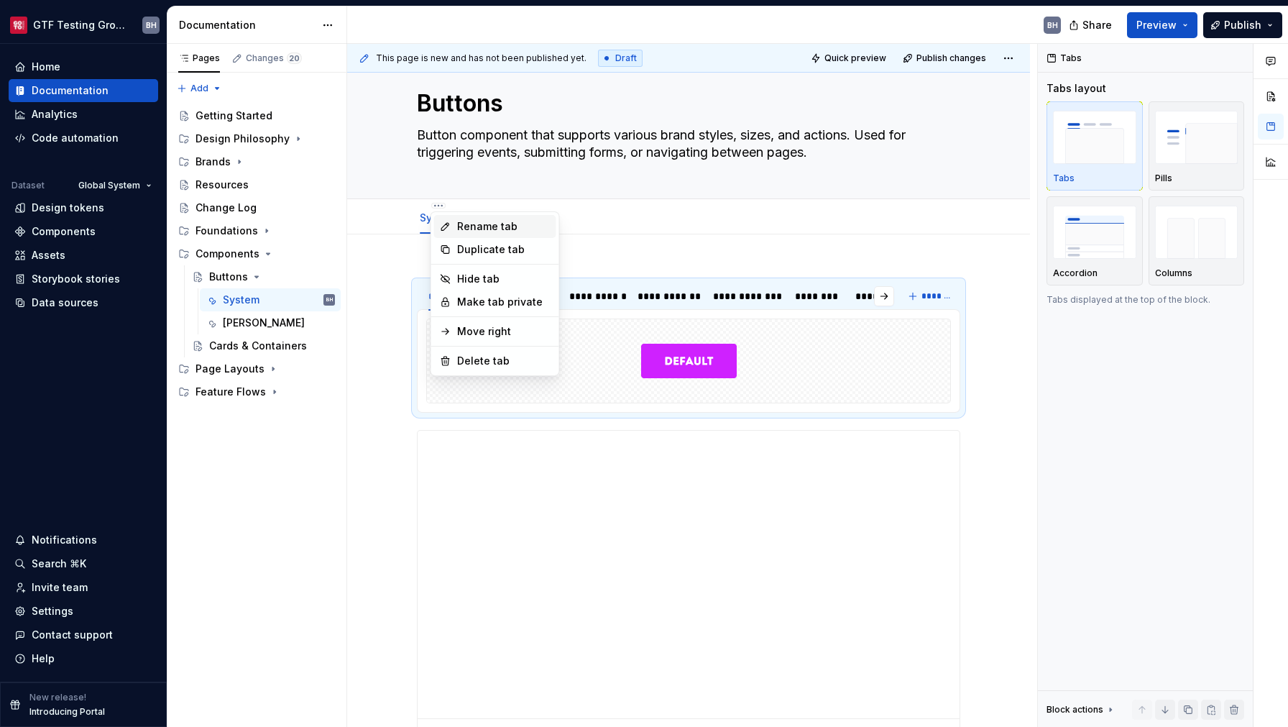
type textarea "*"
click at [458, 227] on div "Rename tab" at bounding box center [503, 226] width 93 height 14
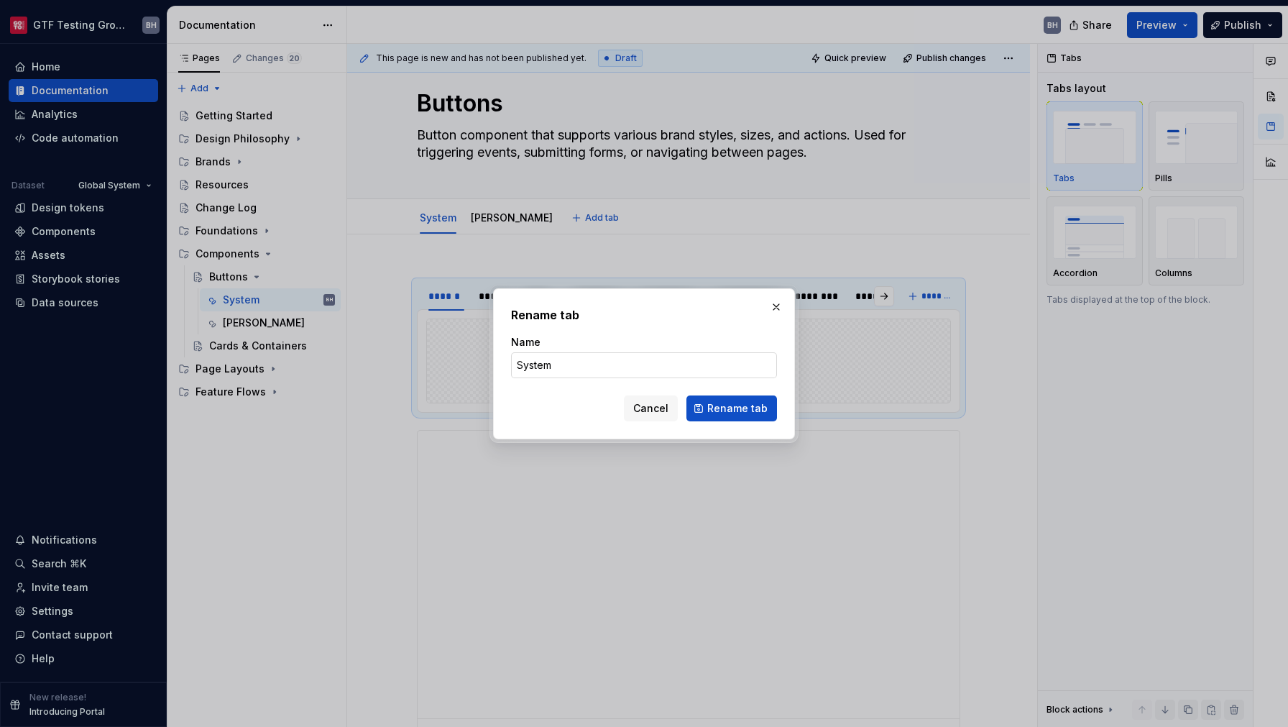
click at [538, 366] on input "System" at bounding box center [644, 365] width 266 height 26
type input "Desktop Web"
click at [723, 410] on span "Rename tab" at bounding box center [737, 408] width 60 height 14
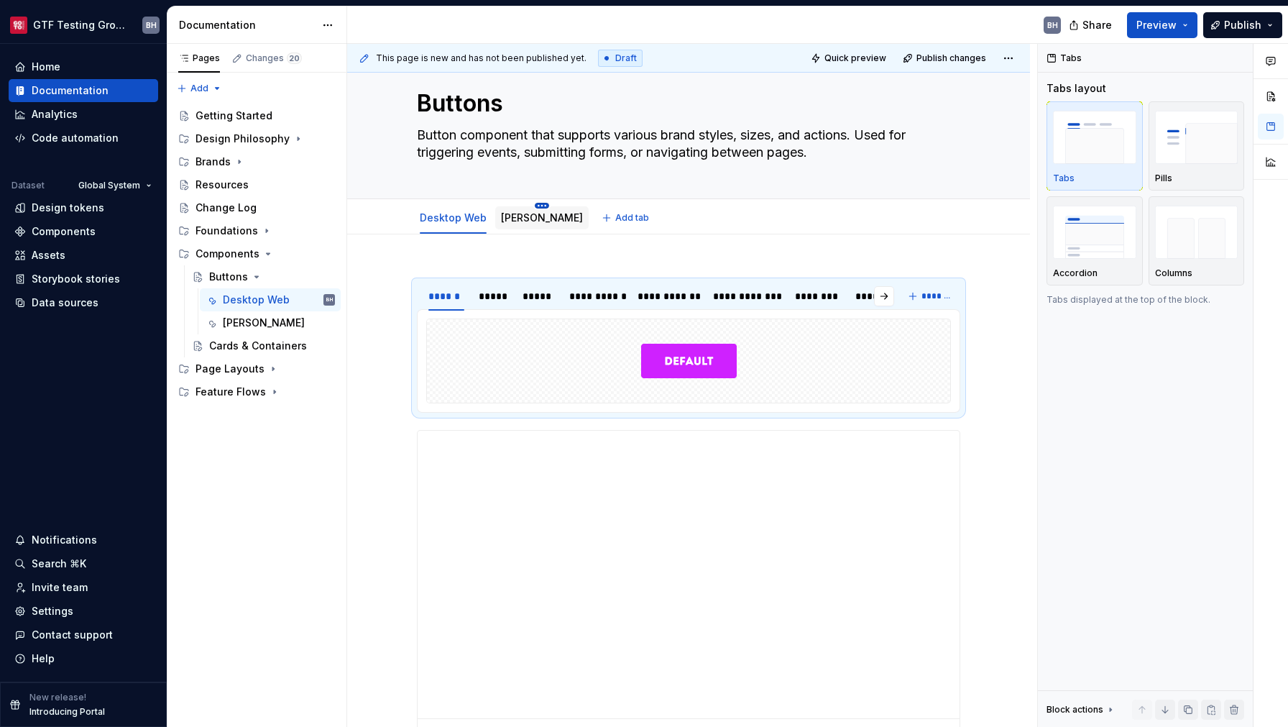
click at [513, 206] on html "GTF Testing Grounds BH Home Documentation Analytics Code automation Dataset Glo…" at bounding box center [644, 363] width 1288 height 727
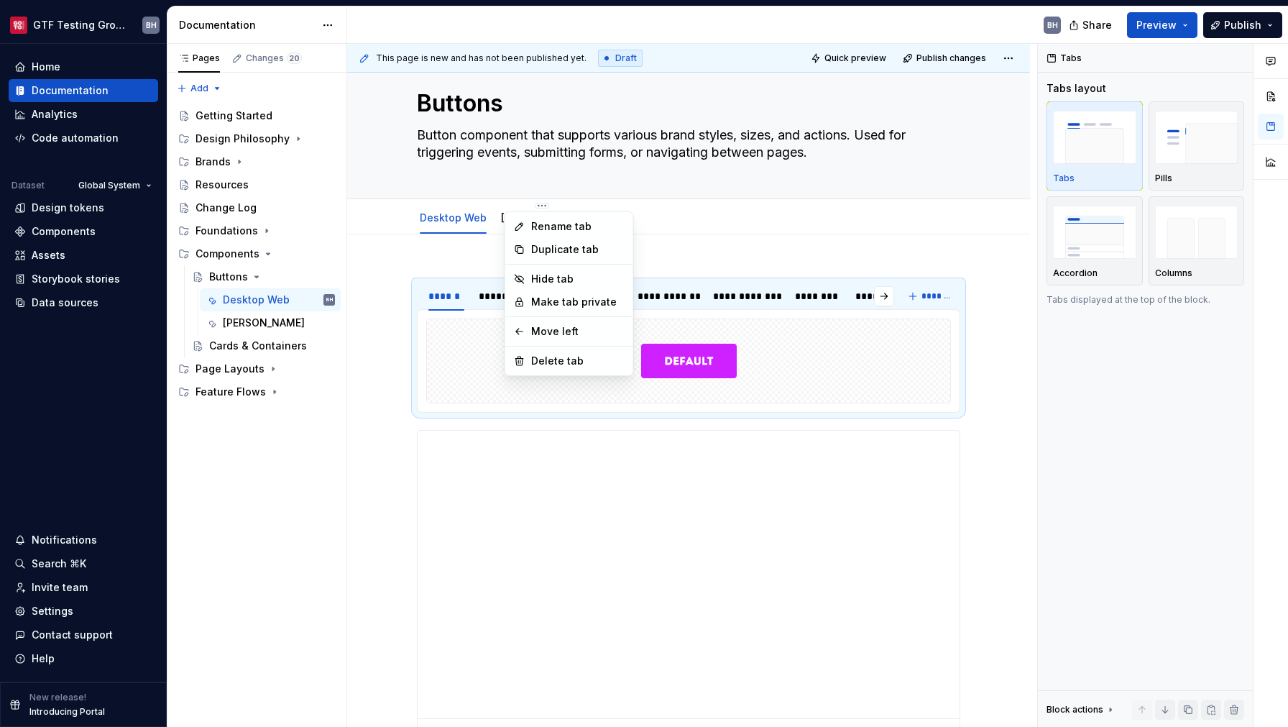
type textarea "*"
click at [530, 228] on div "Rename tab" at bounding box center [569, 226] width 122 height 23
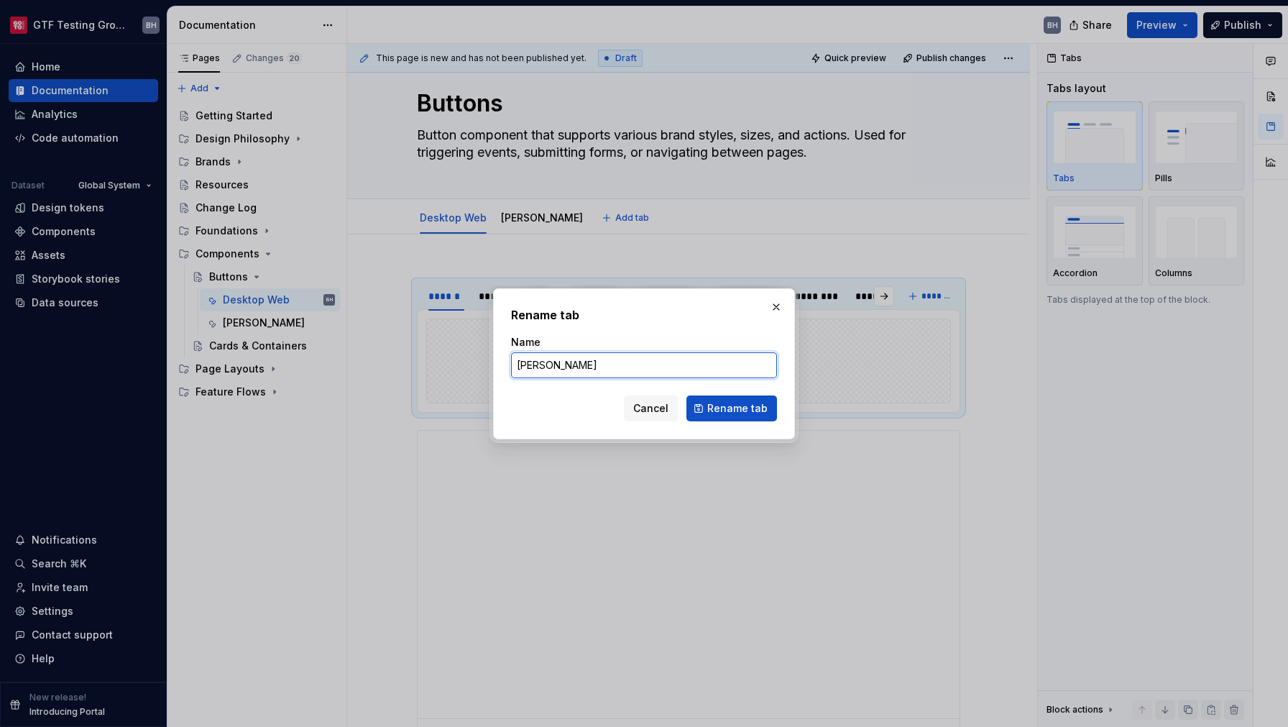
click at [536, 365] on input "[PERSON_NAME]" at bounding box center [644, 365] width 266 height 26
type input "Mobile Web"
click at [738, 411] on span "Rename tab" at bounding box center [737, 408] width 60 height 14
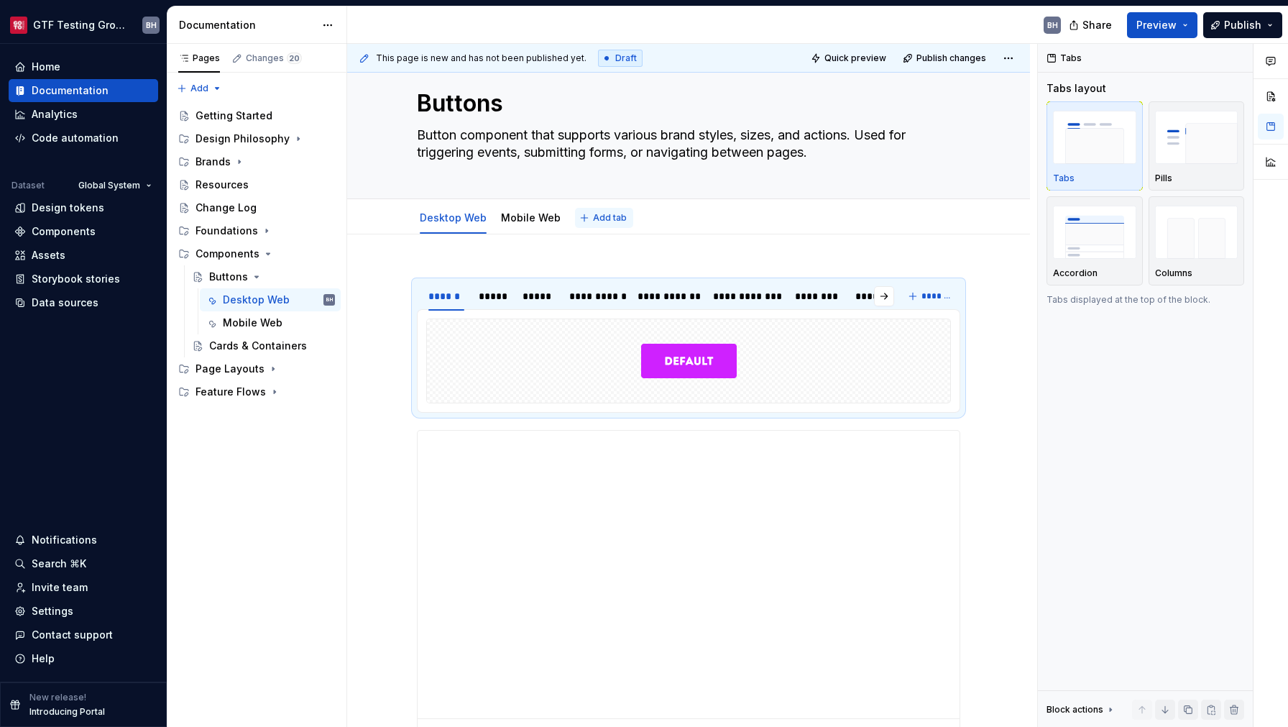
type textarea "*"
click at [598, 222] on span "Add tab" at bounding box center [610, 218] width 34 height 12
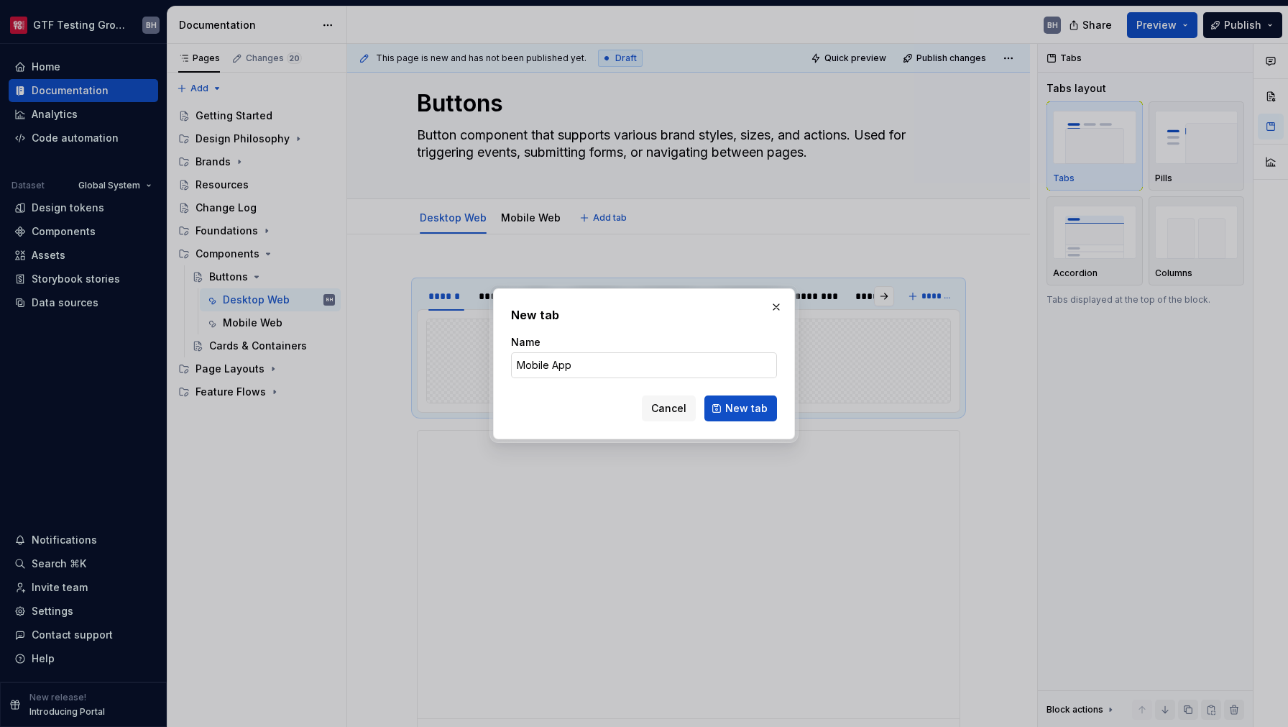
drag, startPoint x: 551, startPoint y: 367, endPoint x: 489, endPoint y: 354, distance: 63.2
click at [511, 354] on input "Mobile App" at bounding box center [644, 365] width 266 height 26
type input "App"
click at [752, 415] on span "New tab" at bounding box center [746, 408] width 42 height 14
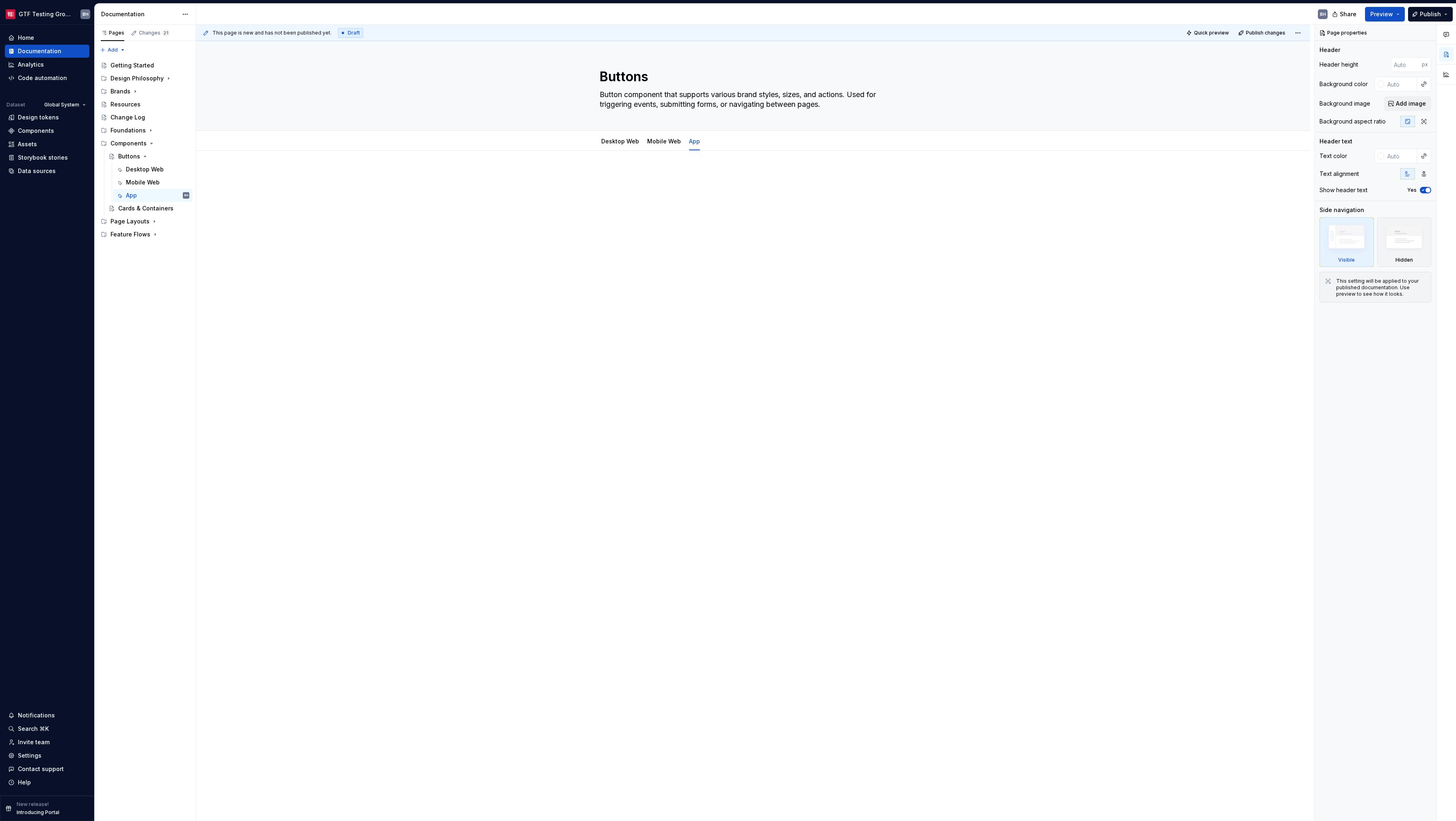
type textarea "*"
